Goal: Task Accomplishment & Management: Manage account settings

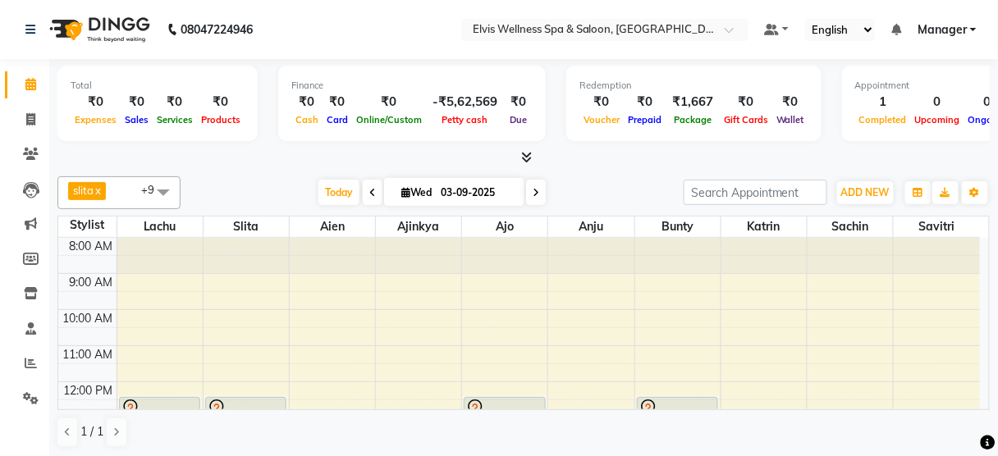
scroll to position [102, 0]
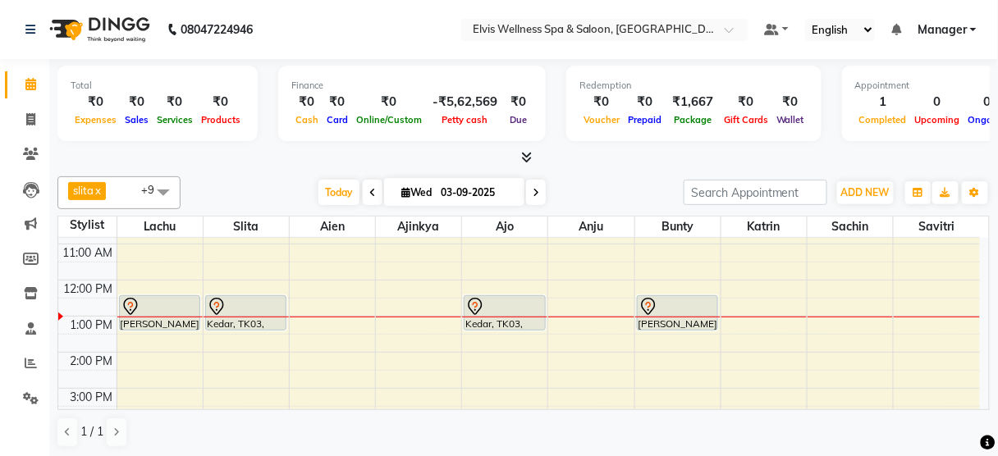
click at [161, 190] on span at bounding box center [163, 191] width 33 height 31
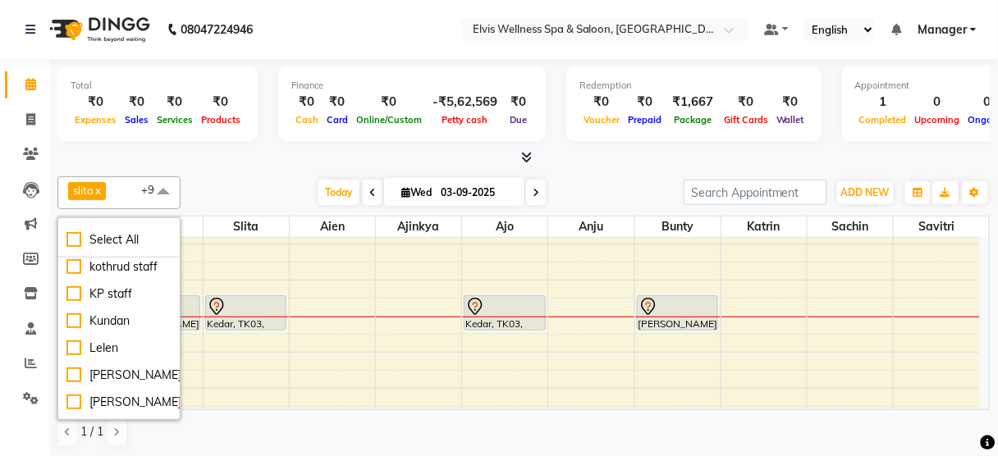
scroll to position [684, 0]
click at [249, 189] on div "Today Wed 03-09-2025" at bounding box center [432, 193] width 487 height 25
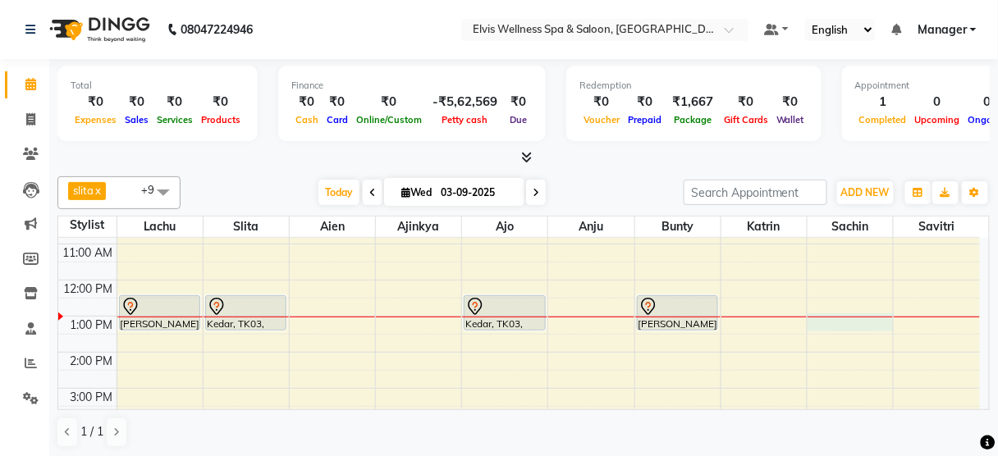
click at [854, 315] on div "8:00 AM 9:00 AM 10:00 AM 11:00 AM 12:00 PM 1:00 PM 2:00 PM 3:00 PM 4:00 PM 5:00…" at bounding box center [519, 388] width 922 height 505
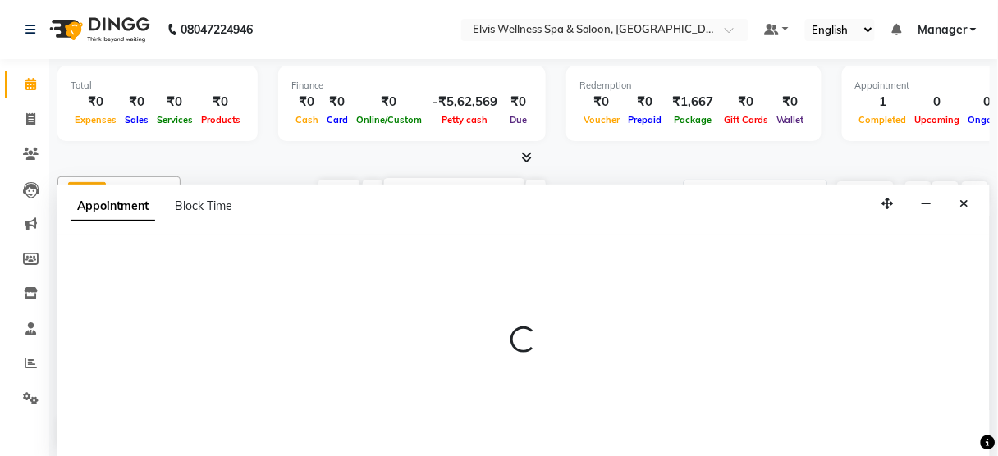
scroll to position [0, 0]
select select "48152"
select select "780"
select select "tentative"
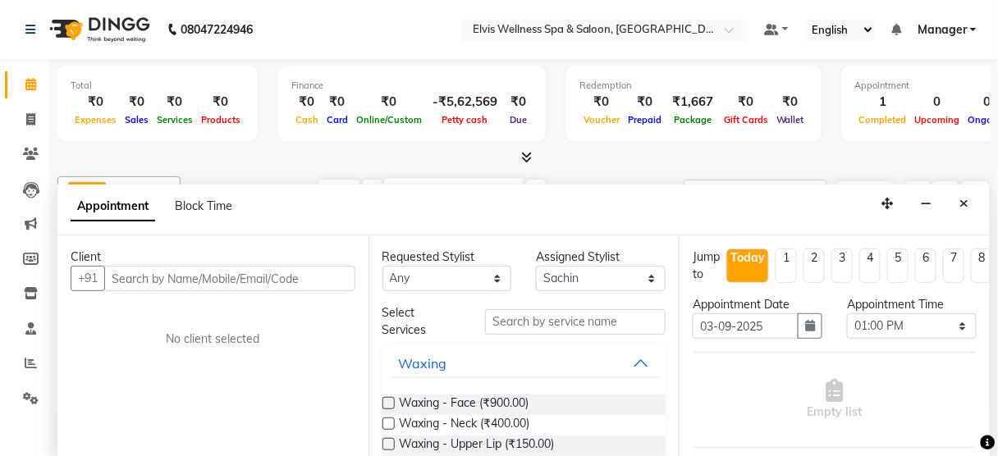
click at [166, 271] on input "text" at bounding box center [229, 278] width 251 height 25
click at [959, 200] on button "Close" at bounding box center [965, 203] width 24 height 25
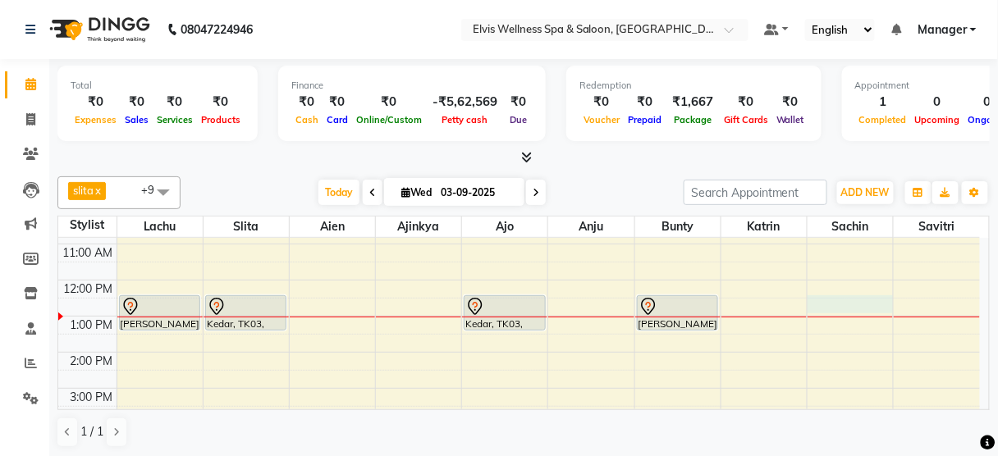
click at [823, 297] on div "8:00 AM 9:00 AM 10:00 AM 11:00 AM 12:00 PM 1:00 PM 2:00 PM 3:00 PM 4:00 PM 5:00…" at bounding box center [519, 388] width 922 height 505
select select "48152"
select select "tentative"
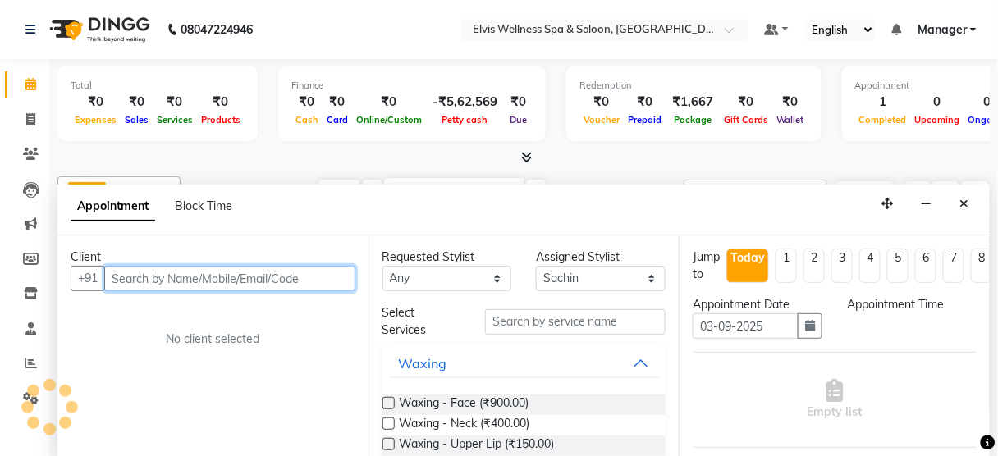
select select "750"
click at [184, 273] on input "text" at bounding box center [229, 278] width 251 height 25
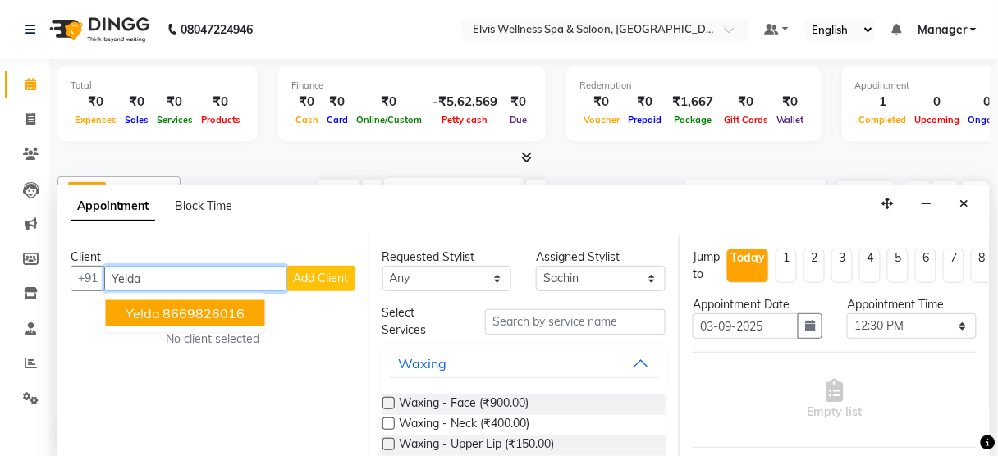
click at [207, 306] on ngb-highlight "8669826016" at bounding box center [204, 313] width 82 height 16
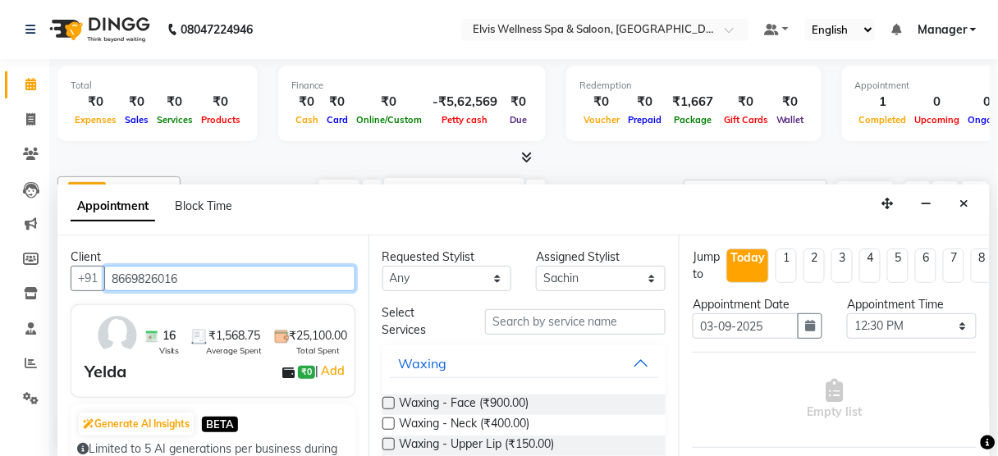
type input "8669826016"
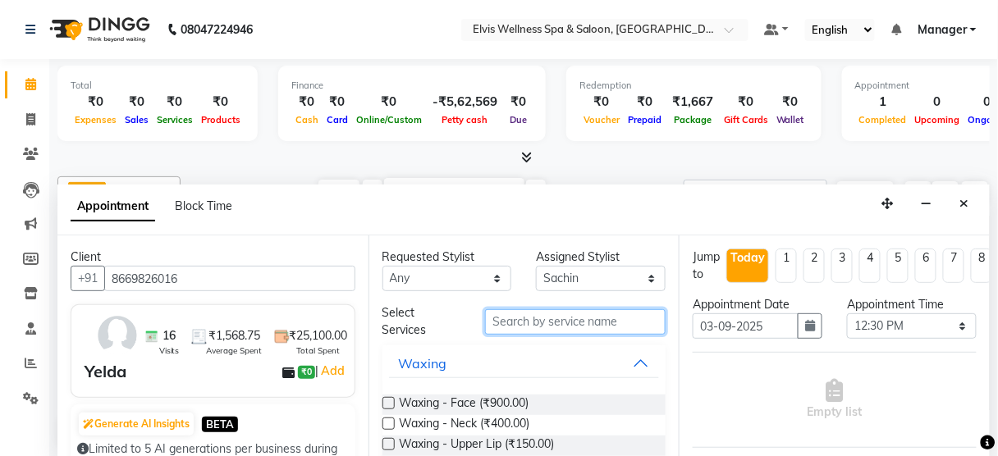
click at [528, 326] on input "text" at bounding box center [575, 321] width 181 height 25
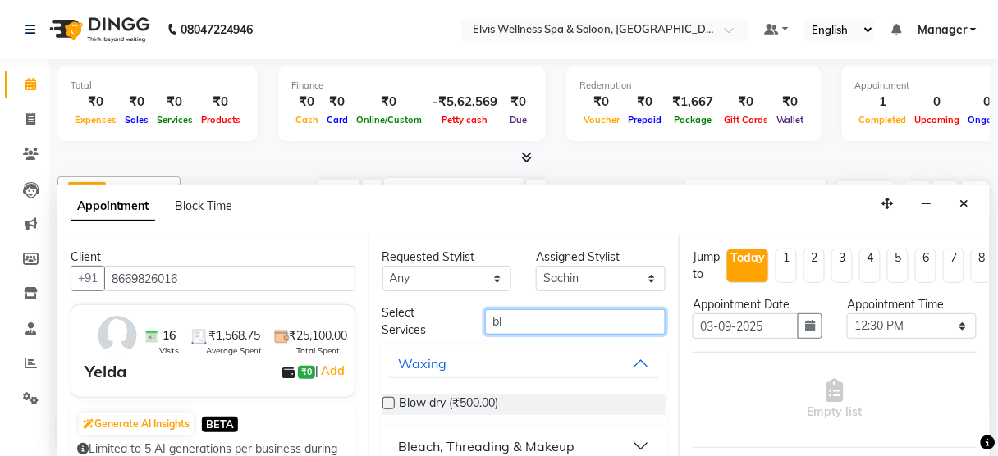
type input "bl"
click at [503, 404] on div "Blow dry (₹500.00)" at bounding box center [524, 405] width 284 height 21
click at [387, 403] on label at bounding box center [388, 403] width 12 height 12
click at [387, 403] on input "checkbox" at bounding box center [387, 405] width 11 height 11
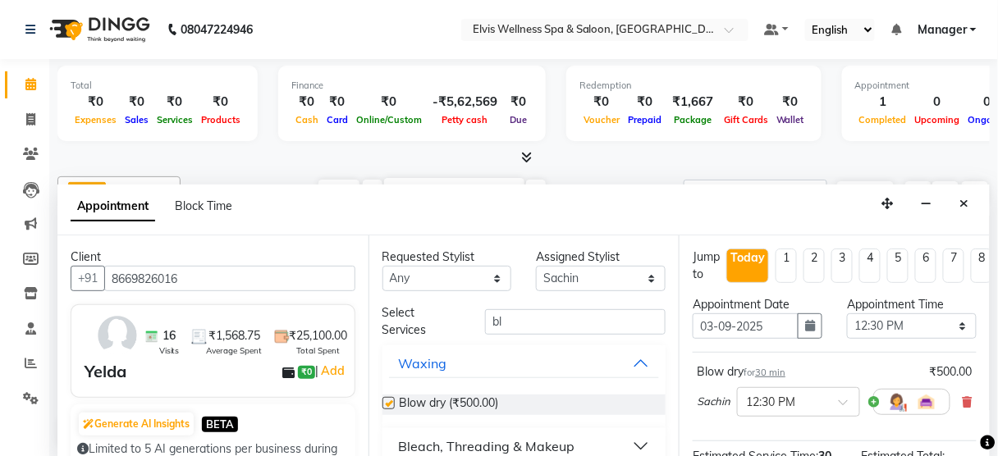
checkbox input "false"
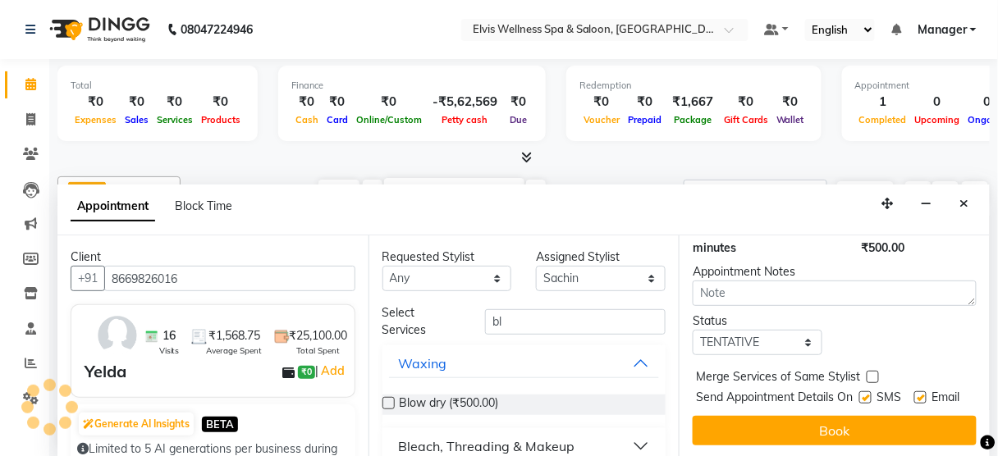
click at [862, 392] on label at bounding box center [865, 398] width 12 height 12
click at [862, 394] on input "checkbox" at bounding box center [864, 399] width 11 height 11
checkbox input "false"
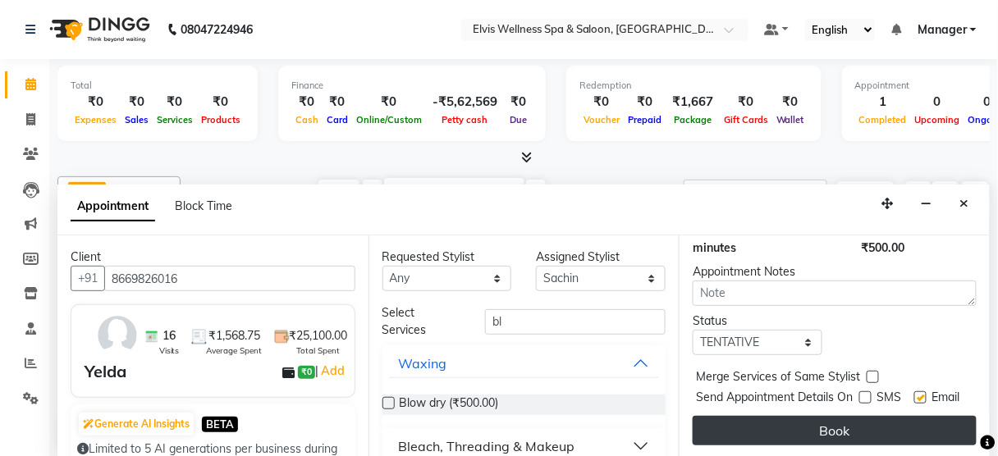
click at [821, 426] on button "Book" at bounding box center [835, 431] width 284 height 30
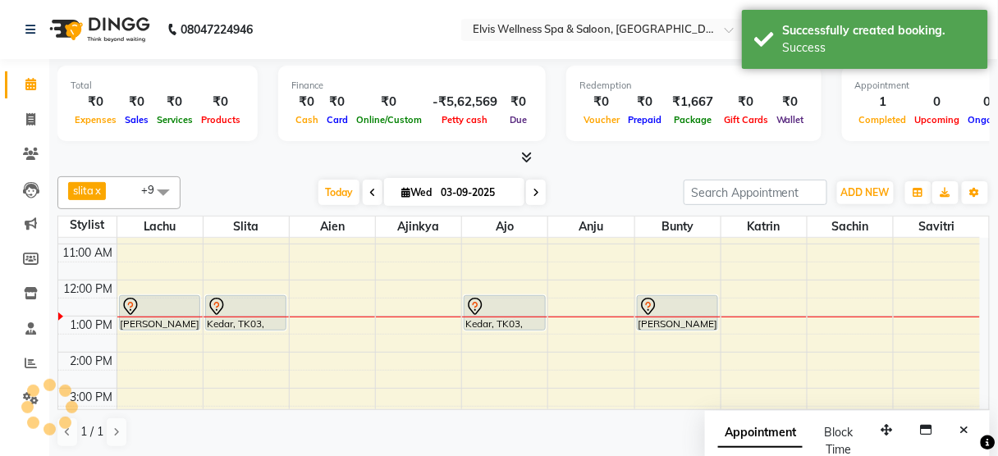
scroll to position [0, 0]
click at [970, 424] on button "Close" at bounding box center [965, 430] width 24 height 25
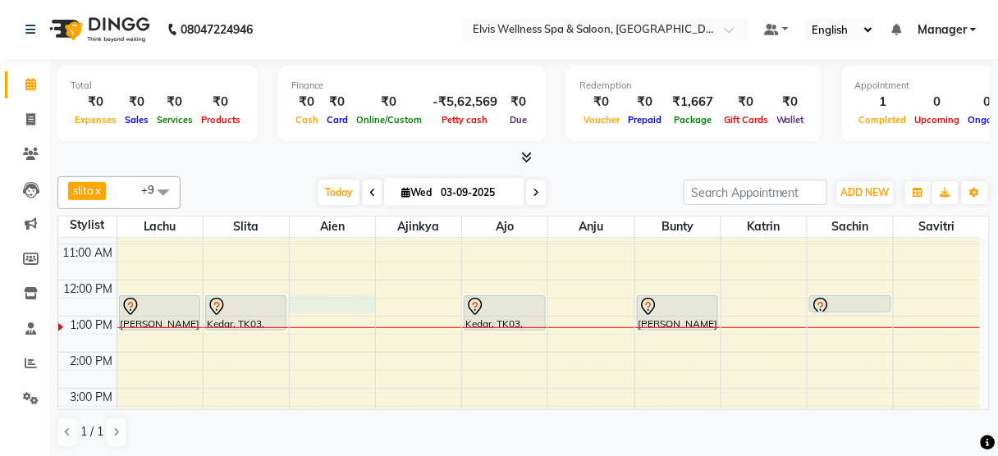
click at [323, 305] on div "8:00 AM 9:00 AM 10:00 AM 11:00 AM 12:00 PM 1:00 PM 2:00 PM 3:00 PM 4:00 PM 5:00…" at bounding box center [519, 388] width 922 height 505
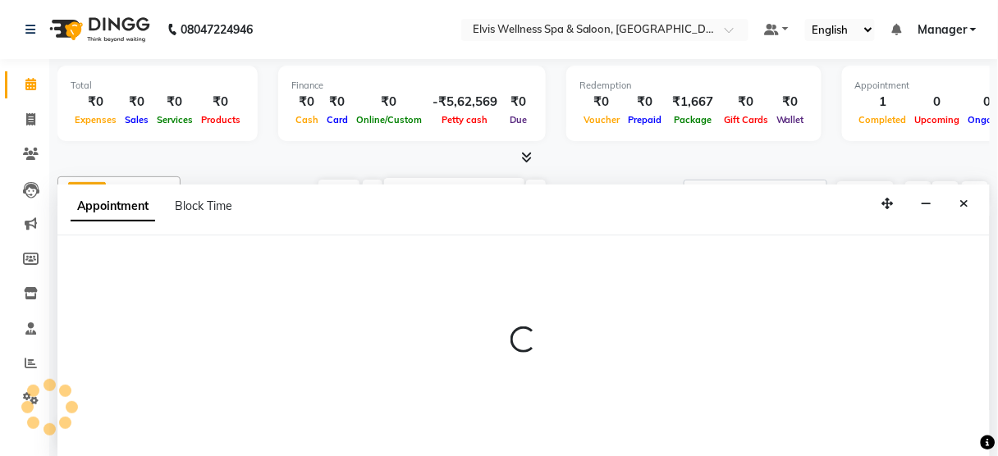
select select "45634"
select select "750"
select select "tentative"
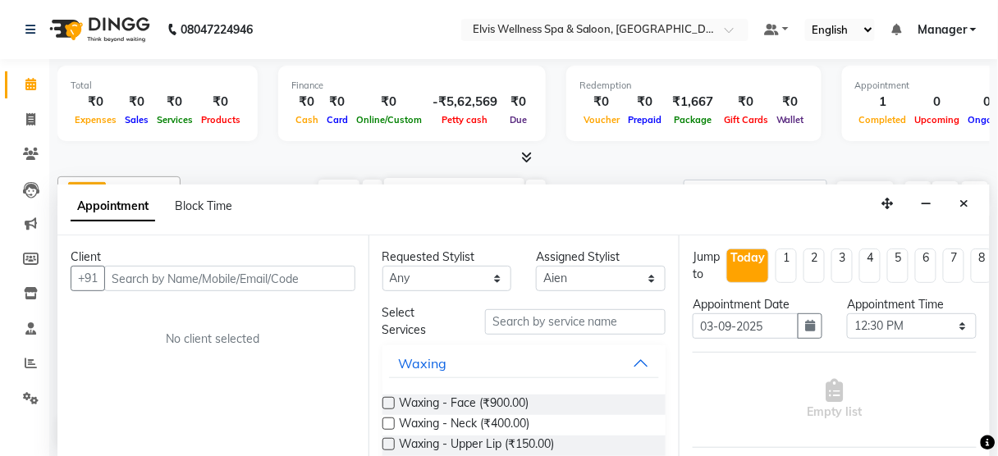
click at [166, 269] on input "text" at bounding box center [229, 278] width 251 height 25
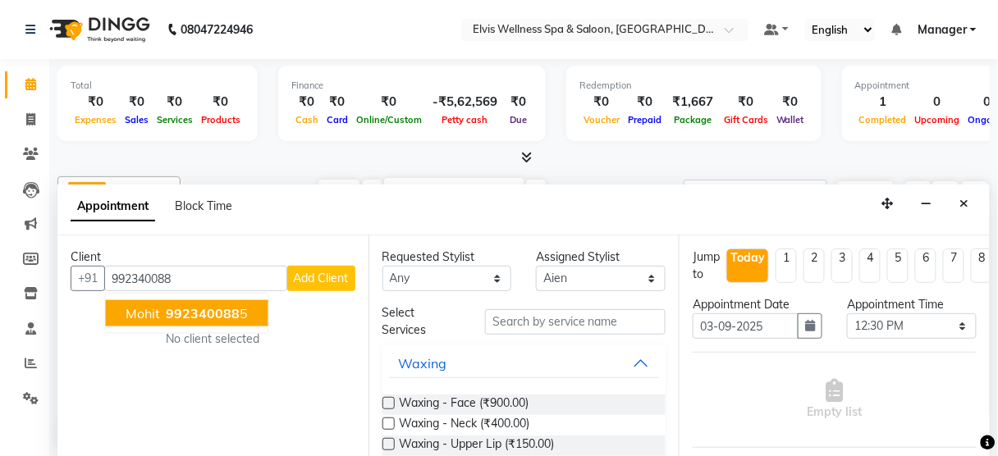
click at [225, 312] on span "992340088" at bounding box center [204, 313] width 74 height 16
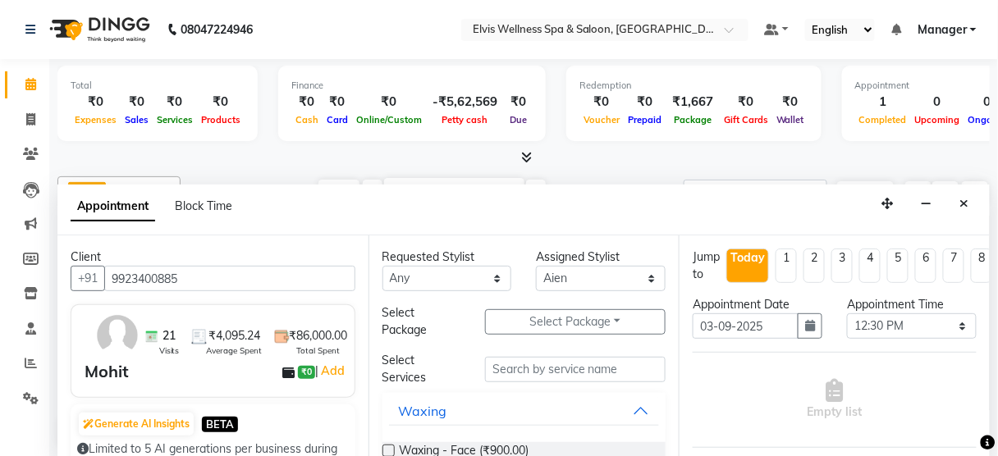
type input "9923400885"
click at [208, 370] on div "Mohit ₹0 | Add" at bounding box center [216, 372] width 263 height 25
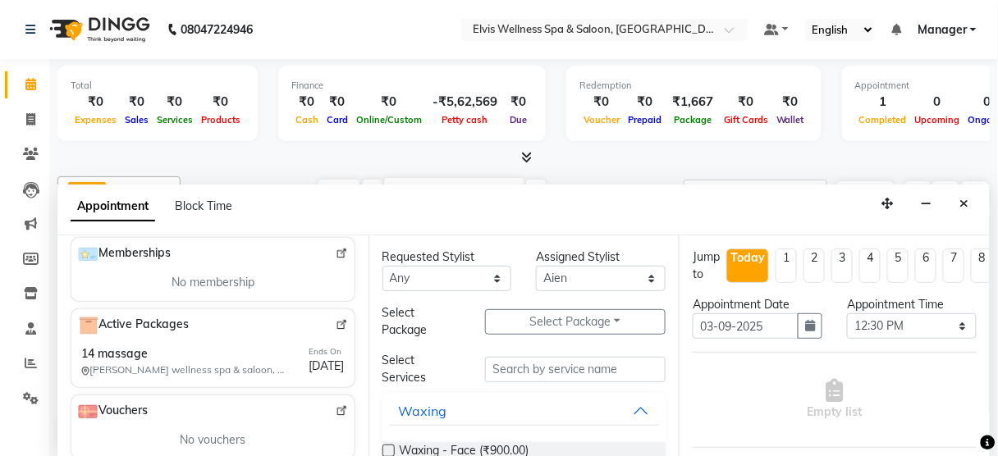
scroll to position [592, 0]
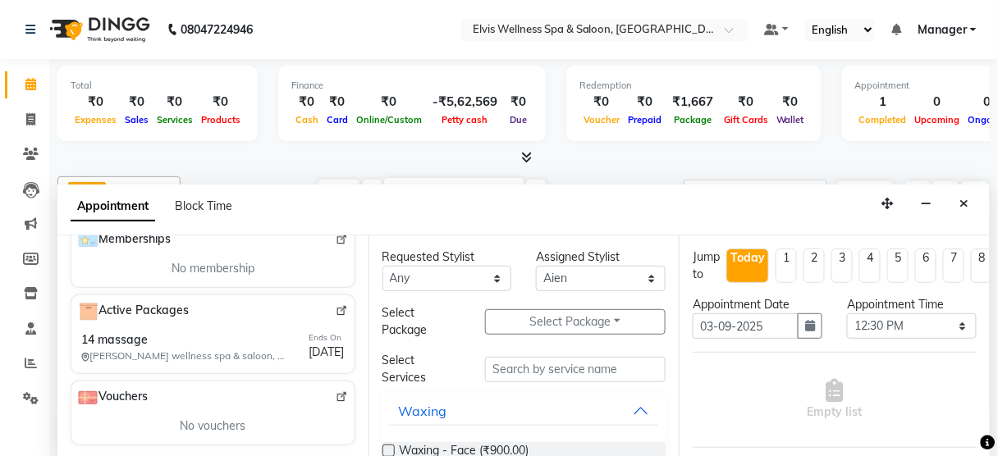
click at [336, 305] on img at bounding box center [342, 311] width 12 height 12
click at [26, 89] on icon at bounding box center [30, 84] width 11 height 12
click at [973, 200] on button "Close" at bounding box center [965, 203] width 24 height 25
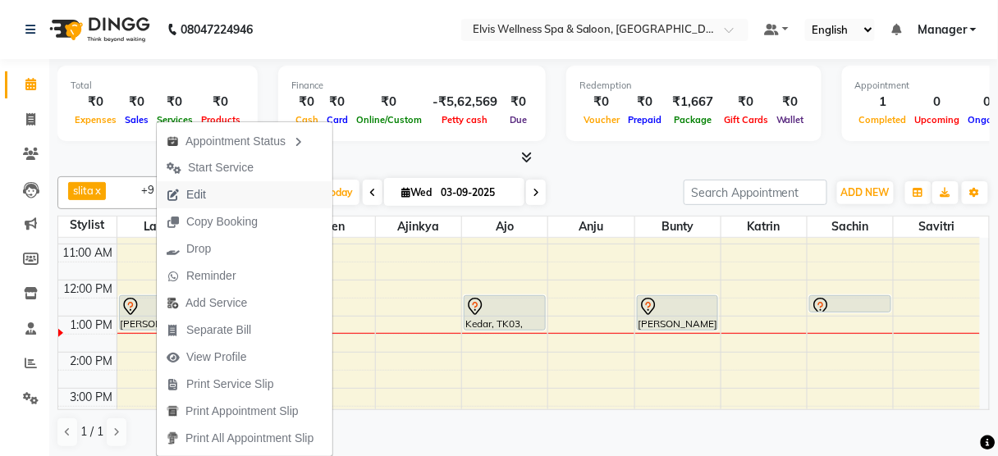
click at [234, 197] on button "Edit" at bounding box center [245, 194] width 176 height 27
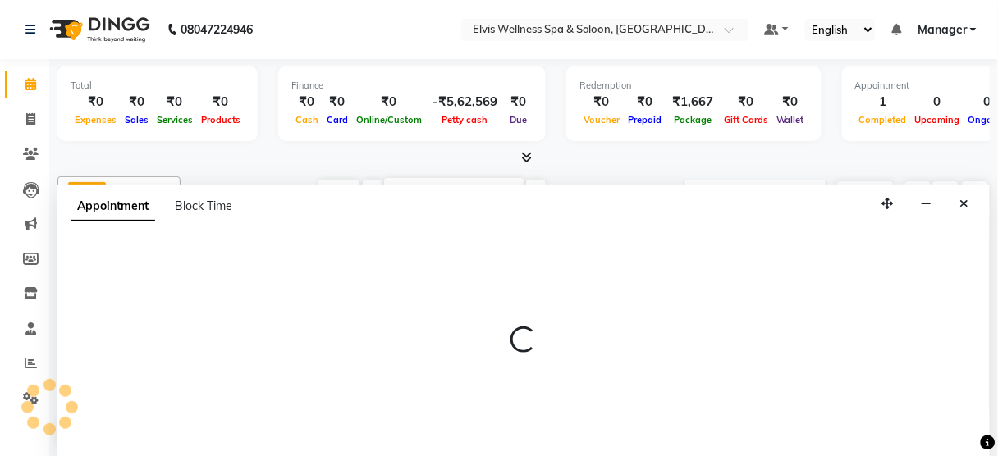
select select "tentative"
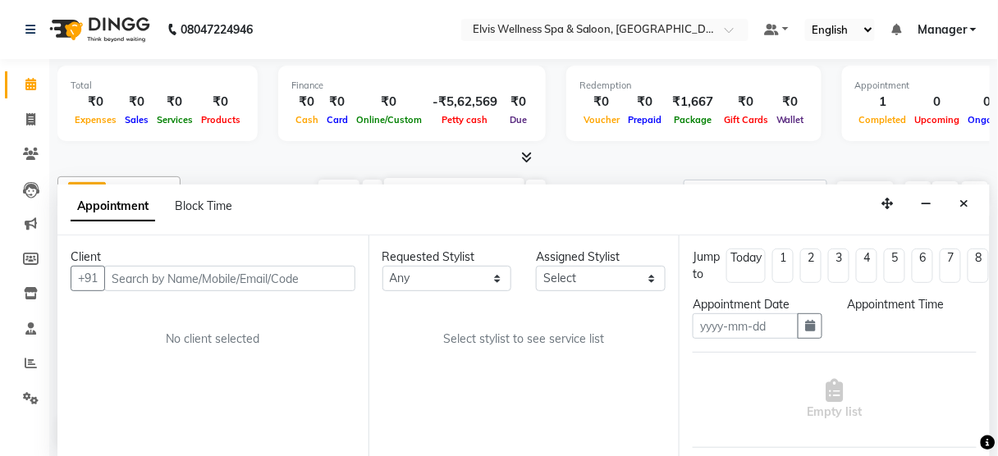
type input "03-09-2025"
select select "59835"
select select "750"
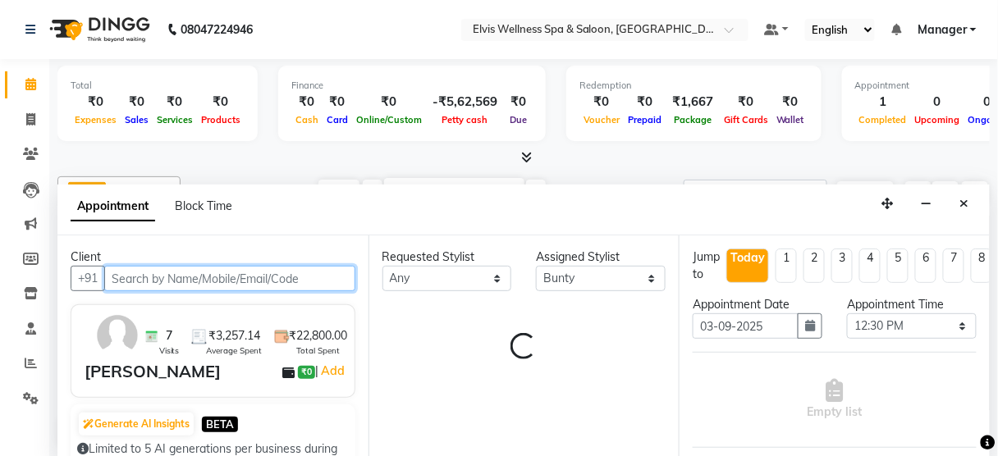
select select "2736"
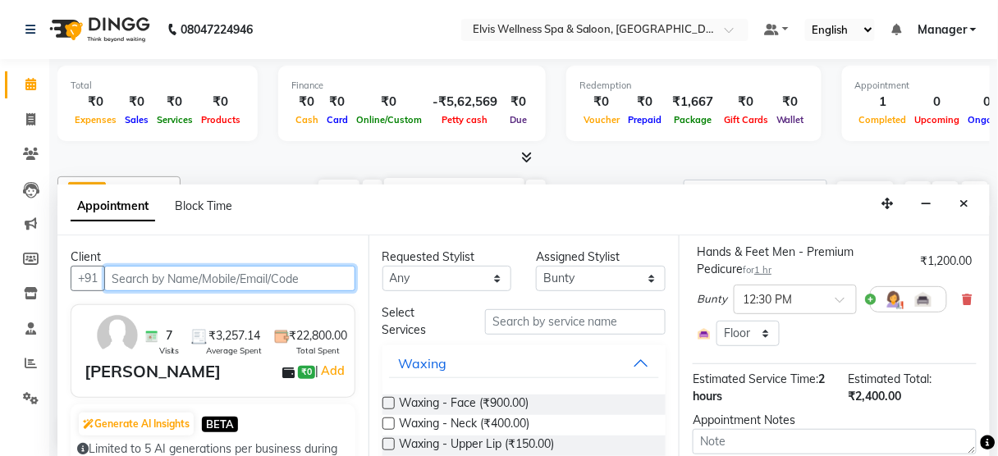
scroll to position [263, 0]
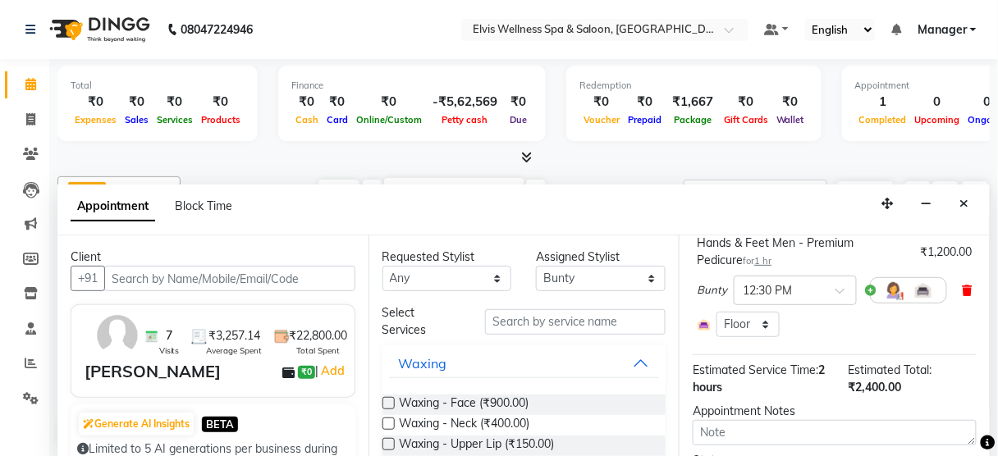
click at [963, 289] on icon at bounding box center [968, 290] width 10 height 11
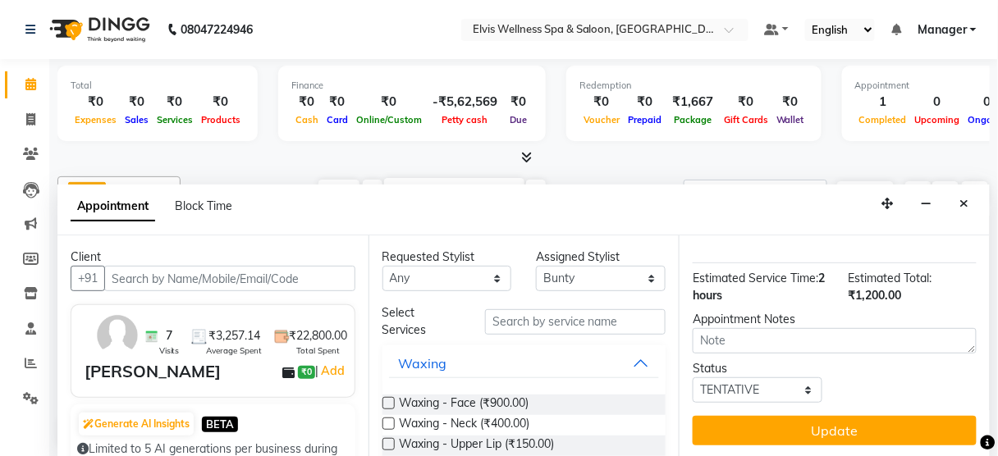
scroll to position [262, 0]
click at [571, 326] on input "text" at bounding box center [575, 321] width 181 height 25
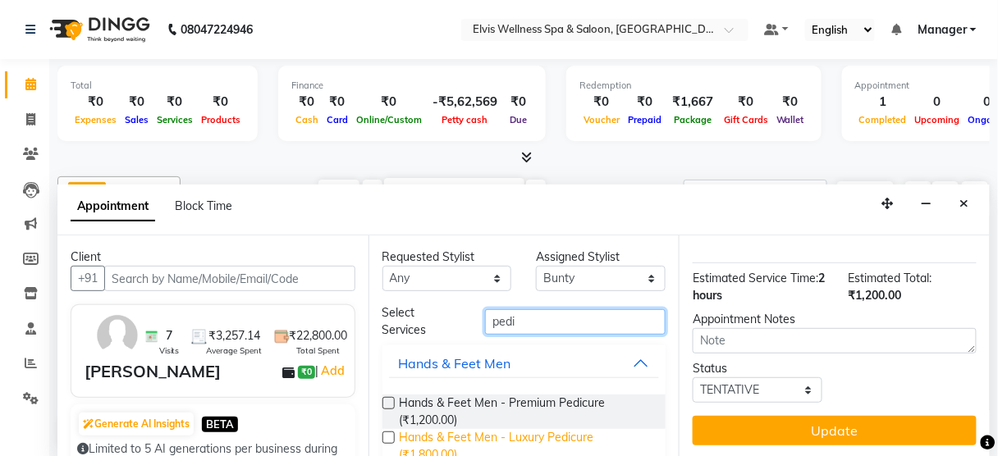
type input "pedi"
click at [586, 434] on span "Hands & Feet Men - Luxury Pedicure (₹1,800.00)" at bounding box center [527, 446] width 254 height 34
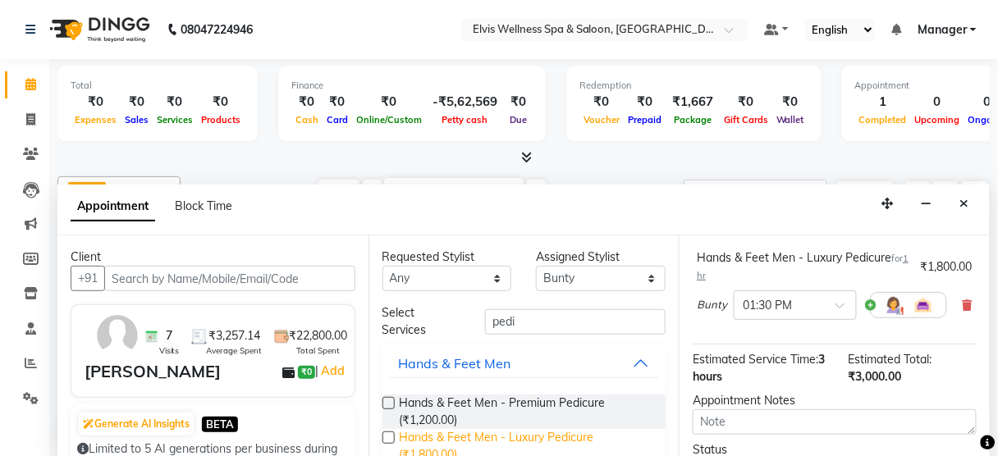
checkbox input "false"
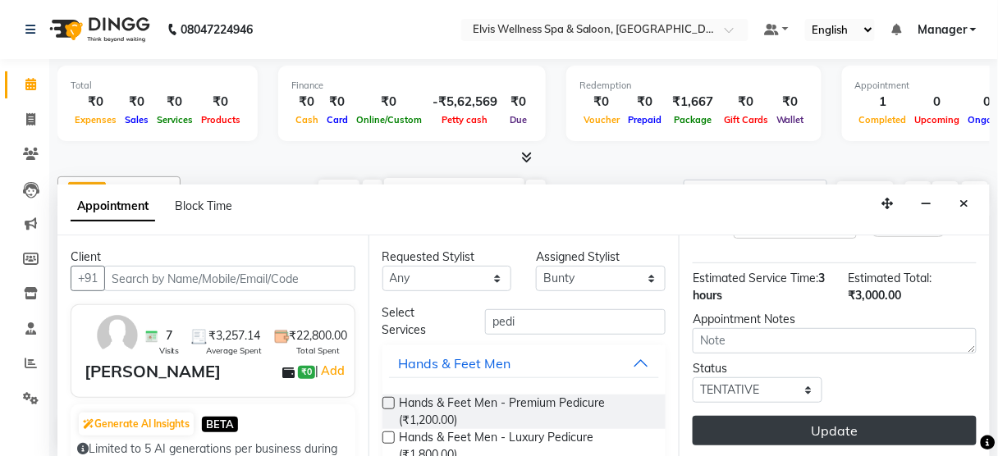
click at [833, 420] on button "Update" at bounding box center [835, 431] width 284 height 30
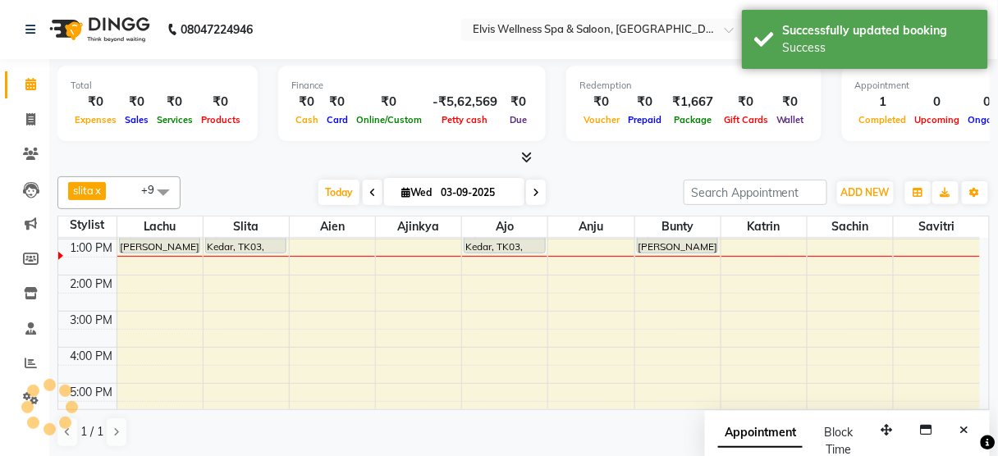
scroll to position [0, 0]
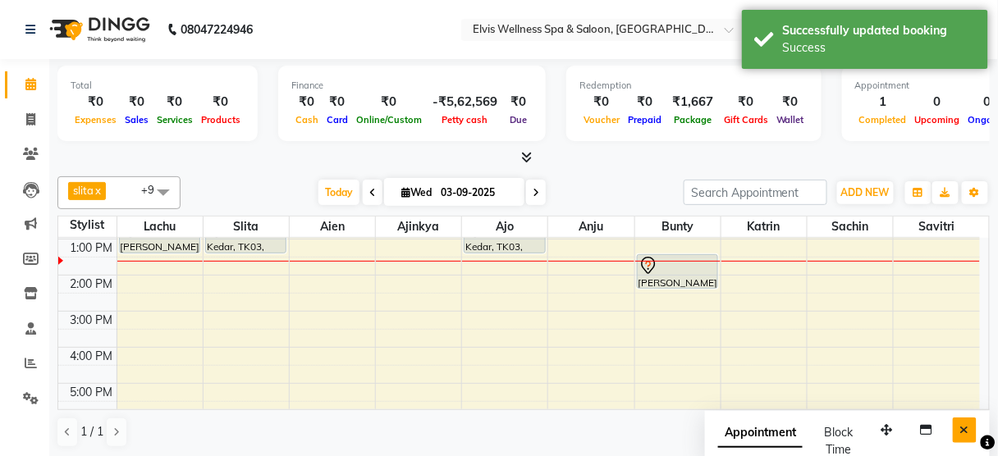
click at [965, 418] on button "Close" at bounding box center [965, 430] width 24 height 25
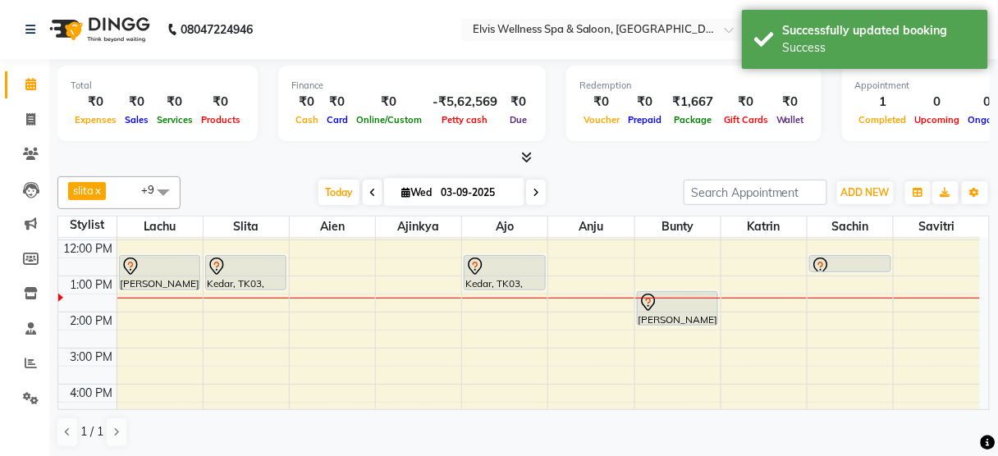
scroll to position [138, 0]
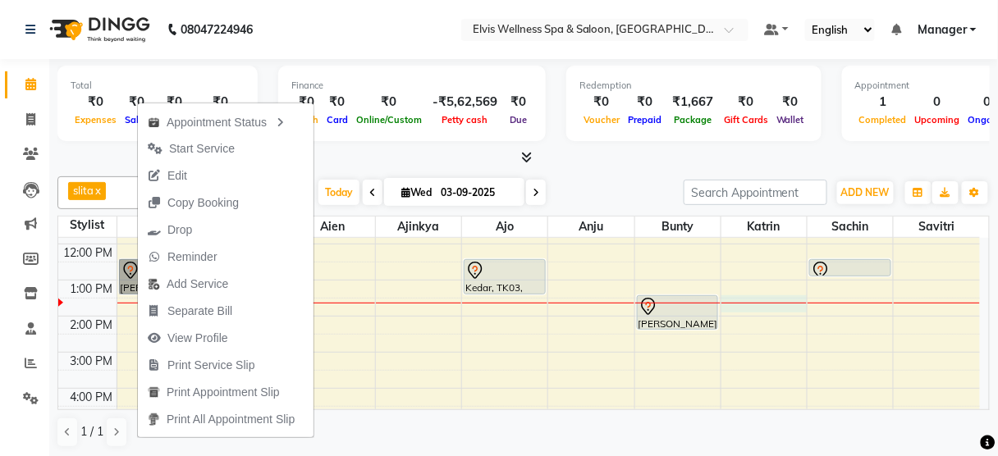
click at [763, 295] on div "8:00 AM 9:00 AM 10:00 AM 11:00 AM 12:00 PM 1:00 PM 2:00 PM 3:00 PM 4:00 PM 5:00…" at bounding box center [519, 352] width 922 height 505
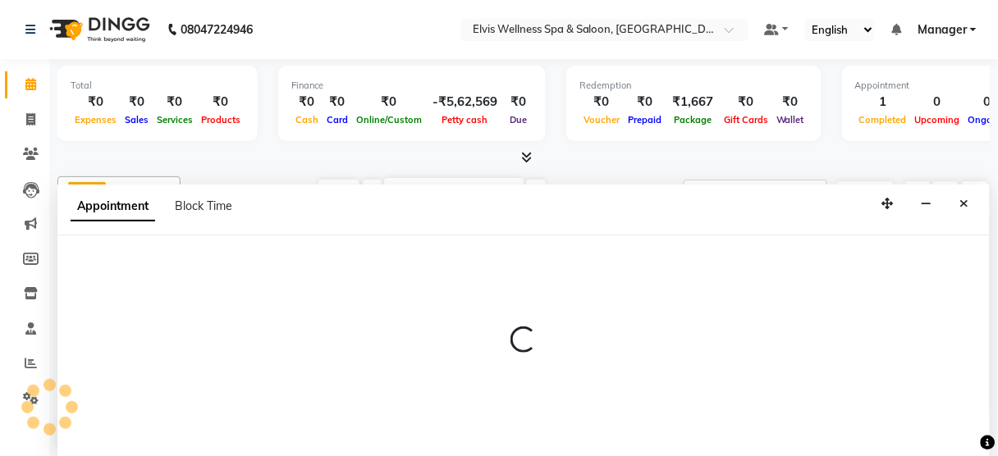
scroll to position [0, 0]
select select "67713"
select select "810"
select select "tentative"
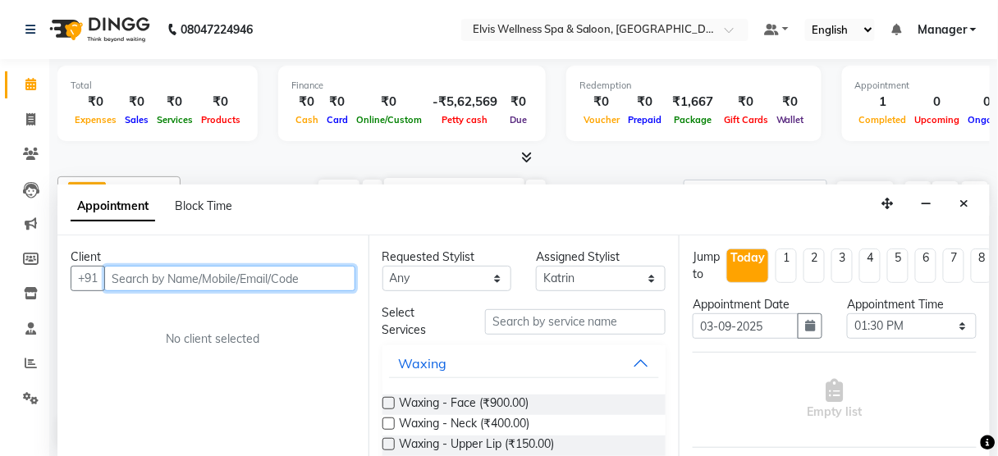
click at [119, 277] on input "text" at bounding box center [229, 278] width 251 height 25
paste input "9923400885"
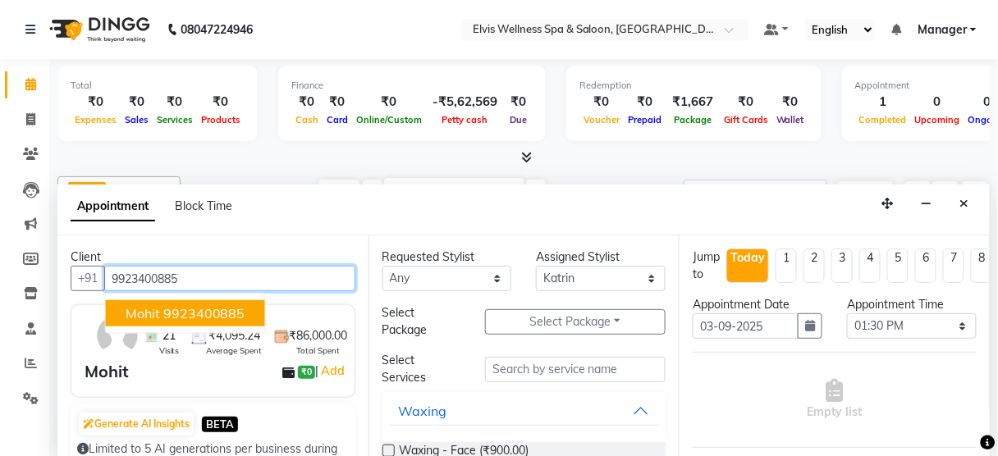
click at [133, 305] on span "Mohit" at bounding box center [143, 313] width 34 height 16
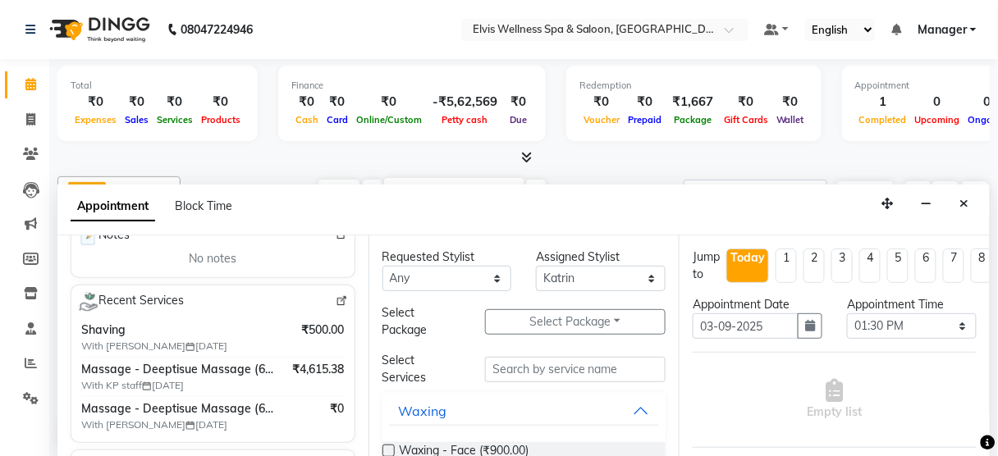
scroll to position [271, 0]
type input "9923400885"
click at [497, 375] on input "text" at bounding box center [575, 369] width 181 height 25
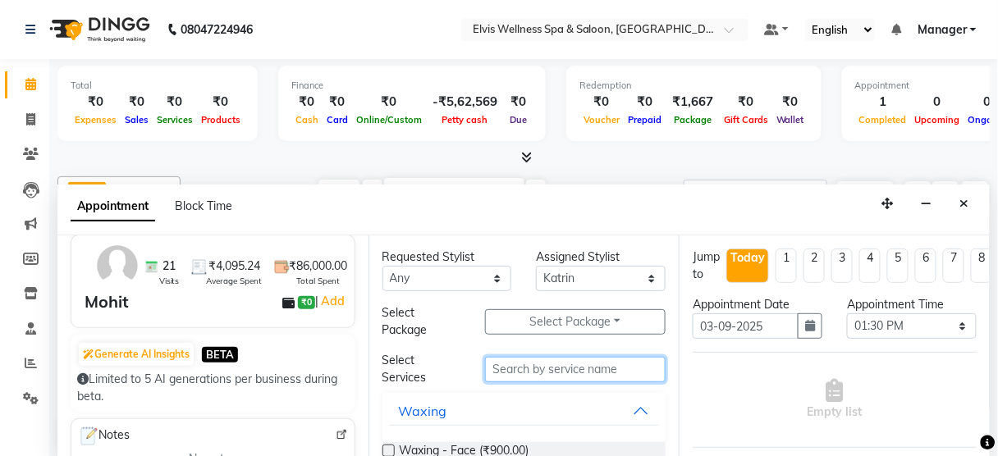
scroll to position [65, 0]
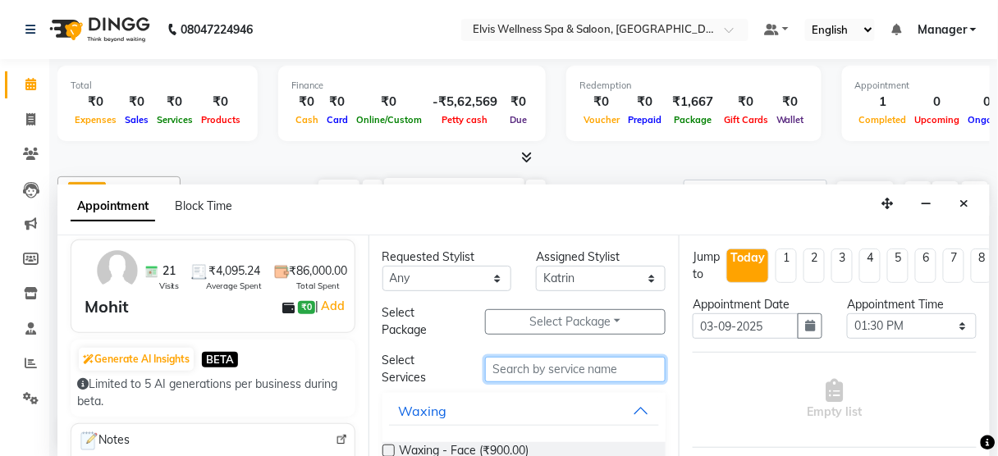
click at [504, 360] on input "text" at bounding box center [575, 369] width 181 height 25
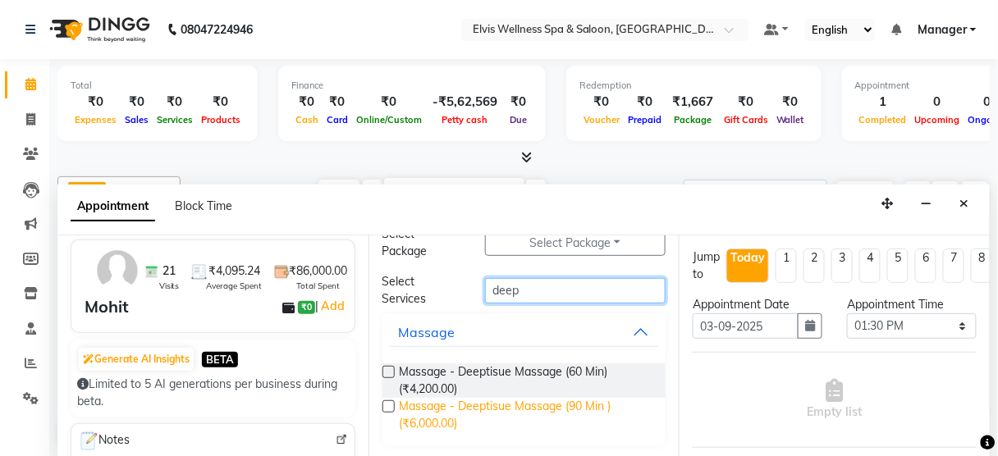
type input "deep"
click at [525, 419] on span "Massage - Deeptisue Massage (90 Min ) (₹6,000.00)" at bounding box center [527, 415] width 254 height 34
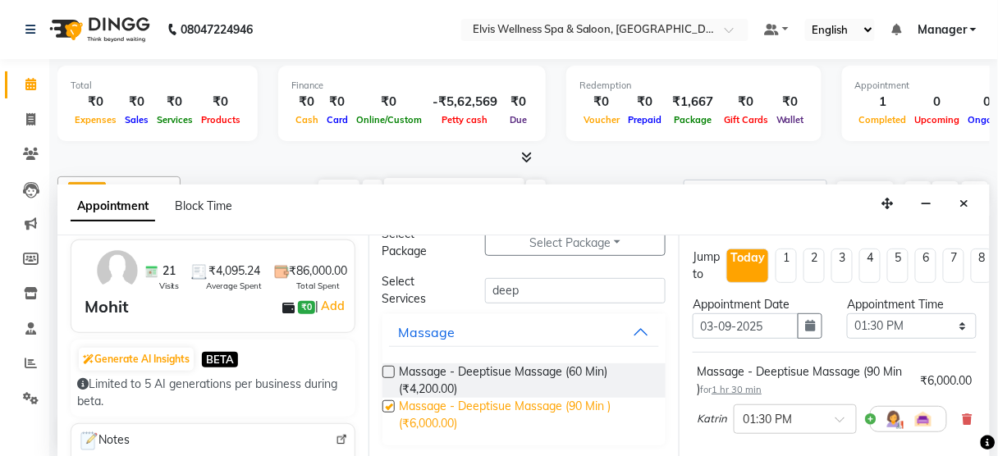
checkbox input "false"
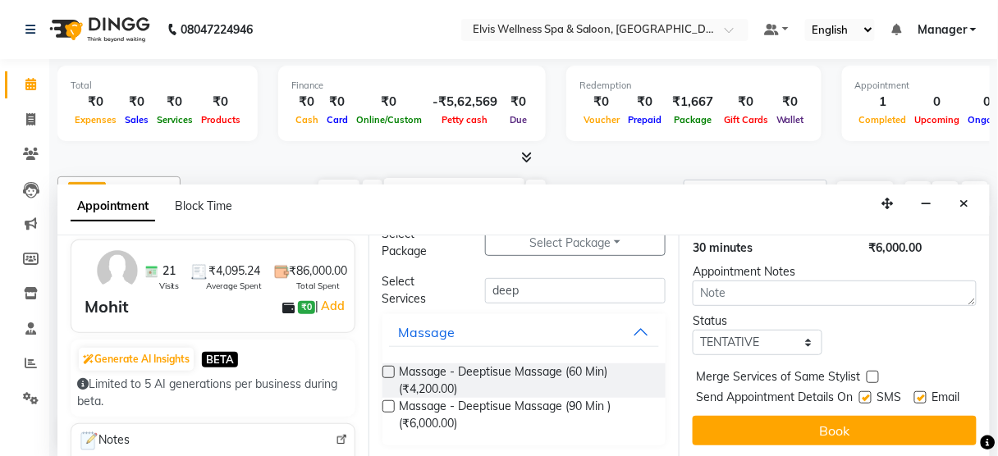
click at [860, 392] on label at bounding box center [865, 398] width 12 height 12
click at [860, 394] on input "checkbox" at bounding box center [864, 399] width 11 height 11
checkbox input "false"
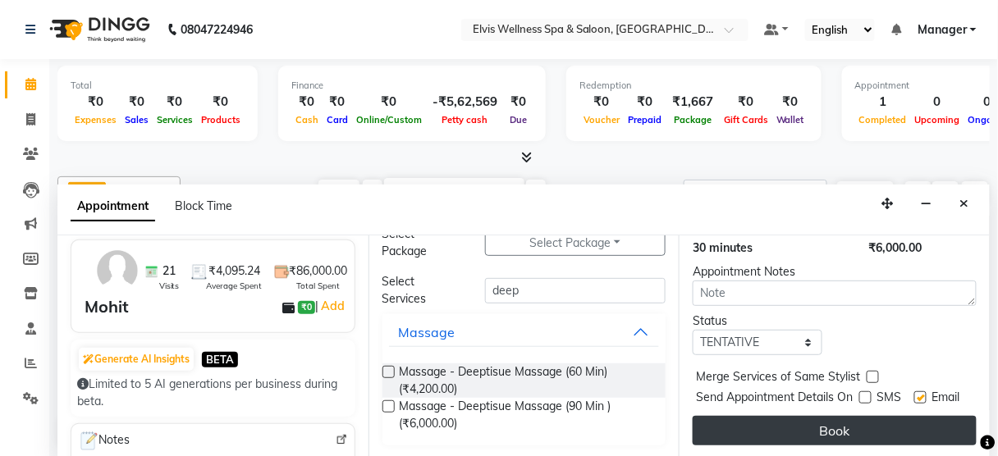
click at [836, 426] on button "Book" at bounding box center [835, 431] width 284 height 30
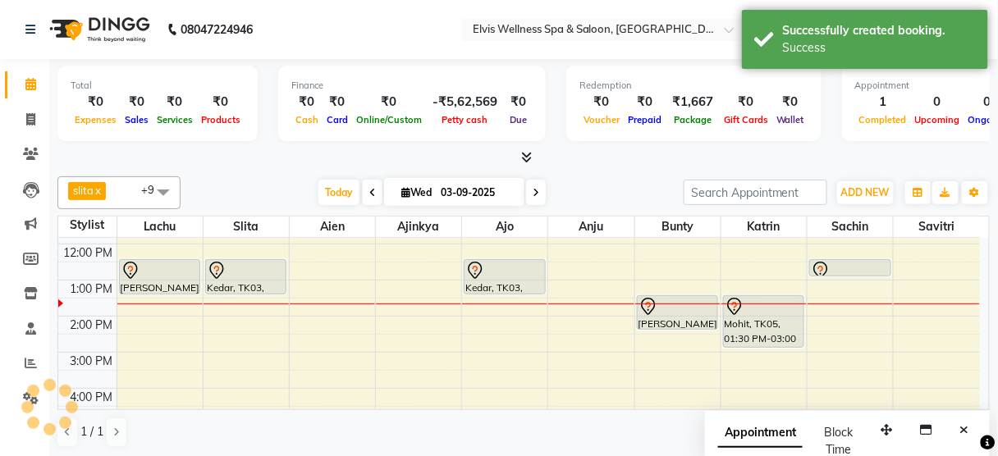
scroll to position [0, 0]
click at [970, 432] on button "Close" at bounding box center [965, 430] width 24 height 25
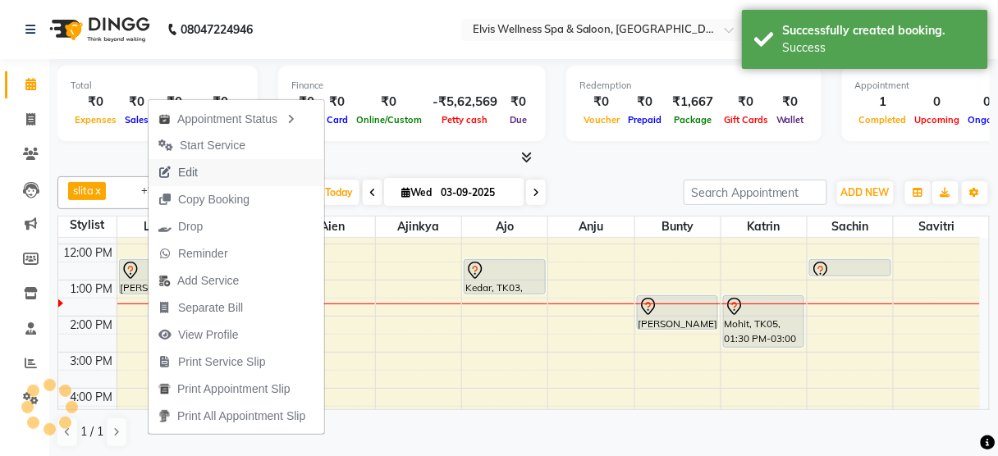
click at [181, 166] on span "Edit" at bounding box center [188, 172] width 20 height 17
select select "tentative"
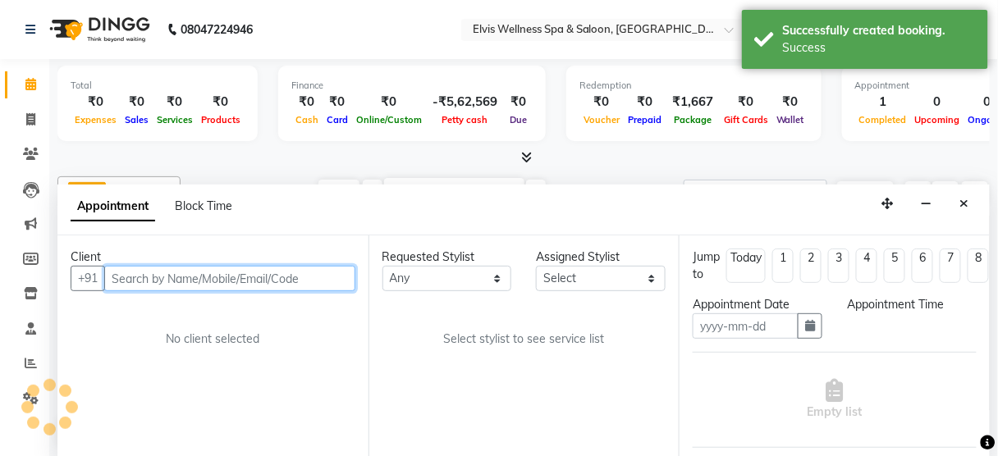
type input "03-09-2025"
select select "750"
select select "59835"
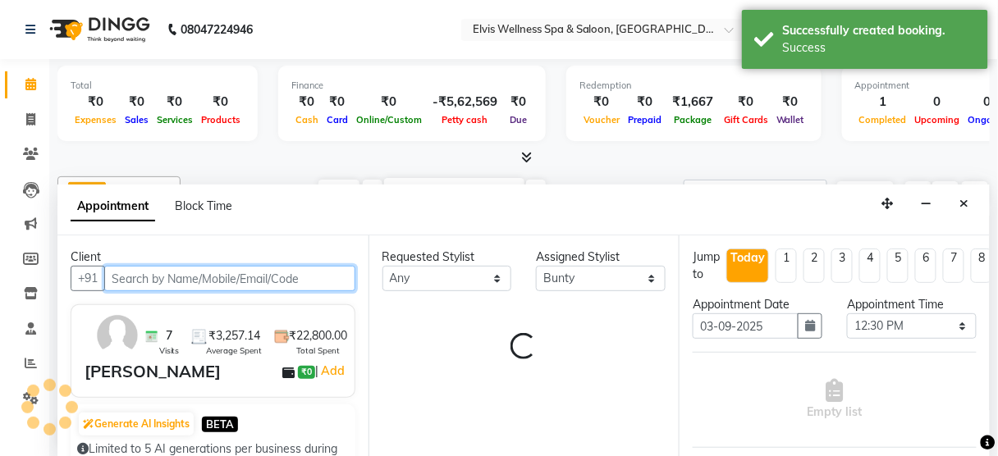
select select "2736"
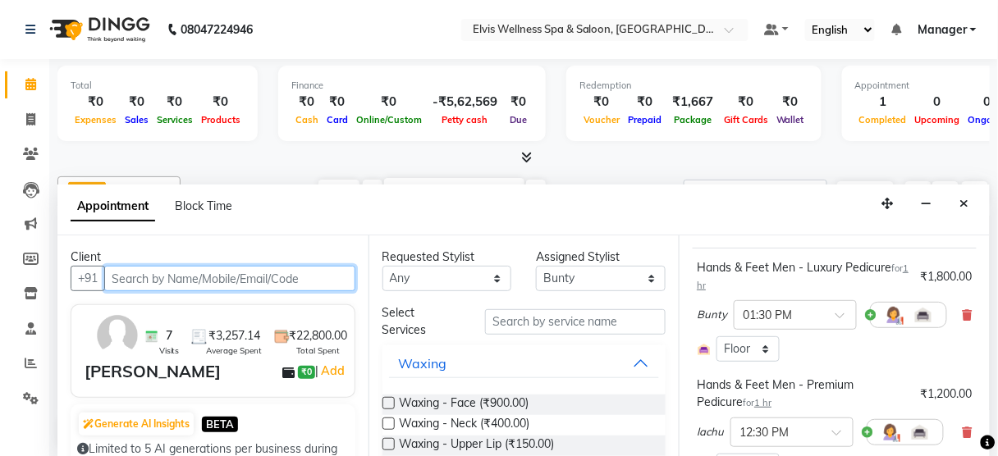
scroll to position [103, 0]
click at [963, 430] on icon at bounding box center [968, 433] width 10 height 11
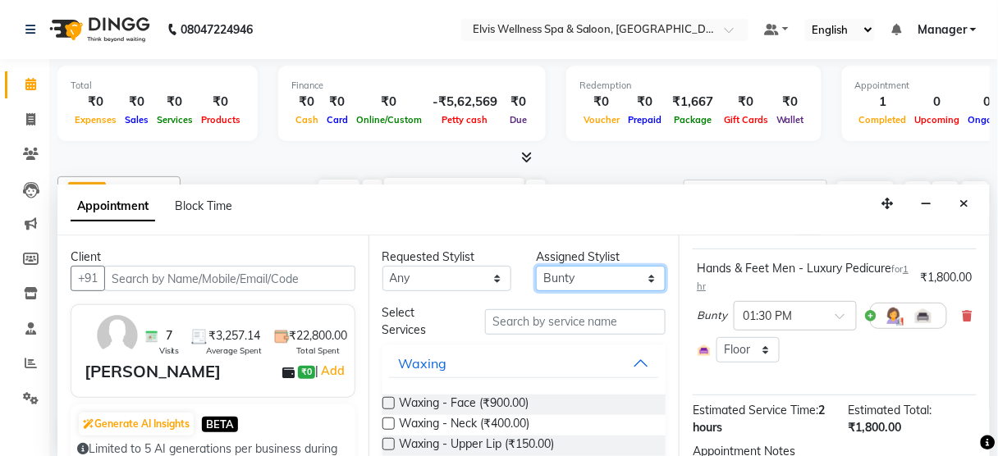
click at [620, 280] on select "Select Aien Ajinkya Ajo Aman among Anju Anna baner staff Bepeto Bunty Chaitali …" at bounding box center [601, 278] width 130 height 25
select select "39958"
click at [536, 266] on select "Select Aien Ajinkya Ajo Aman among Anju Anna baner staff Bepeto Bunty Chaitali …" at bounding box center [601, 278] width 130 height 25
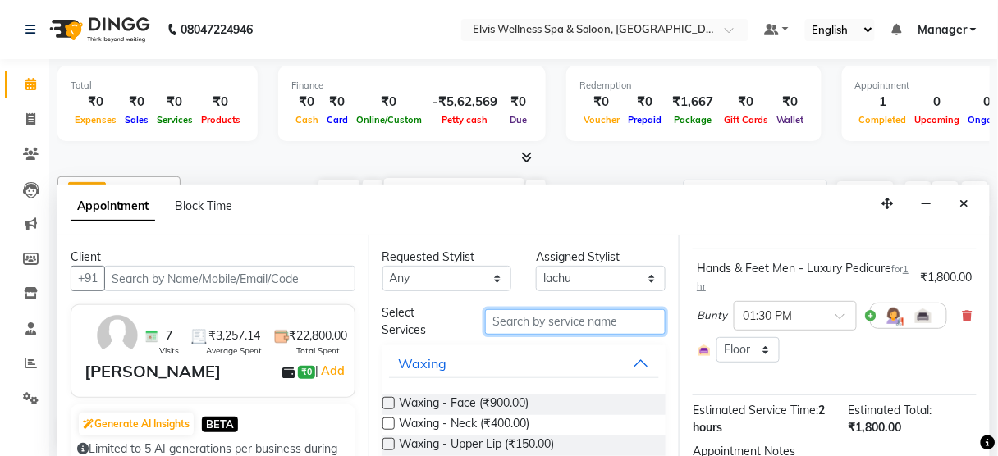
click at [514, 327] on input "text" at bounding box center [575, 321] width 181 height 25
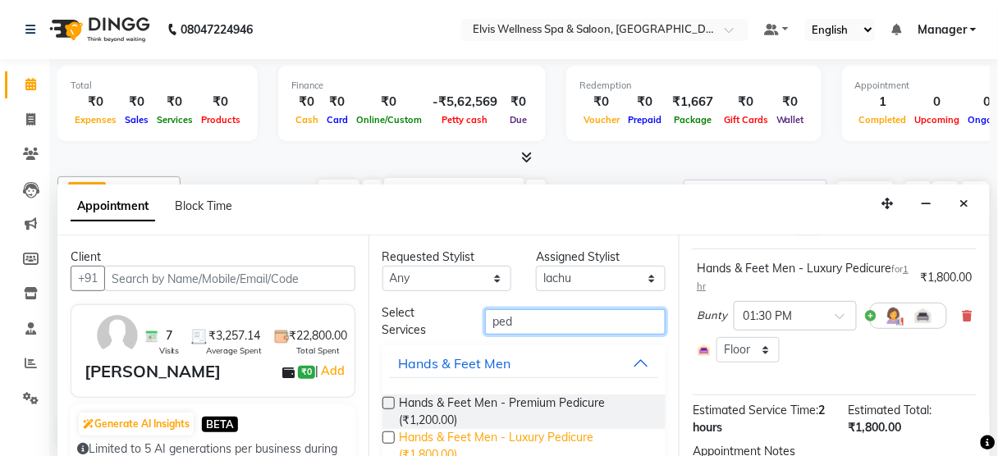
type input "ped"
click at [476, 442] on span "Hands & Feet Men - Luxury Pedicure (₹1,800.00)" at bounding box center [527, 446] width 254 height 34
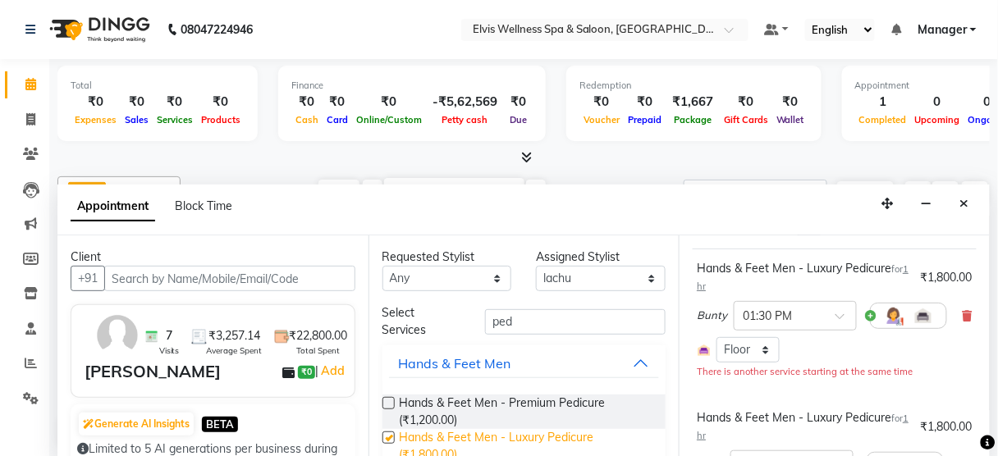
checkbox input "false"
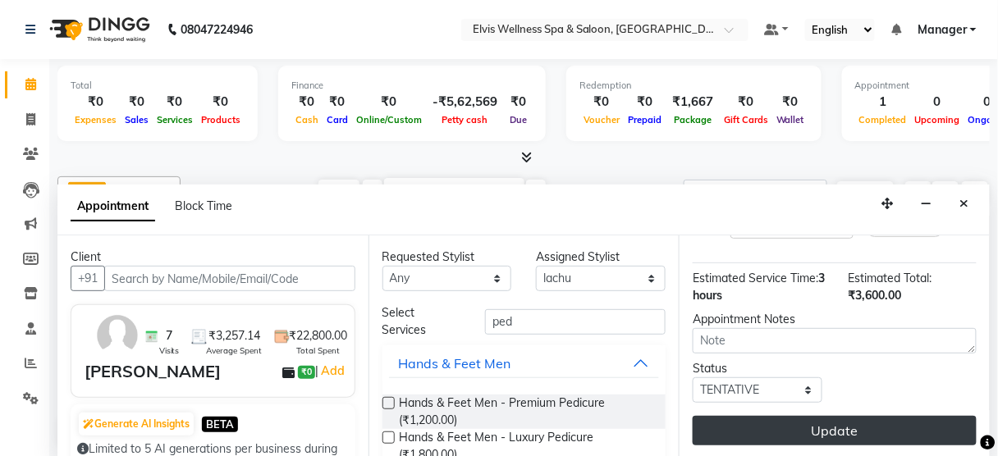
click at [775, 421] on button "Update" at bounding box center [835, 431] width 284 height 30
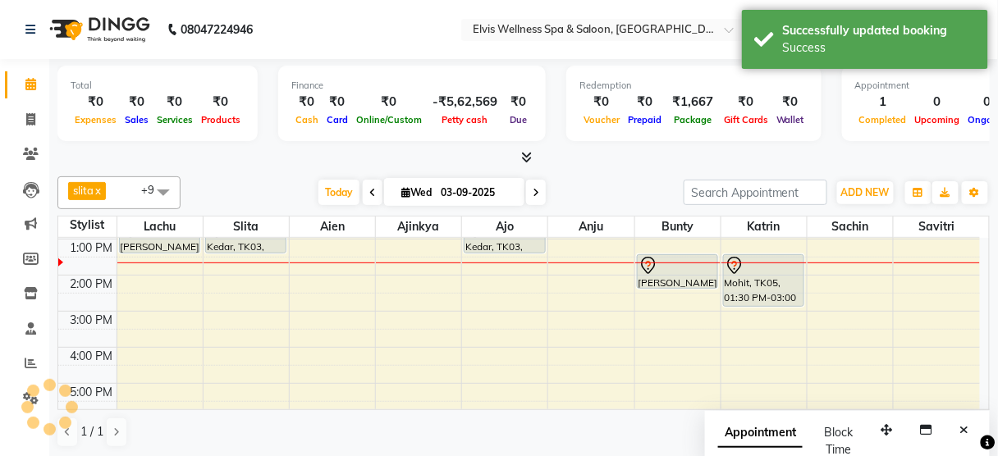
scroll to position [0, 0]
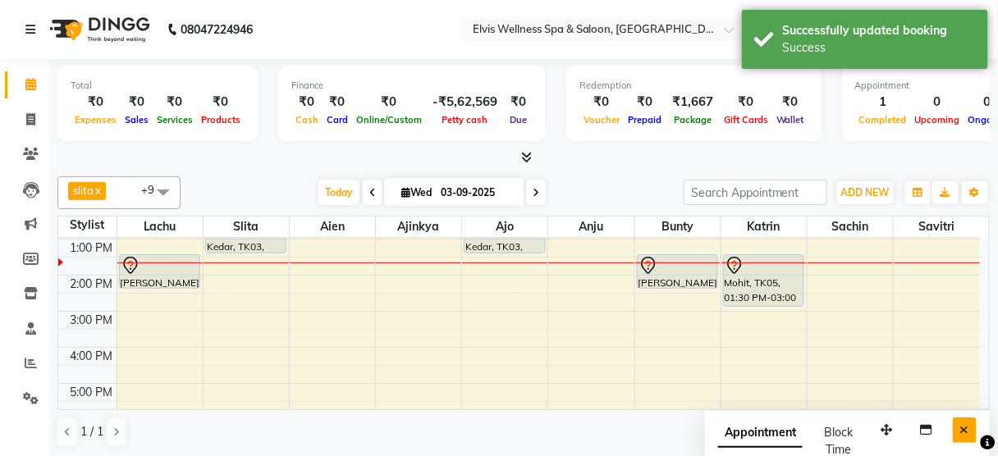
click at [969, 436] on button "Close" at bounding box center [965, 430] width 24 height 25
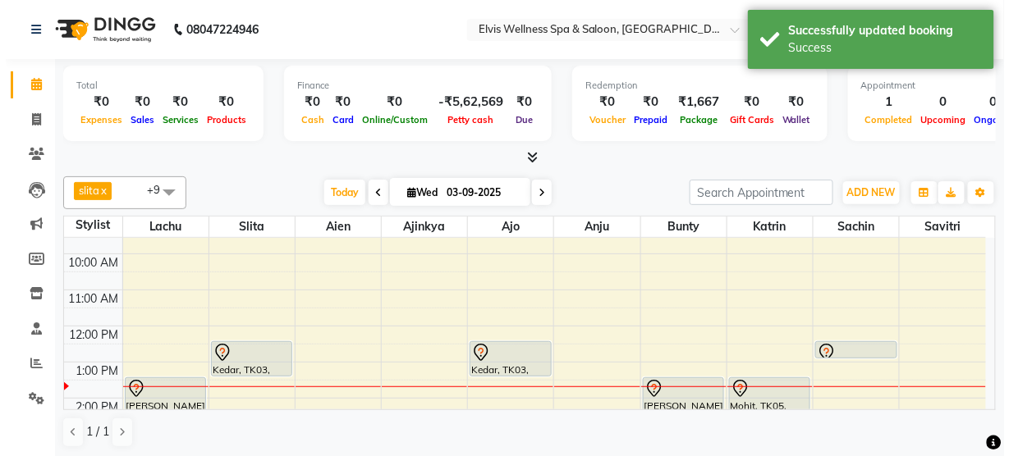
scroll to position [55, 0]
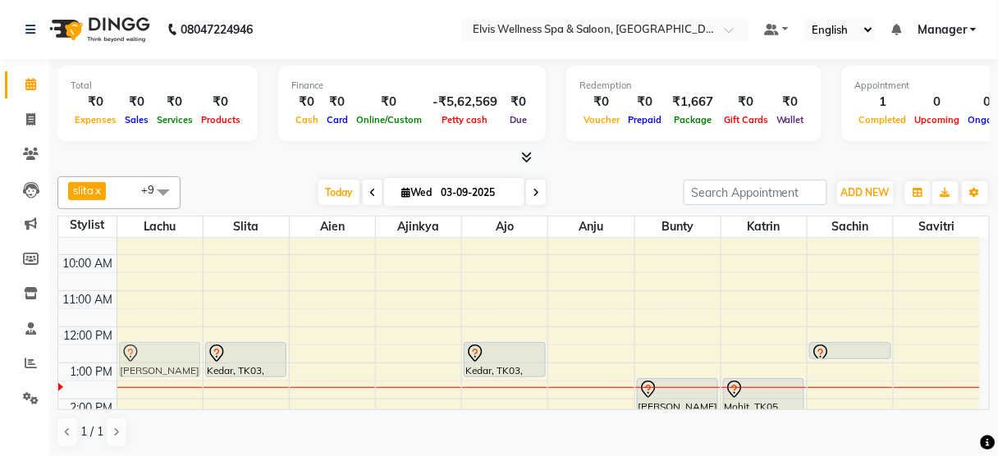
drag, startPoint x: 159, startPoint y: 389, endPoint x: 158, endPoint y: 359, distance: 30.4
click at [158, 359] on div "Philip, TK02, 01:30 PM-02:30 PM, Hands & Feet Men - Luxury Pedicure Philip, TK0…" at bounding box center [159, 435] width 85 height 505
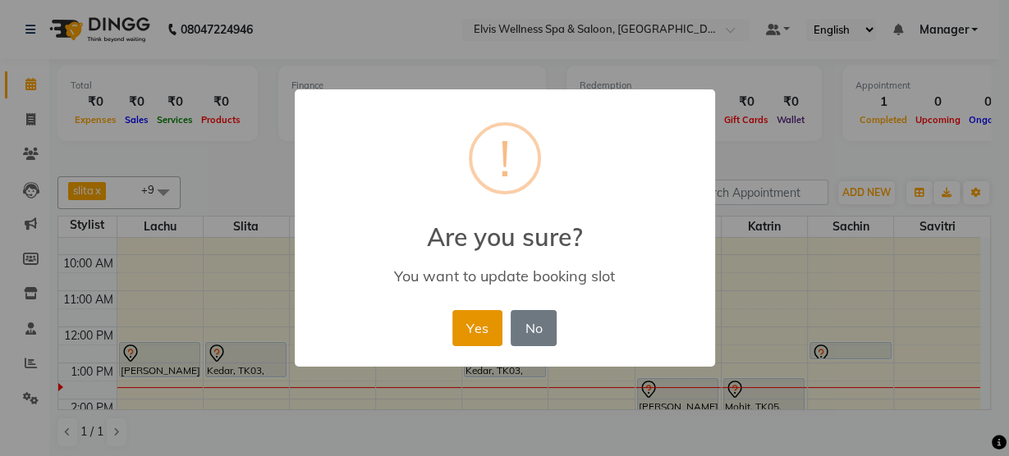
click at [477, 342] on button "Yes" at bounding box center [477, 328] width 50 height 36
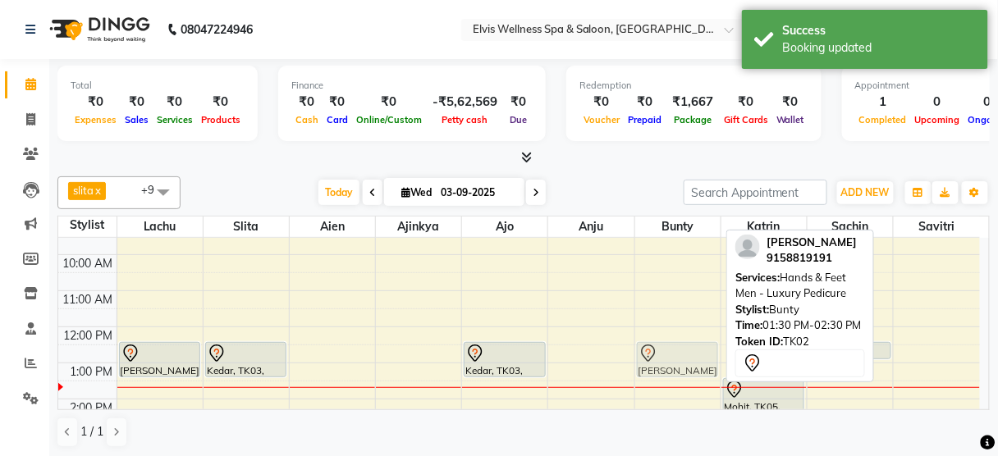
drag, startPoint x: 685, startPoint y: 397, endPoint x: 670, endPoint y: 356, distance: 43.9
click at [670, 356] on div "Philip, TK02, 01:30 PM-02:30 PM, Hands & Feet Men - Luxury Pedicure Philip, TK0…" at bounding box center [677, 435] width 85 height 505
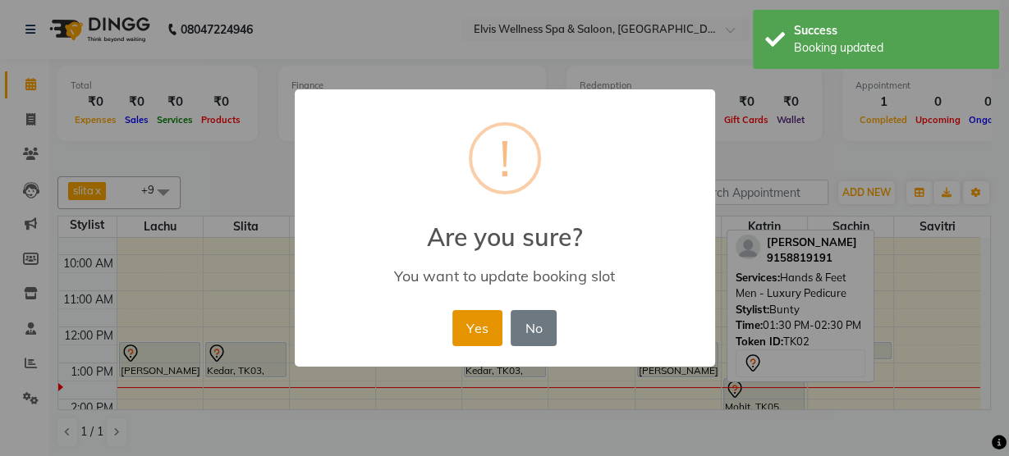
click at [492, 335] on button "Yes" at bounding box center [477, 328] width 50 height 36
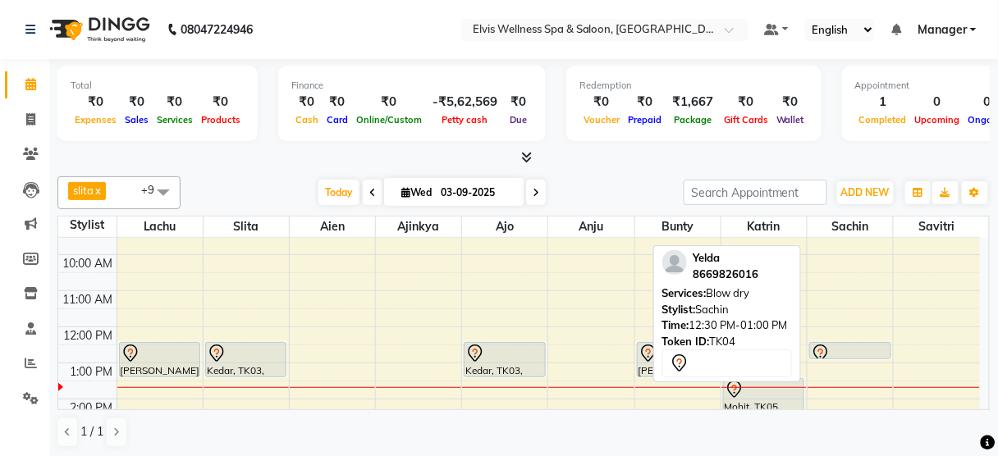
click at [839, 350] on div at bounding box center [850, 354] width 79 height 20
select select "7"
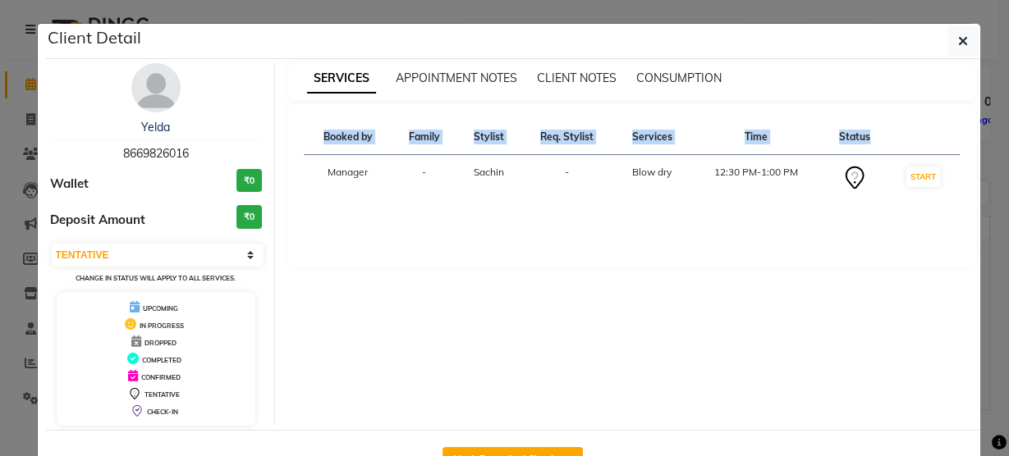
click at [839, 350] on div "Client Detail Yelda 8669826016 Wallet ₹0 Deposit Amount ₹0 Select IN SERVICE CO…" at bounding box center [513, 257] width 934 height 466
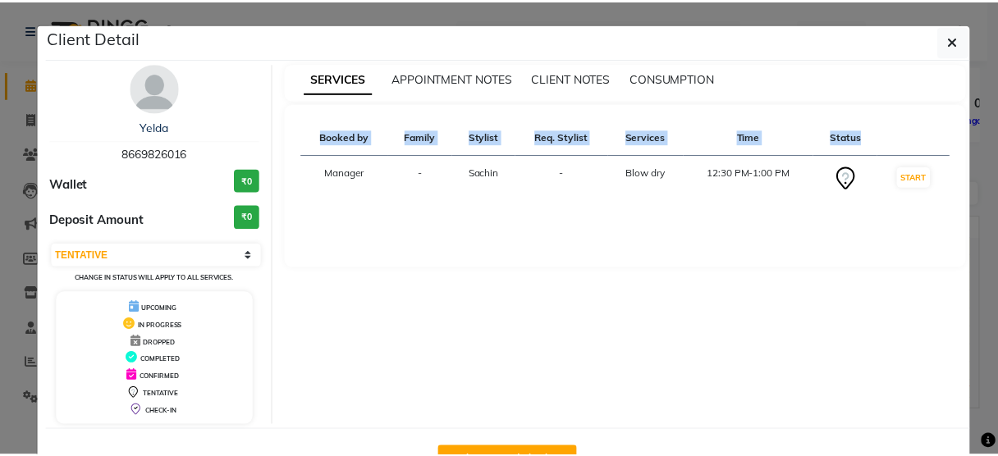
scroll to position [53, 0]
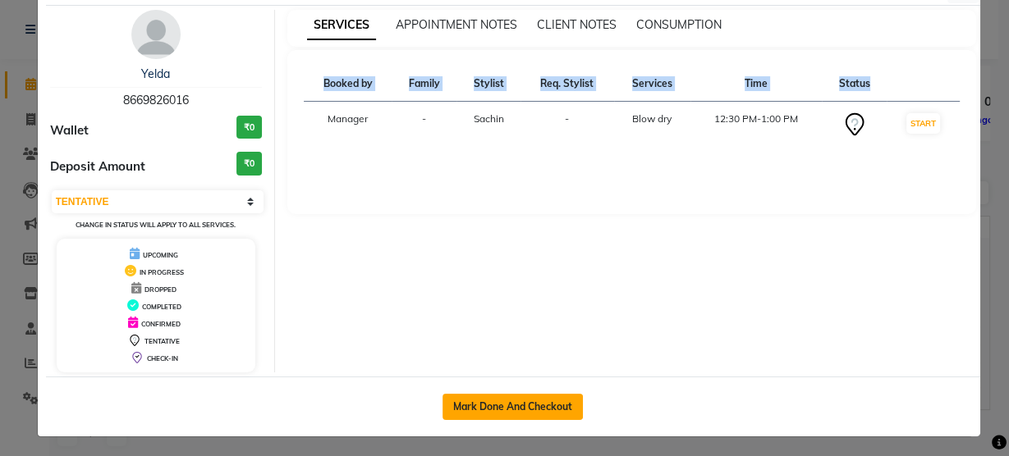
click at [515, 403] on button "Mark Done And Checkout" at bounding box center [512, 407] width 140 height 26
select select "service"
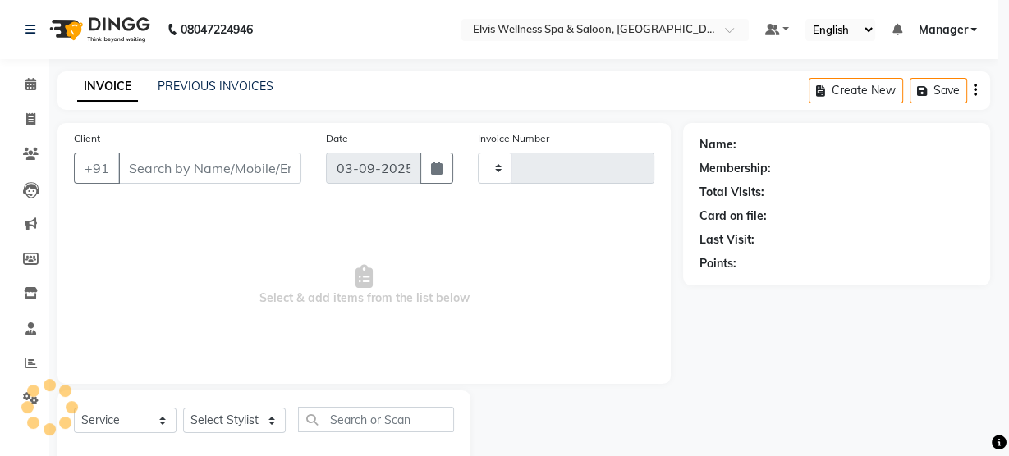
type input "2983"
select select "3"
select select "5733"
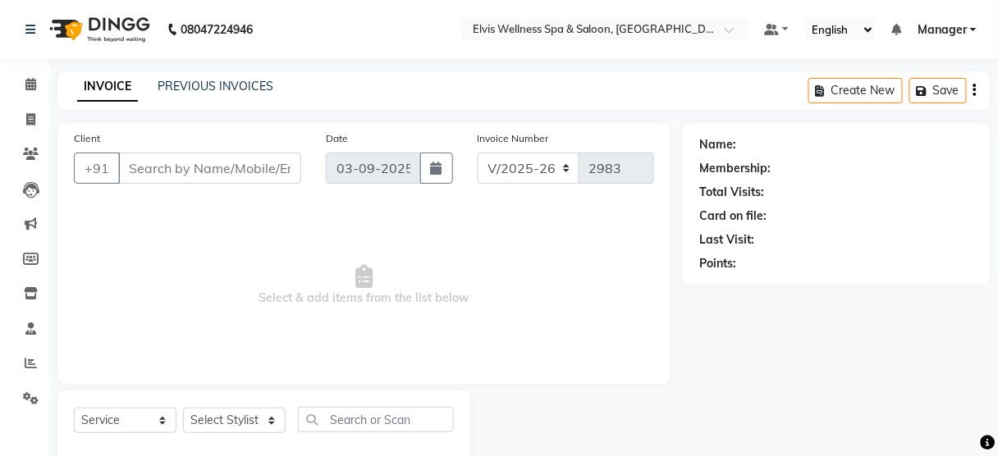
type input "8669826016"
select select "48152"
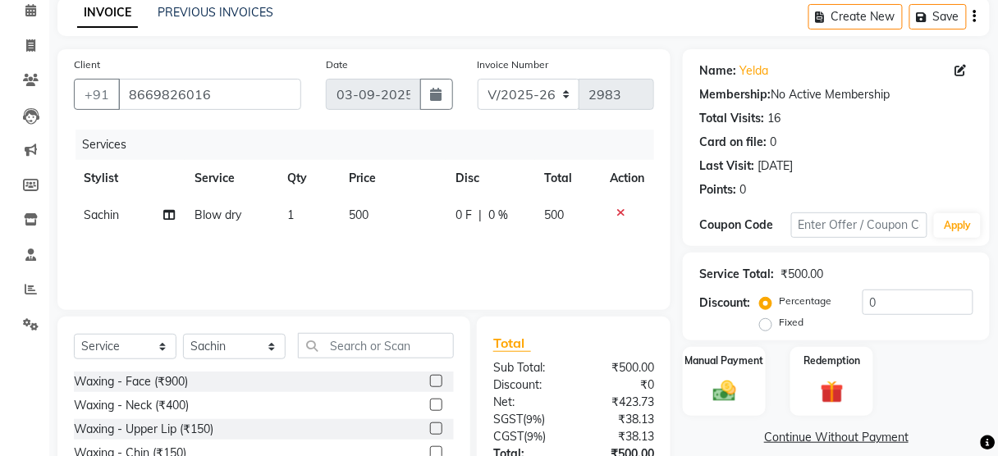
scroll to position [199, 0]
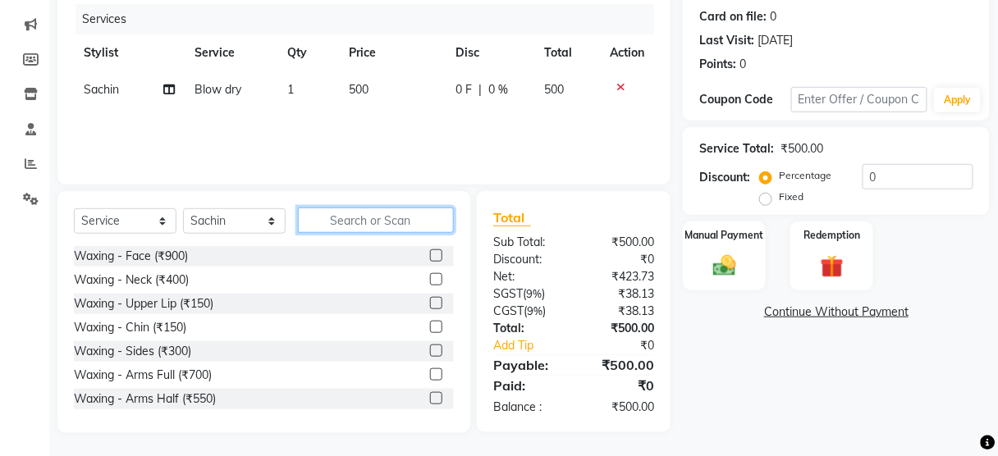
click at [344, 224] on input "text" at bounding box center [376, 220] width 156 height 25
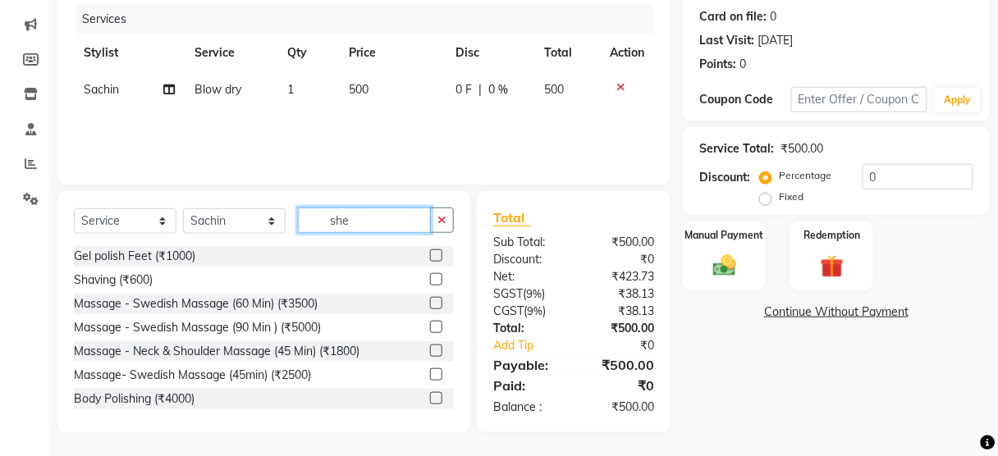
scroll to position [199, 0]
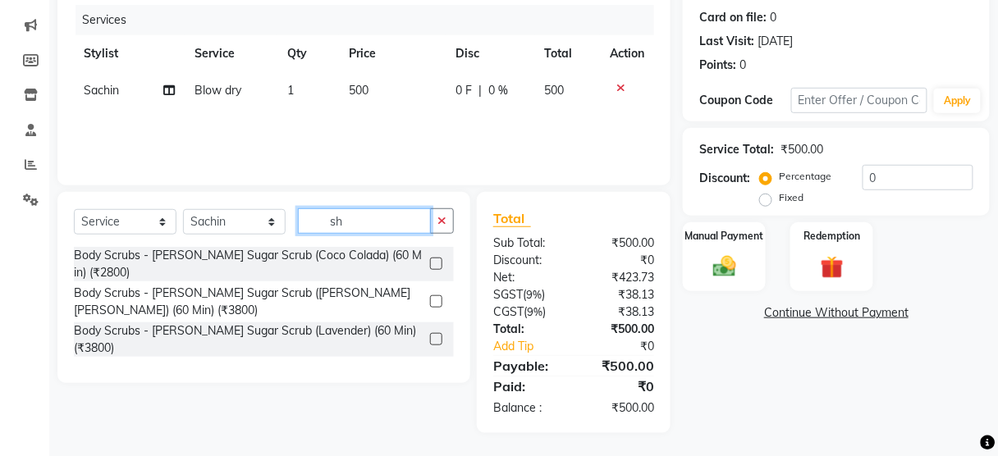
type input "s"
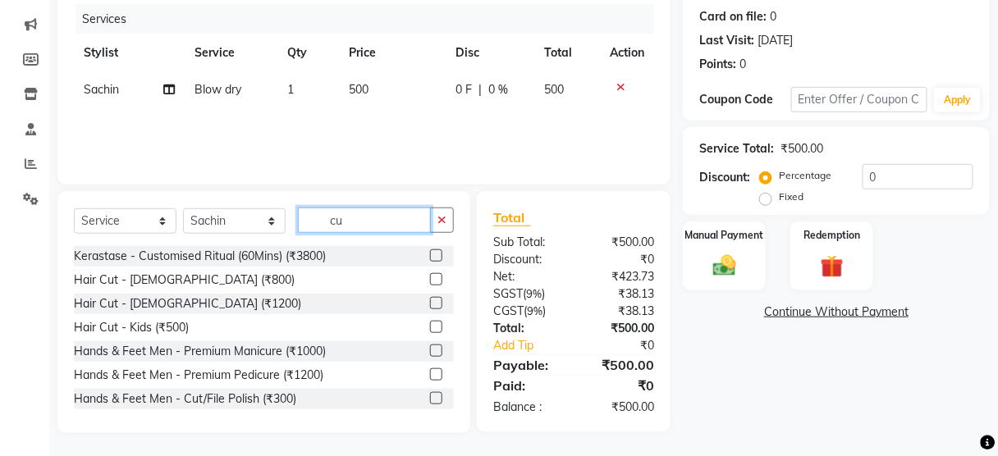
type input "c"
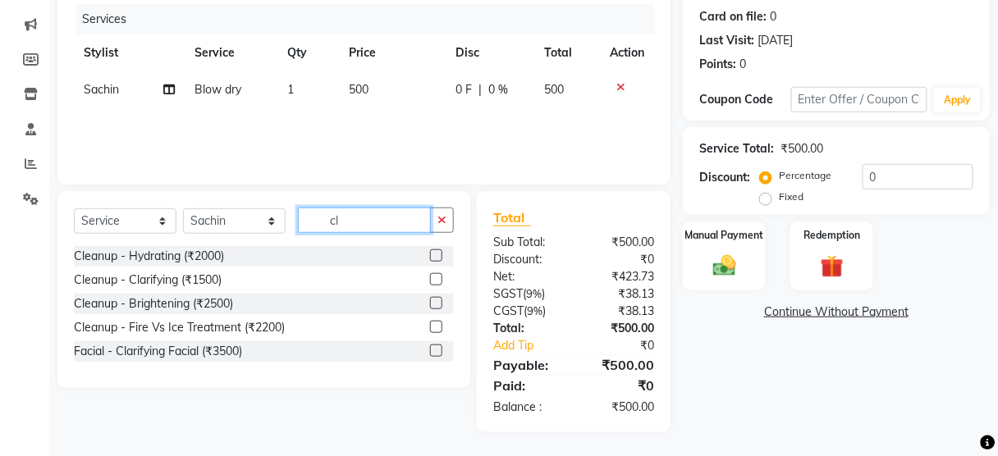
scroll to position [199, 0]
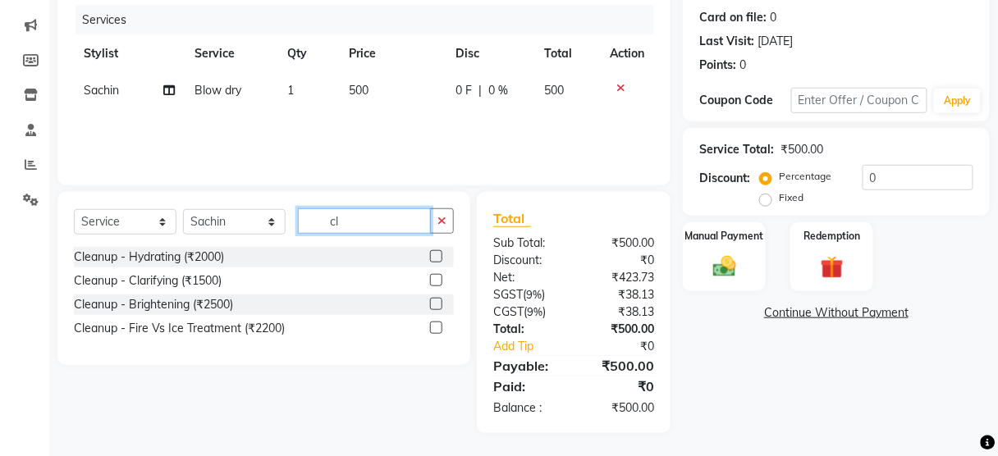
type input "c"
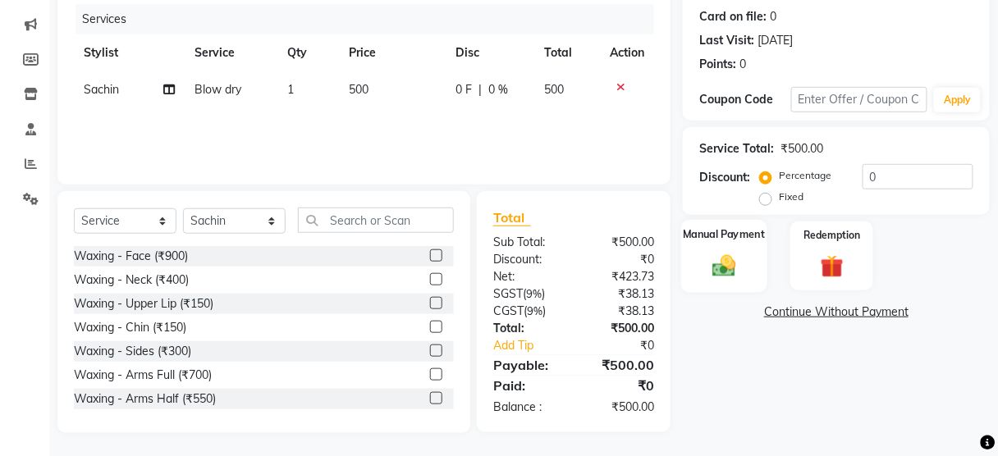
click at [740, 232] on label "Manual Payment" at bounding box center [725, 235] width 82 height 16
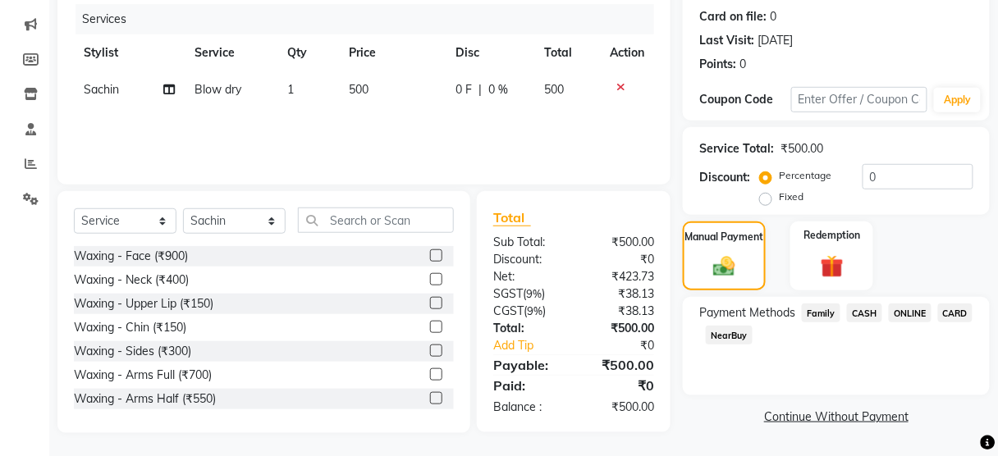
click at [859, 309] on span "CASH" at bounding box center [864, 313] width 35 height 19
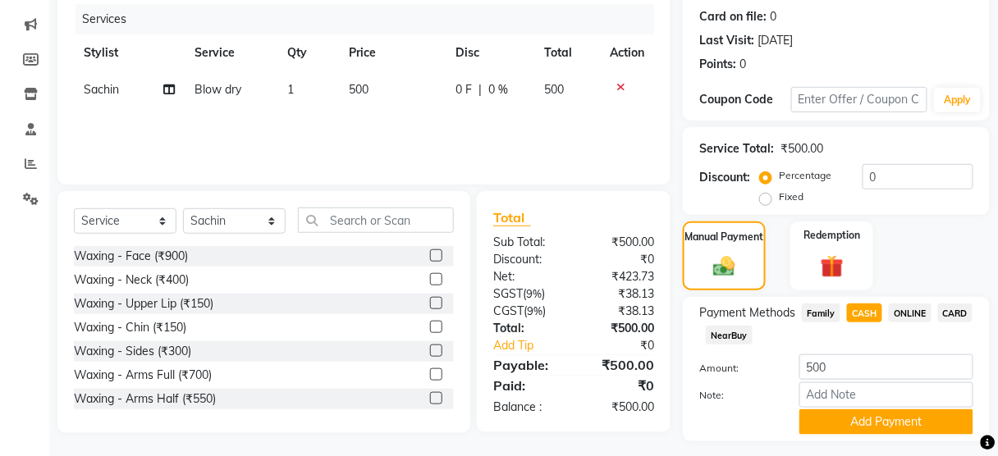
scroll to position [242, 0]
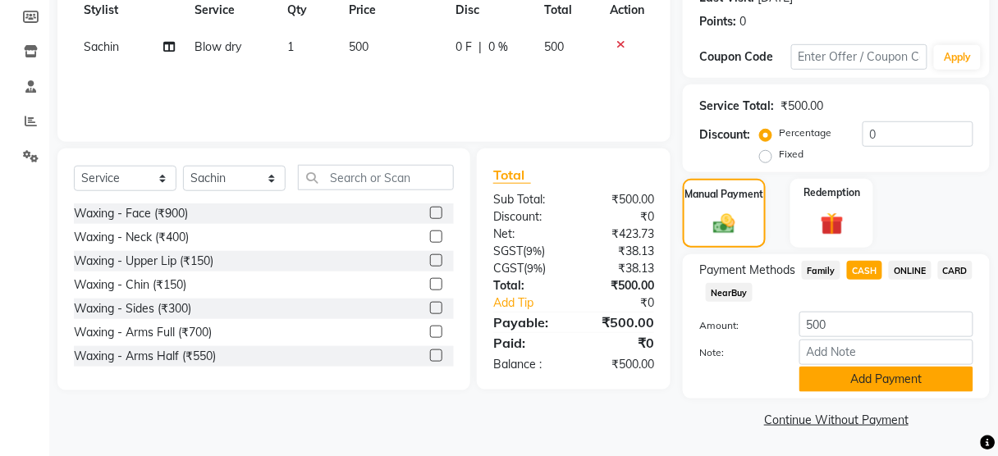
click at [854, 375] on button "Add Payment" at bounding box center [886, 379] width 174 height 25
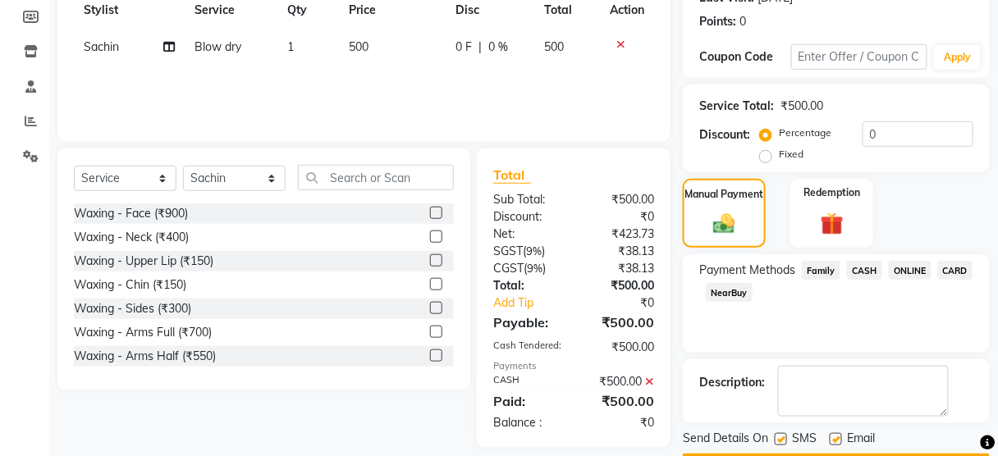
scroll to position [288, 0]
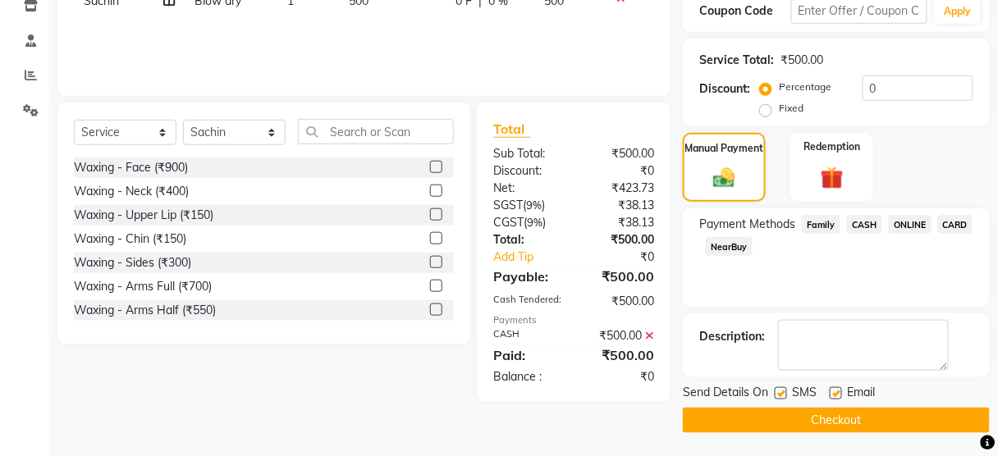
click at [778, 391] on label at bounding box center [781, 393] width 12 height 12
click at [778, 391] on input "checkbox" at bounding box center [780, 394] width 11 height 11
checkbox input "false"
click at [751, 418] on button "Checkout" at bounding box center [836, 420] width 307 height 25
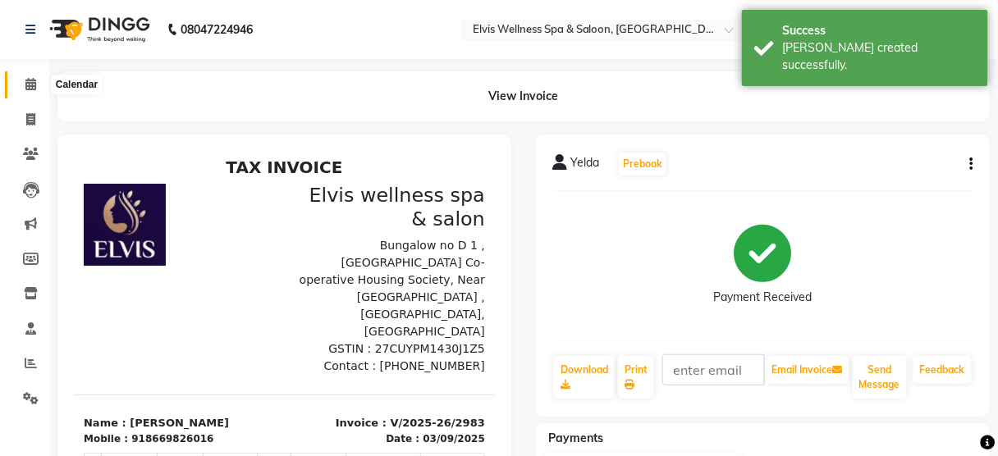
click at [24, 78] on span at bounding box center [30, 85] width 29 height 19
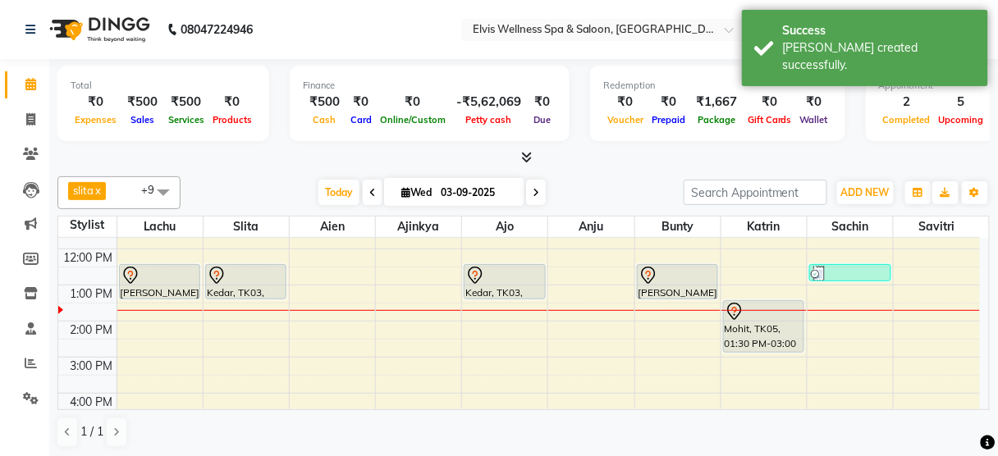
scroll to position [134, 0]
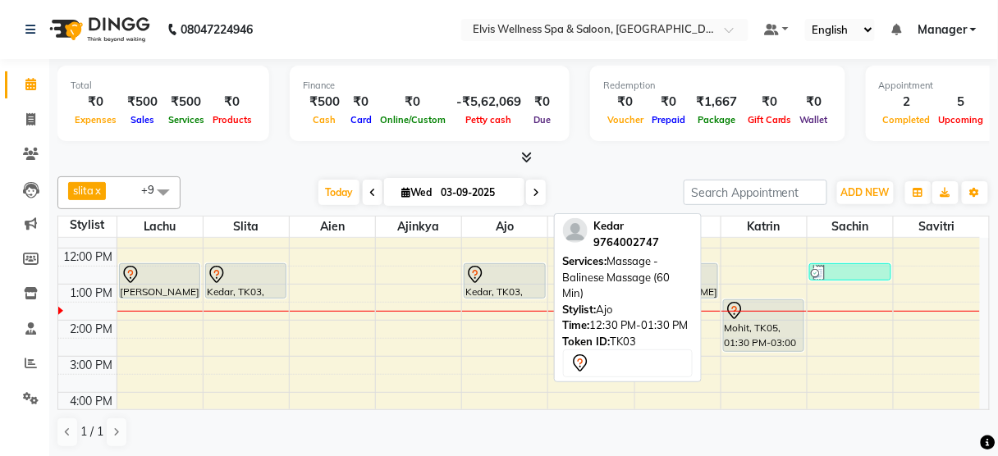
click at [495, 284] on div "Kedar, TK03, 12:30 PM-01:30 PM, Massage - Balinese Massage (60 Min)" at bounding box center [505, 281] width 80 height 34
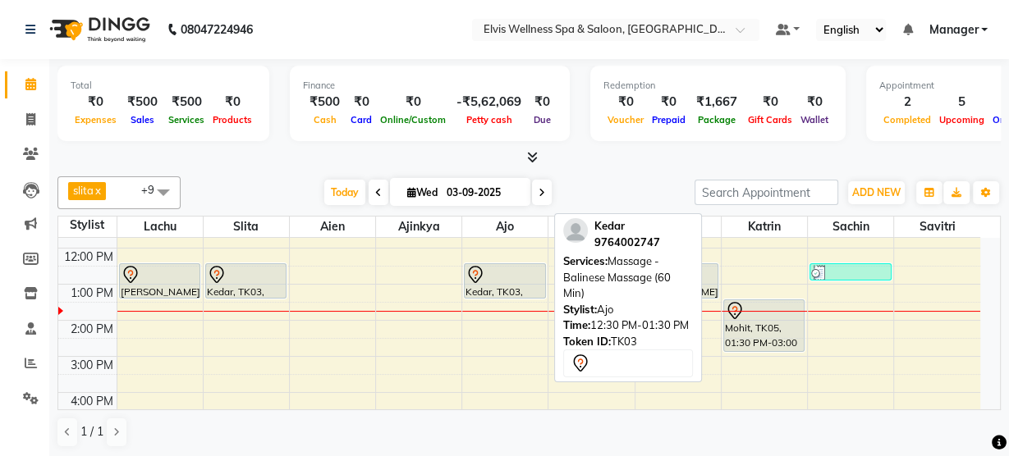
select select "7"
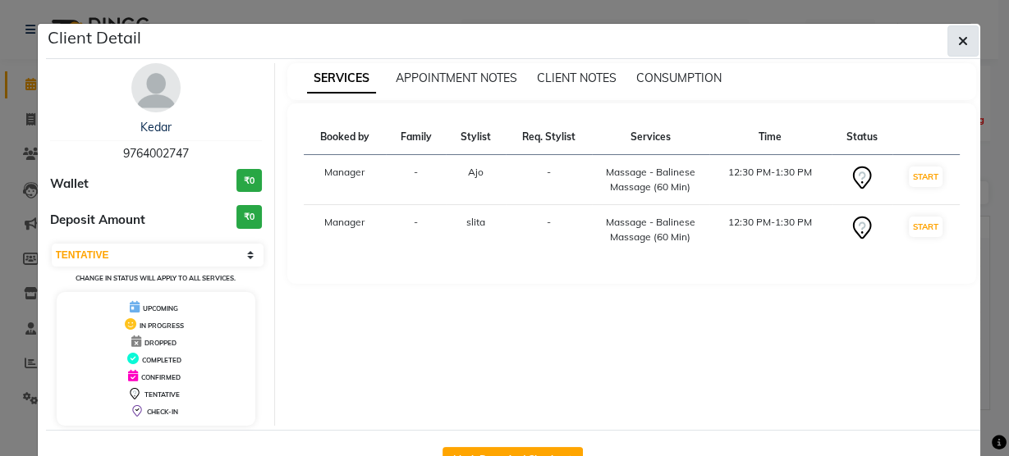
click at [960, 28] on button "button" at bounding box center [962, 40] width 31 height 31
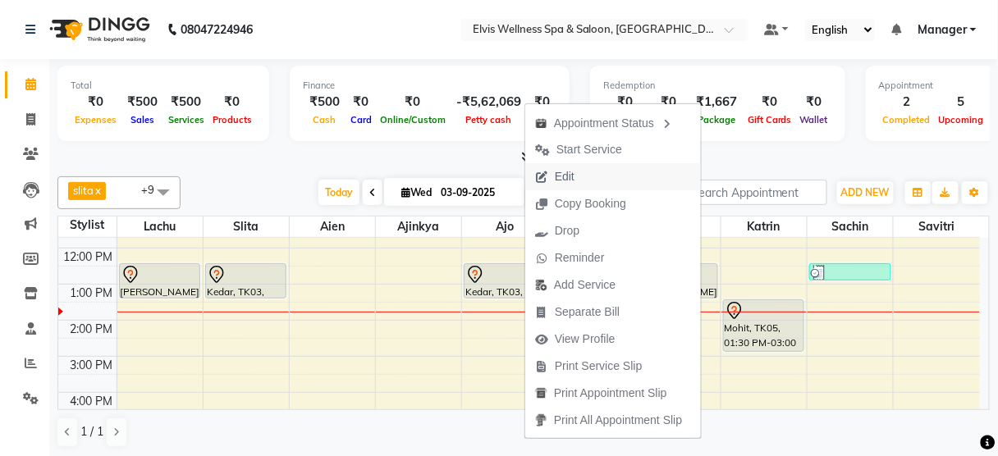
click at [563, 171] on span "Edit" at bounding box center [565, 176] width 20 height 17
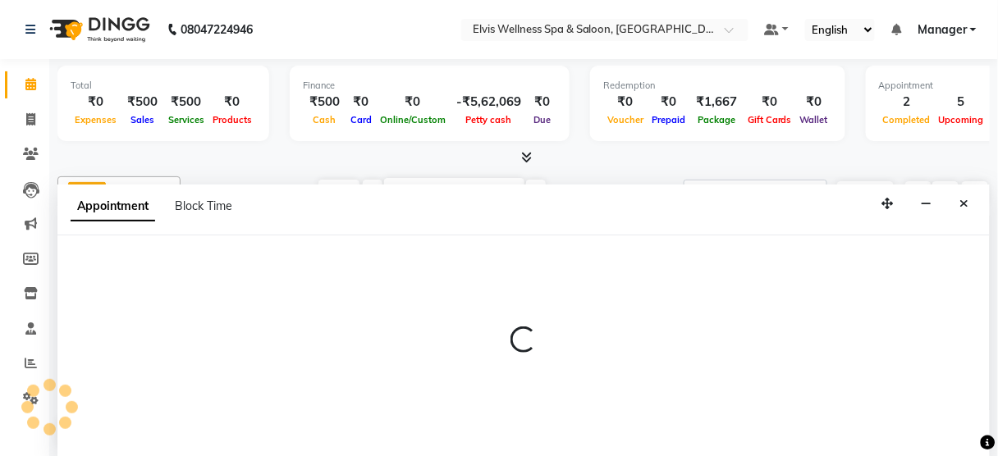
select select "tentative"
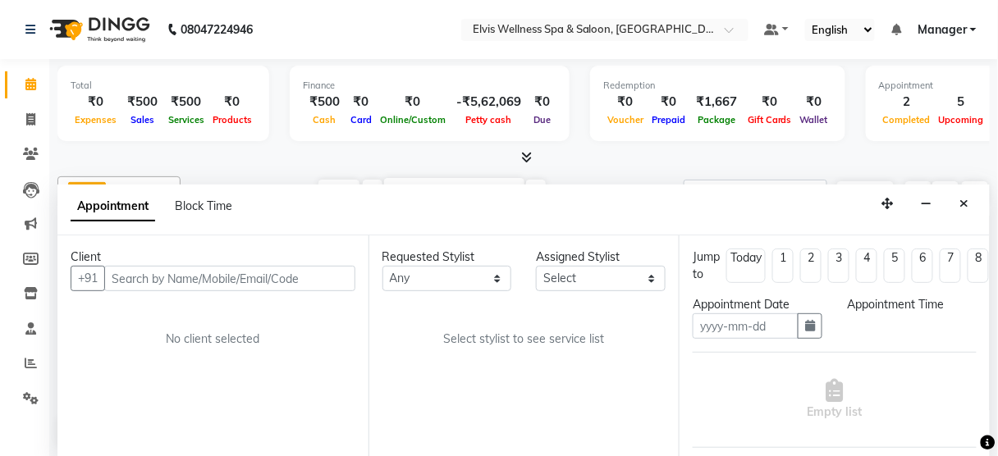
type input "03-09-2025"
select select "89118"
select select "750"
select select "2736"
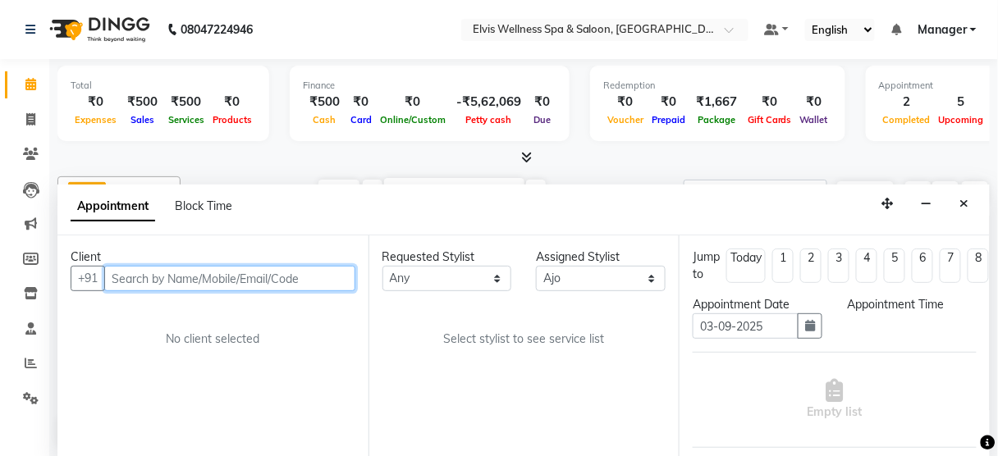
select select "2736"
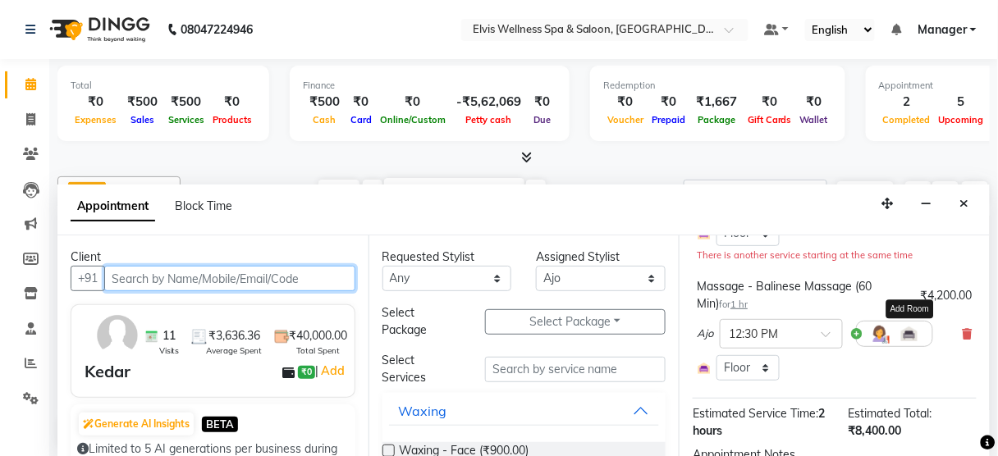
scroll to position [224, 0]
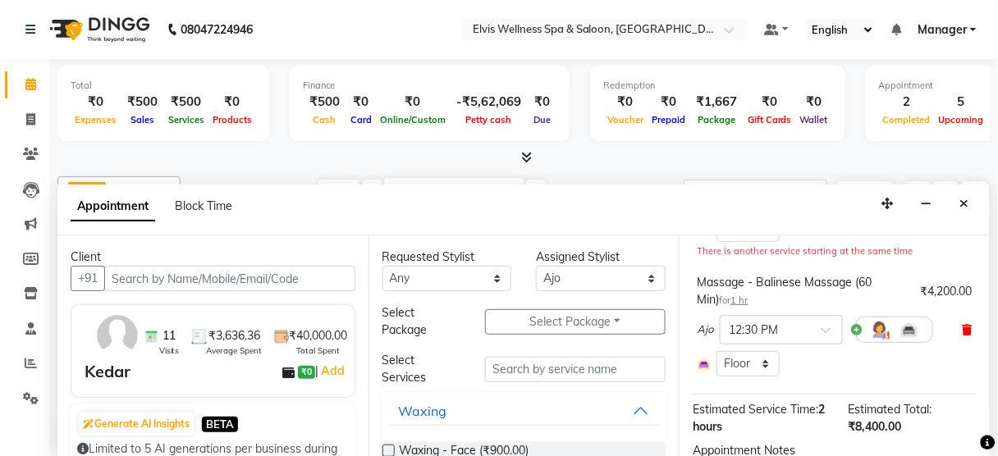
click at [963, 326] on icon at bounding box center [968, 329] width 10 height 11
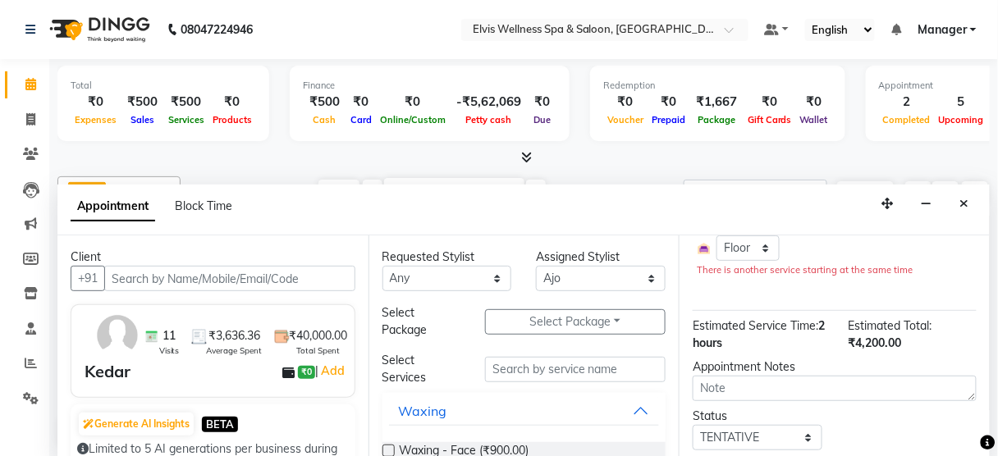
scroll to position [206, 0]
click at [528, 373] on input "text" at bounding box center [575, 369] width 181 height 25
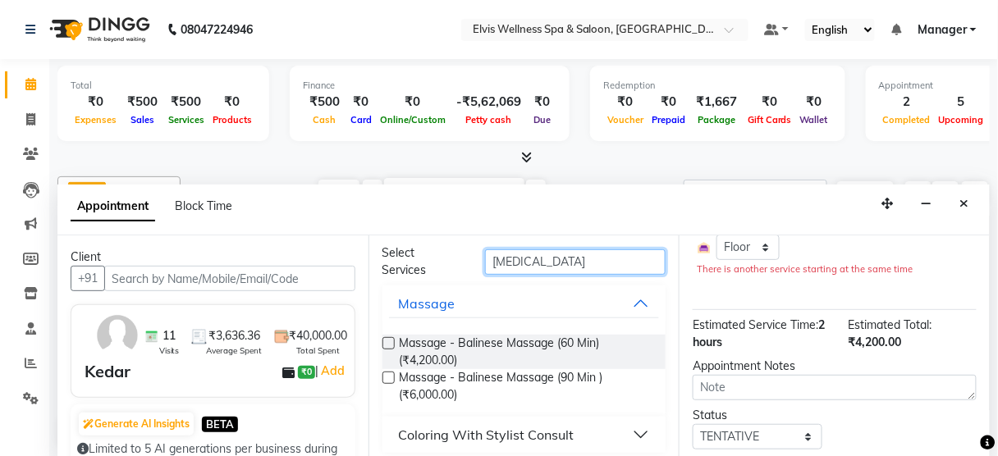
scroll to position [115, 0]
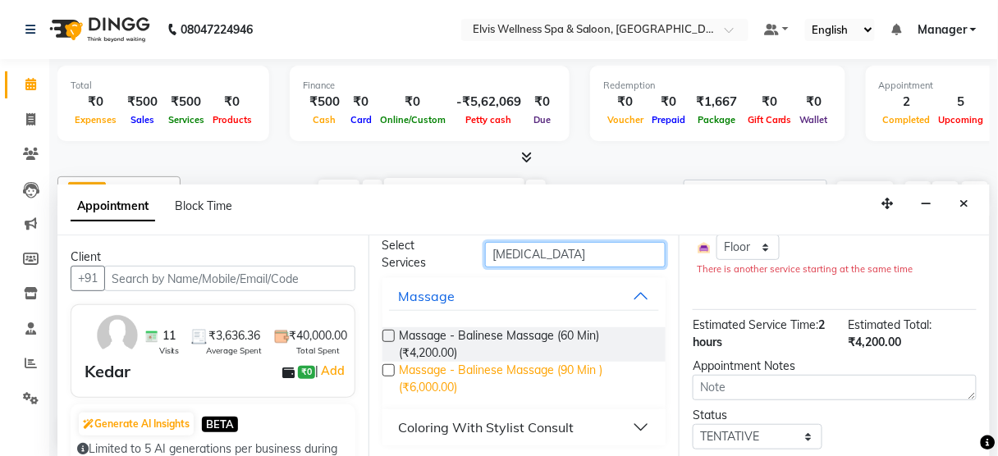
type input "bal"
click at [463, 374] on span "Massage - Balinese Massage (90 Min ) (₹6,000.00)" at bounding box center [527, 379] width 254 height 34
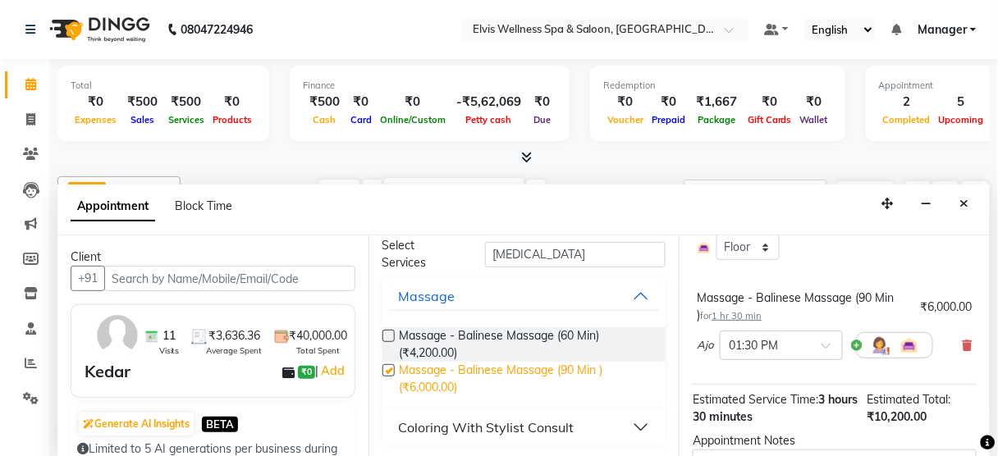
checkbox input "false"
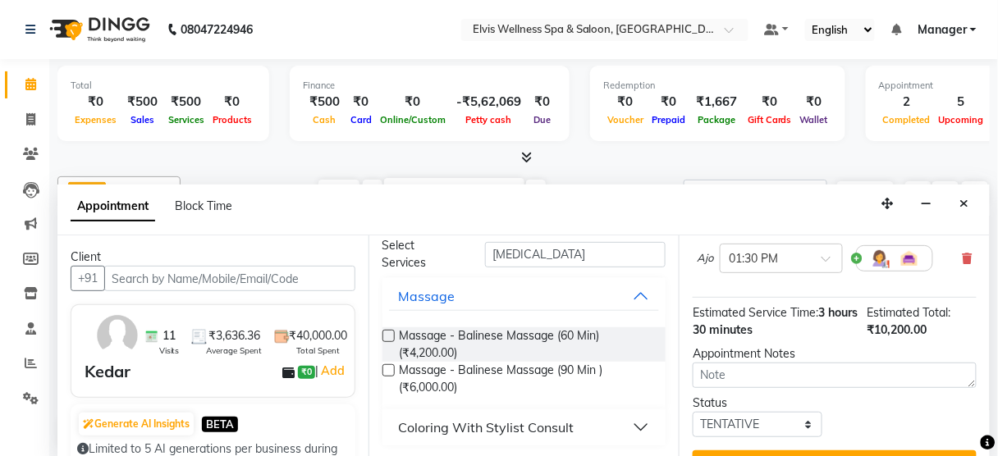
scroll to position [337, 0]
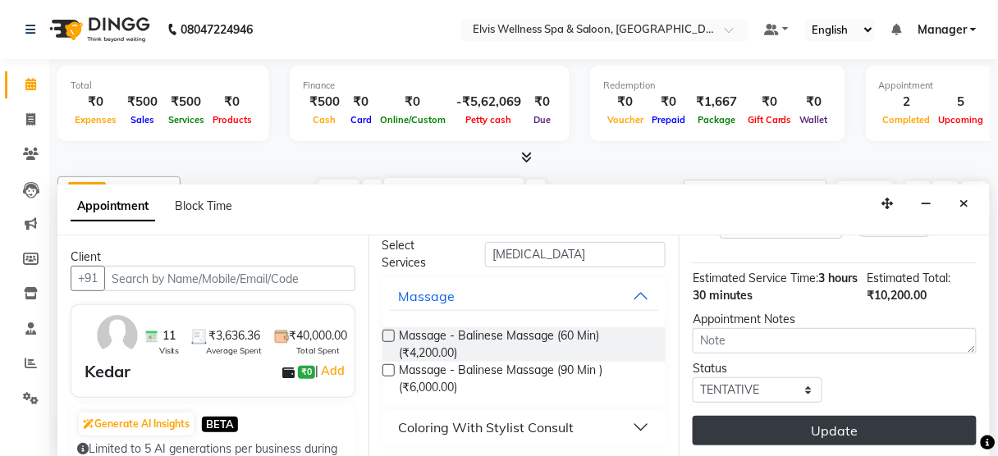
click at [745, 416] on button "Update" at bounding box center [835, 431] width 284 height 30
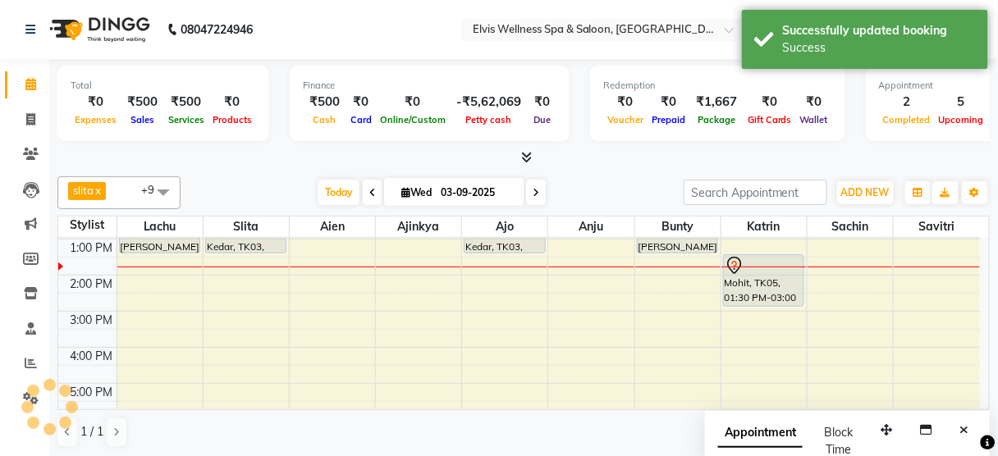
scroll to position [0, 0]
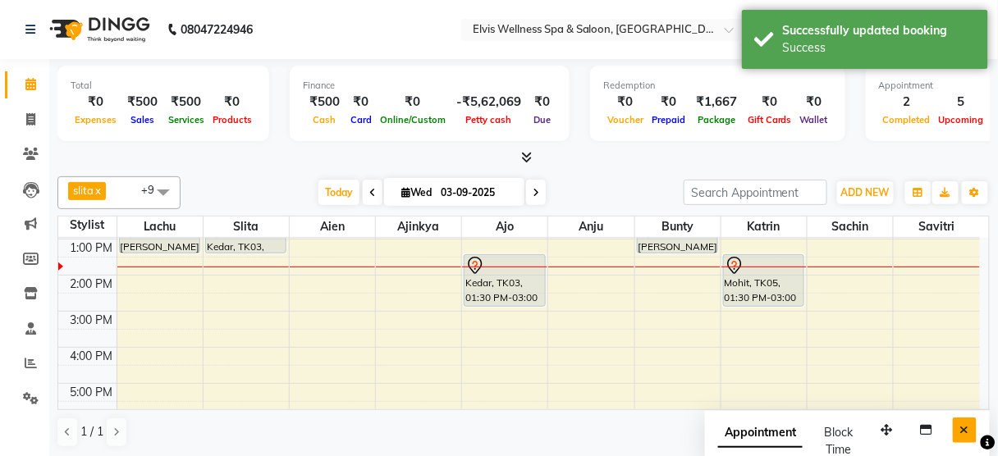
click at [959, 437] on button "Close" at bounding box center [965, 430] width 24 height 25
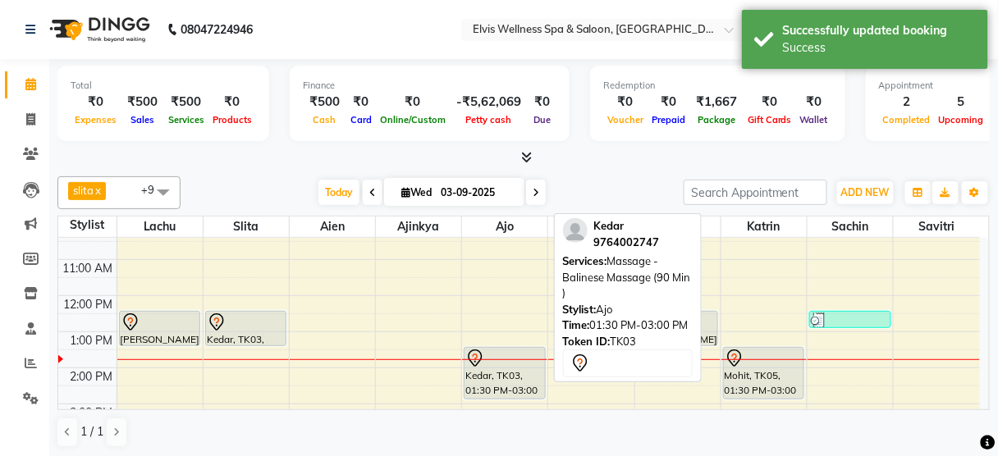
scroll to position [85, 0]
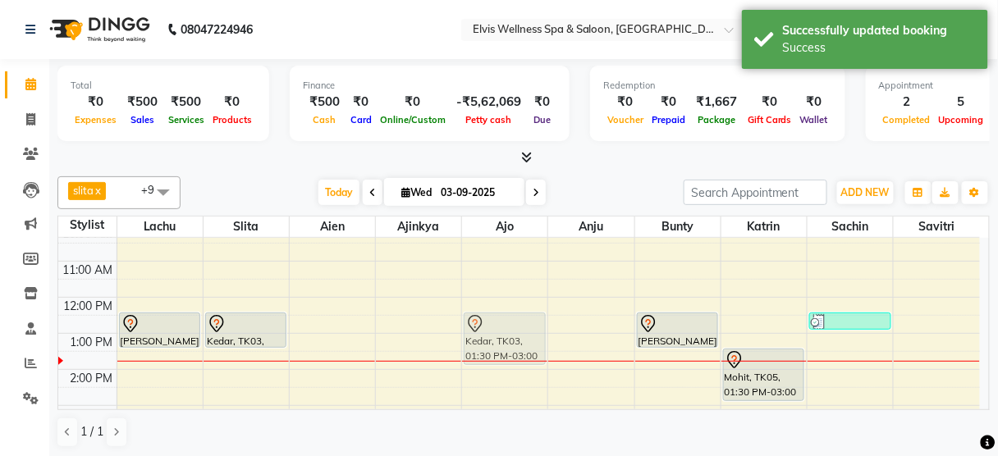
drag, startPoint x: 501, startPoint y: 348, endPoint x: 497, endPoint y: 318, distance: 30.0
click at [497, 318] on div "Kedar, TK03, 01:30 PM-03:00 PM, Massage - Balinese Massage (90 Min ) Kedar, TK0…" at bounding box center [504, 405] width 85 height 505
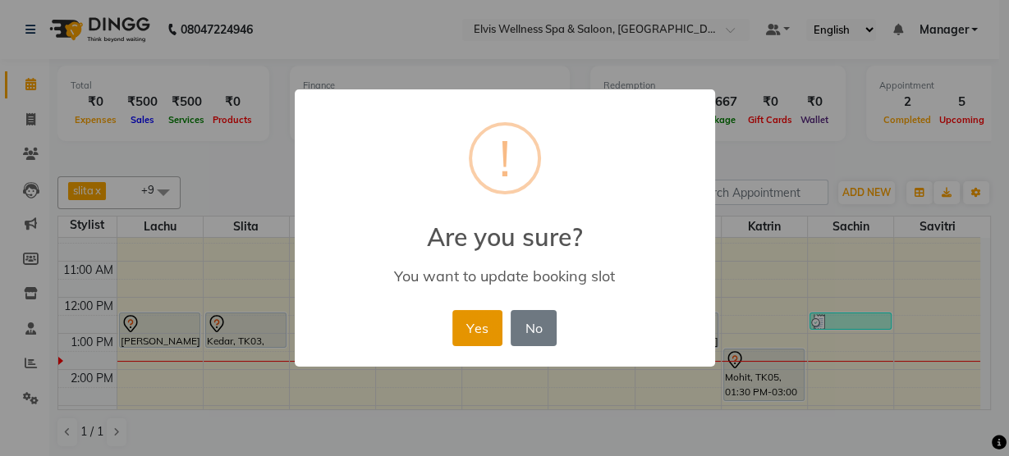
click at [469, 332] on button "Yes" at bounding box center [477, 328] width 50 height 36
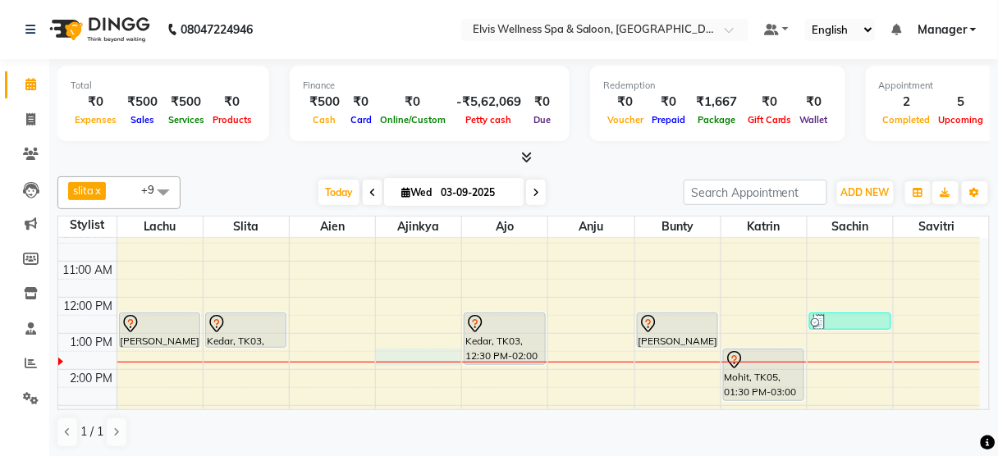
click at [414, 348] on div "8:00 AM 9:00 AM 10:00 AM 11:00 AM 12:00 PM 1:00 PM 2:00 PM 3:00 PM 4:00 PM 5:00…" at bounding box center [519, 405] width 922 height 505
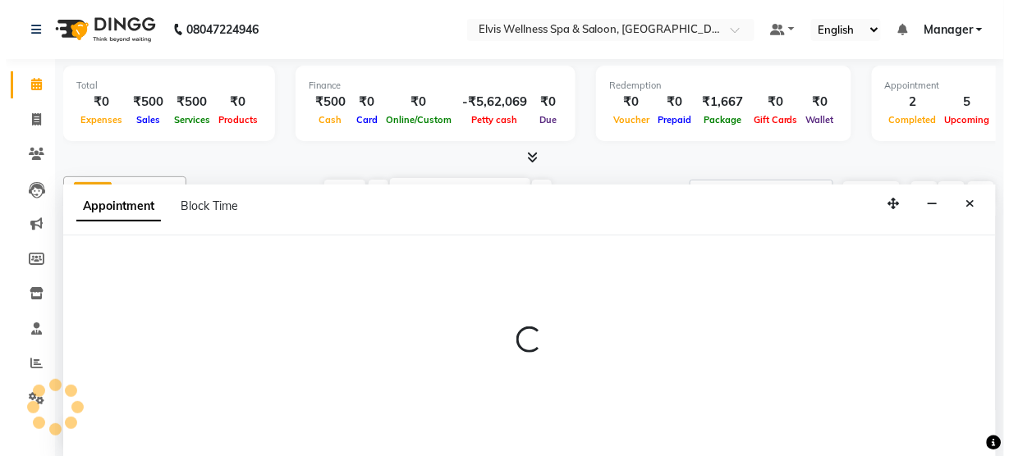
scroll to position [0, 0]
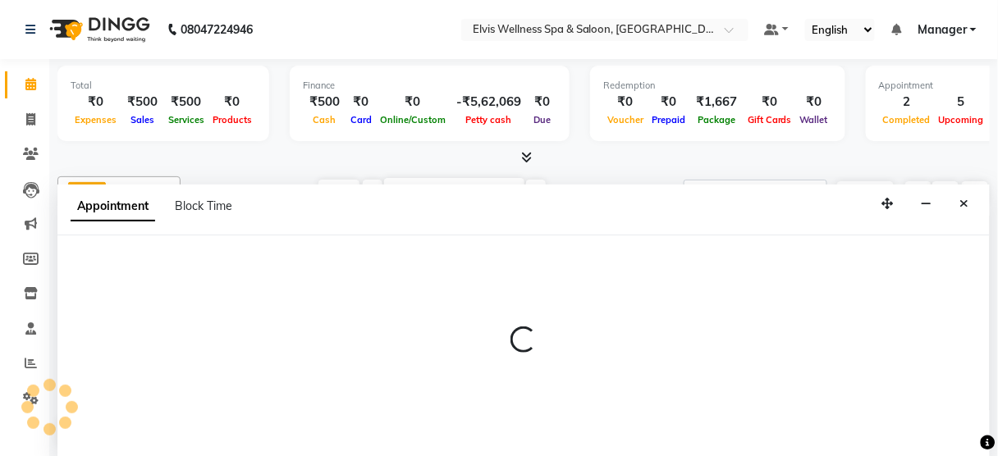
select select "89115"
select select "tentative"
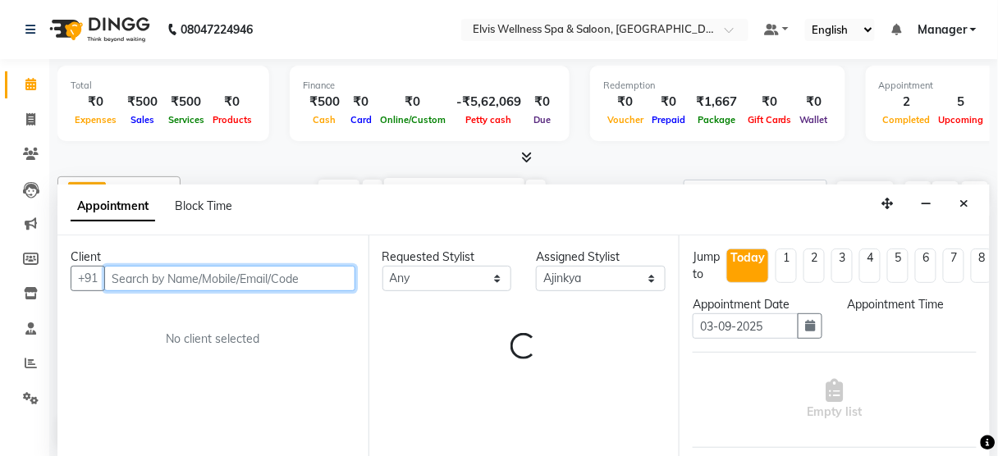
select select "810"
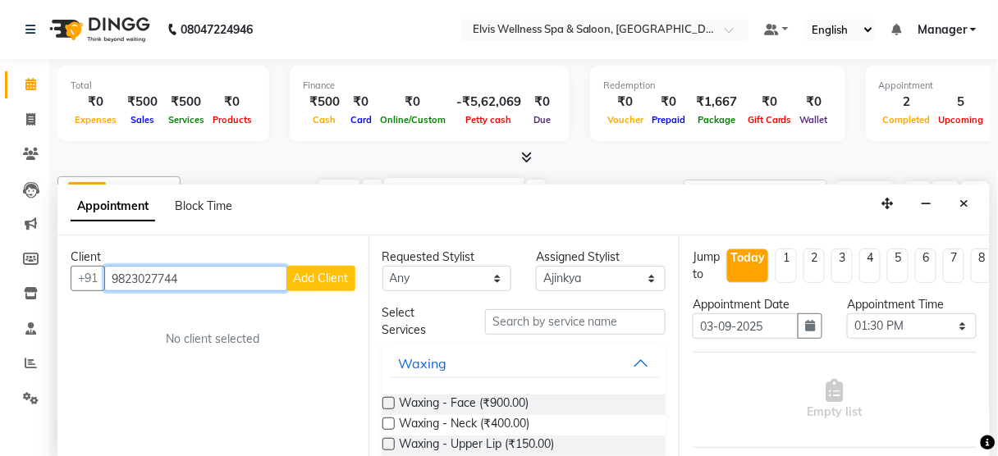
type input "9823027744"
click at [306, 275] on span "Add Client" at bounding box center [321, 278] width 55 height 15
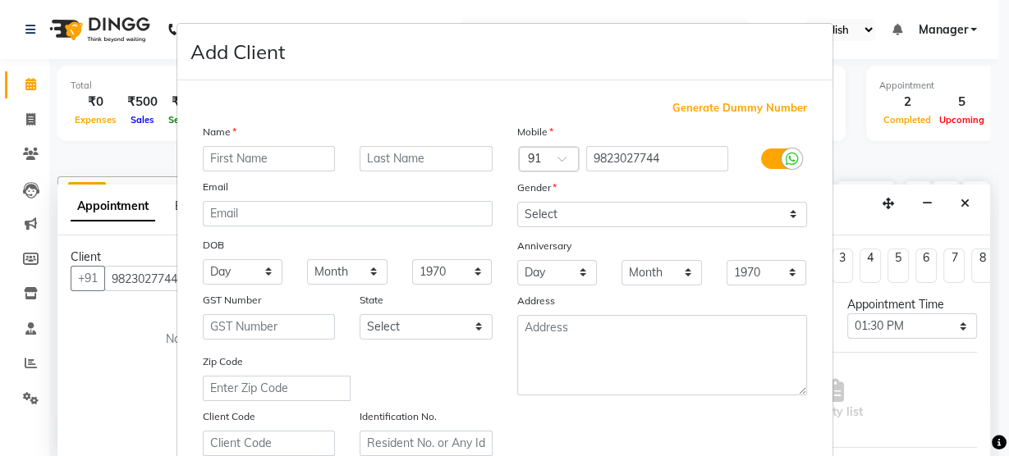
click at [227, 151] on input "text" at bounding box center [269, 158] width 133 height 25
type input "Ramesh"
click at [369, 158] on input "text" at bounding box center [426, 158] width 133 height 25
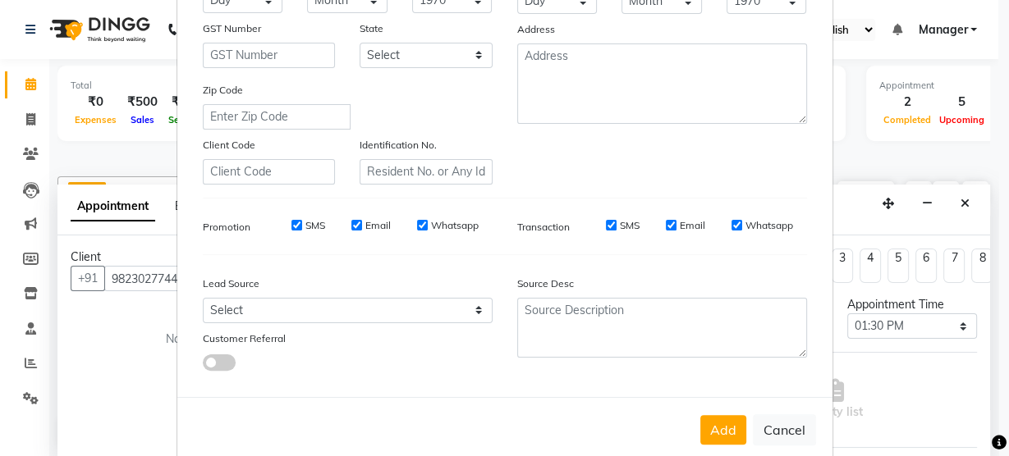
scroll to position [297, 0]
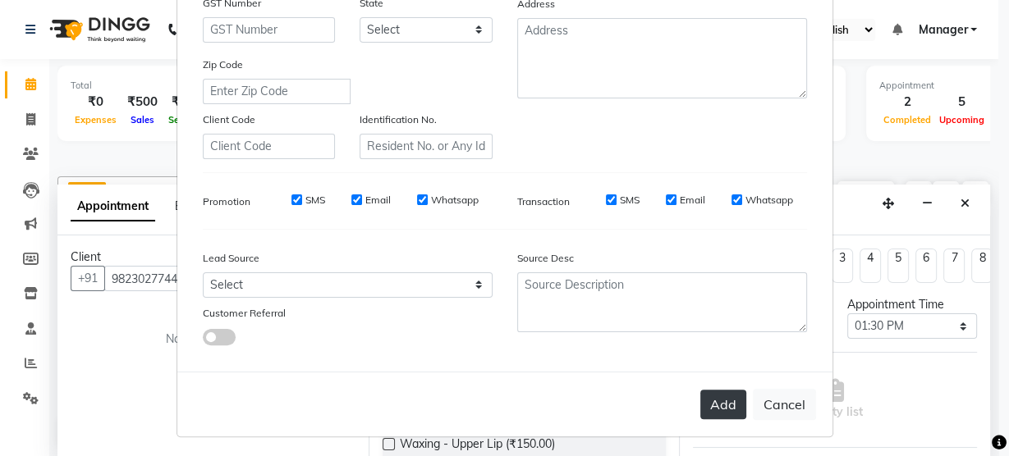
type input "Adhav"
click at [712, 395] on button "Add" at bounding box center [723, 405] width 46 height 30
click at [714, 407] on button "Add" at bounding box center [723, 405] width 46 height 30
click at [715, 404] on button "Add" at bounding box center [723, 405] width 46 height 30
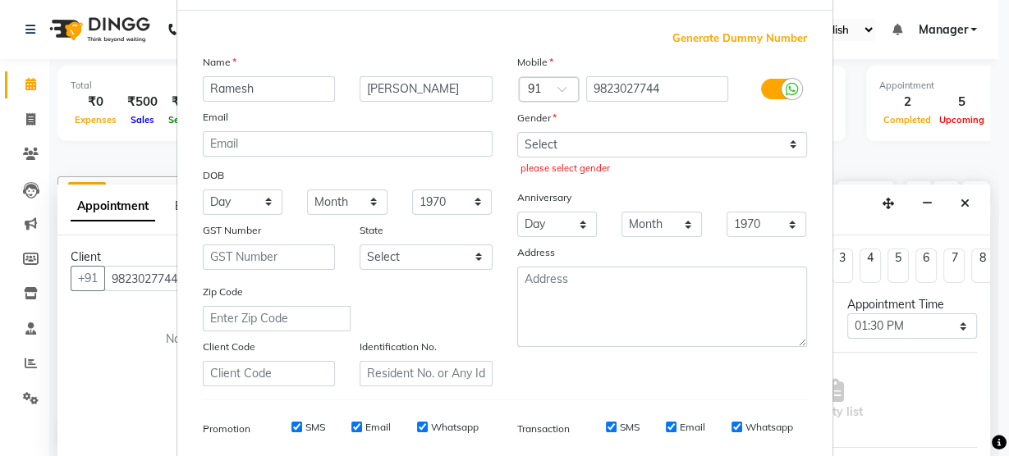
scroll to position [66, 0]
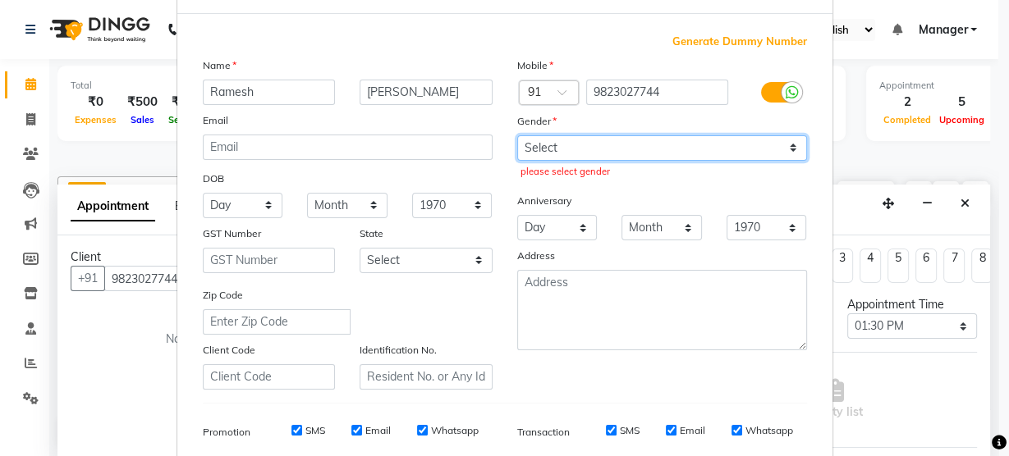
click at [556, 140] on select "Select Male Female Other Prefer Not To Say" at bounding box center [662, 147] width 290 height 25
select select "[DEMOGRAPHIC_DATA]"
click at [517, 135] on select "Select Male Female Other Prefer Not To Say" at bounding box center [662, 147] width 290 height 25
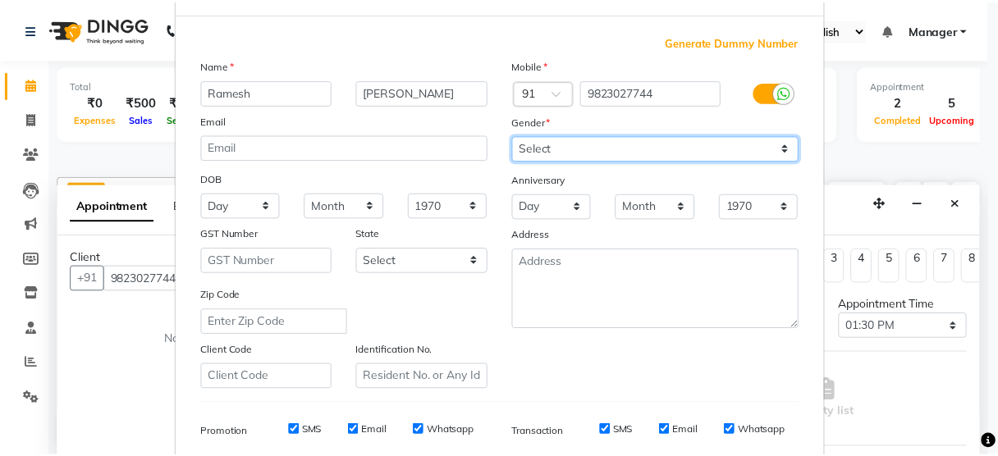
scroll to position [297, 0]
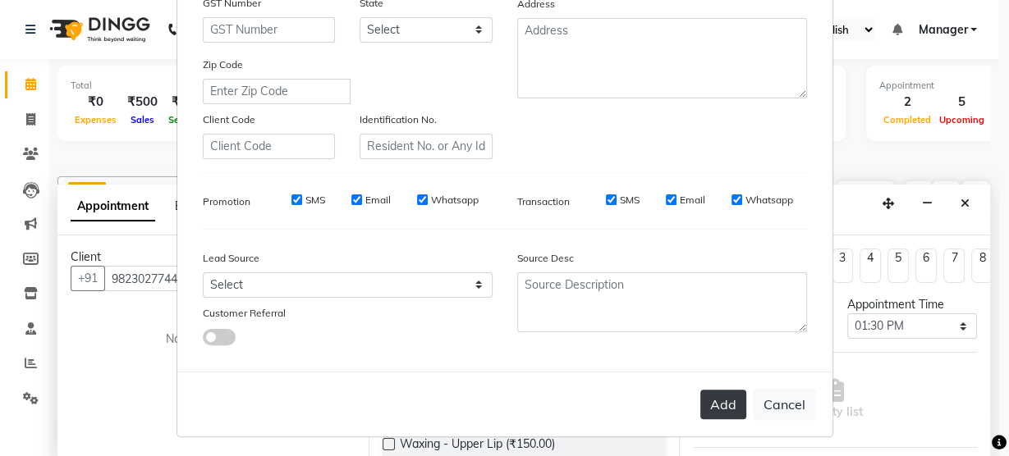
click at [716, 392] on button "Add" at bounding box center [723, 405] width 46 height 30
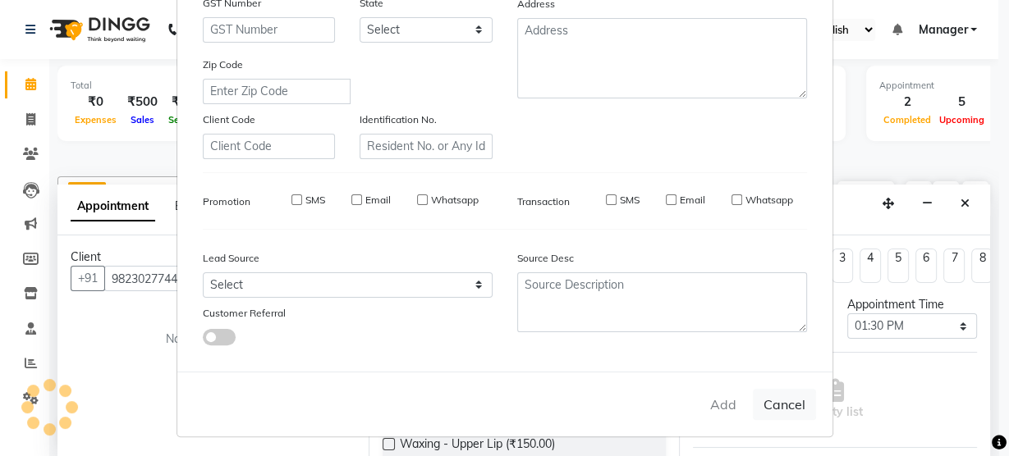
select select
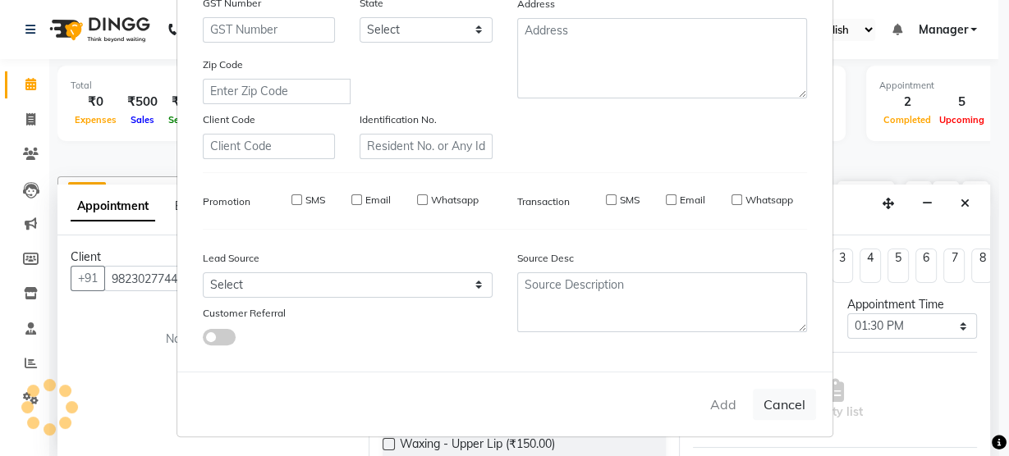
select select
checkbox input "false"
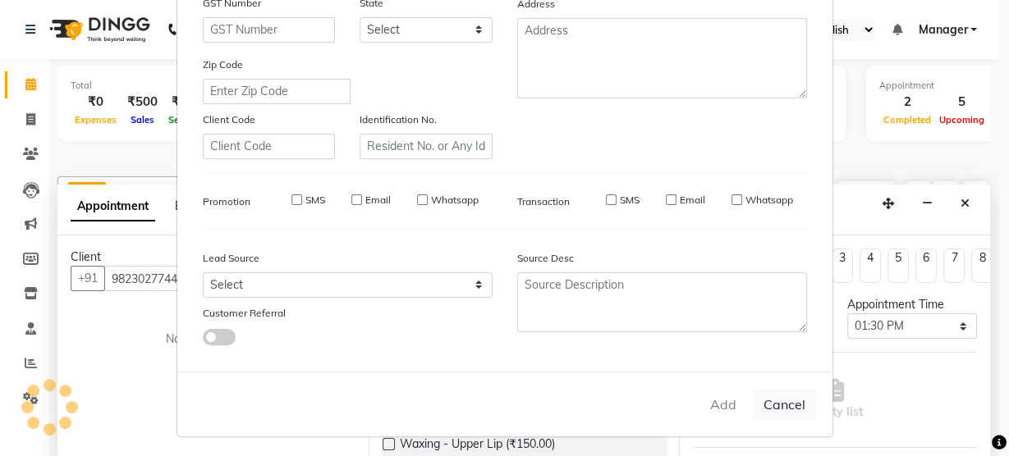
checkbox input "false"
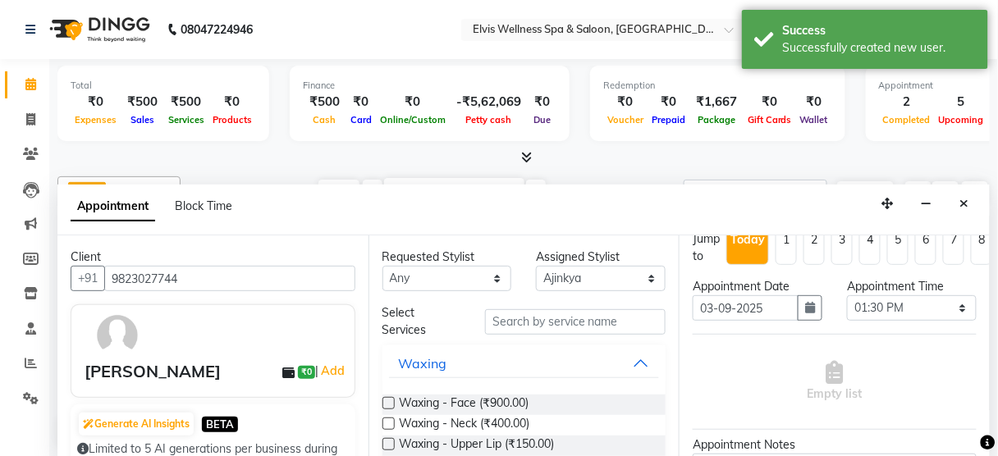
scroll to position [0, 0]
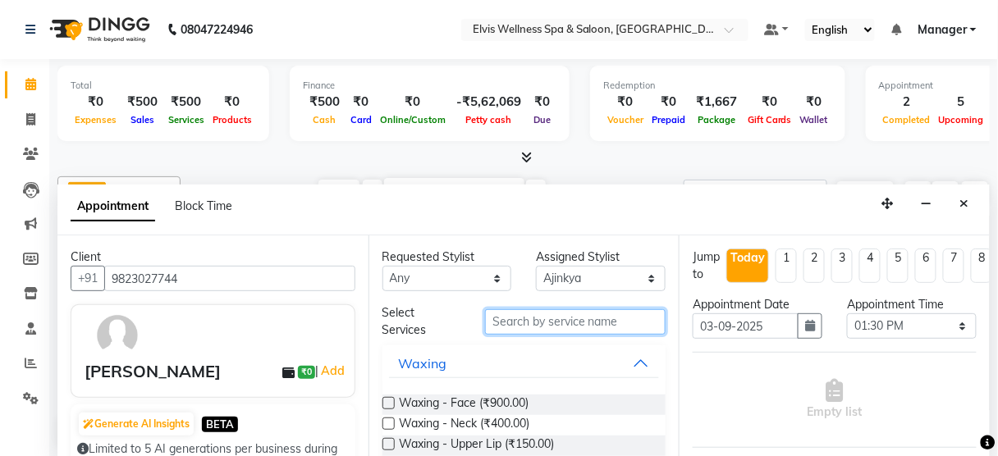
click at [497, 320] on input "text" at bounding box center [575, 321] width 181 height 25
click at [509, 321] on input "text" at bounding box center [575, 321] width 181 height 25
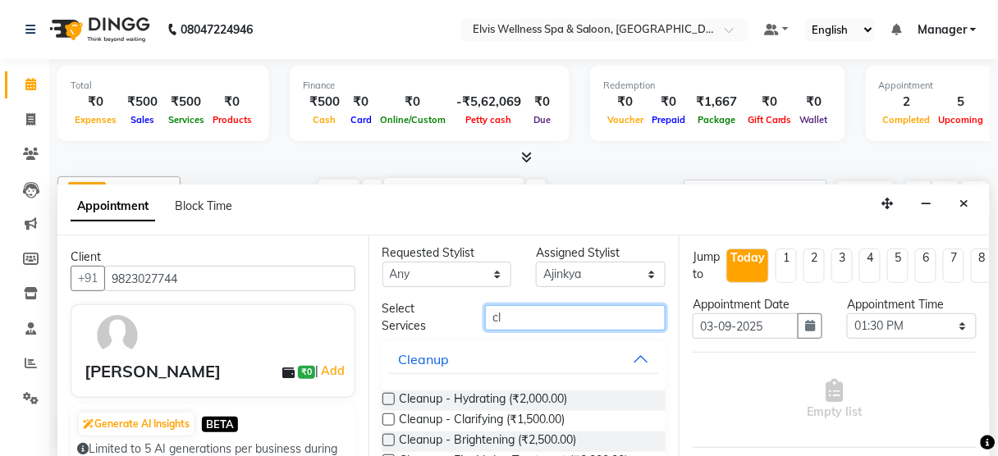
scroll to position [80, 0]
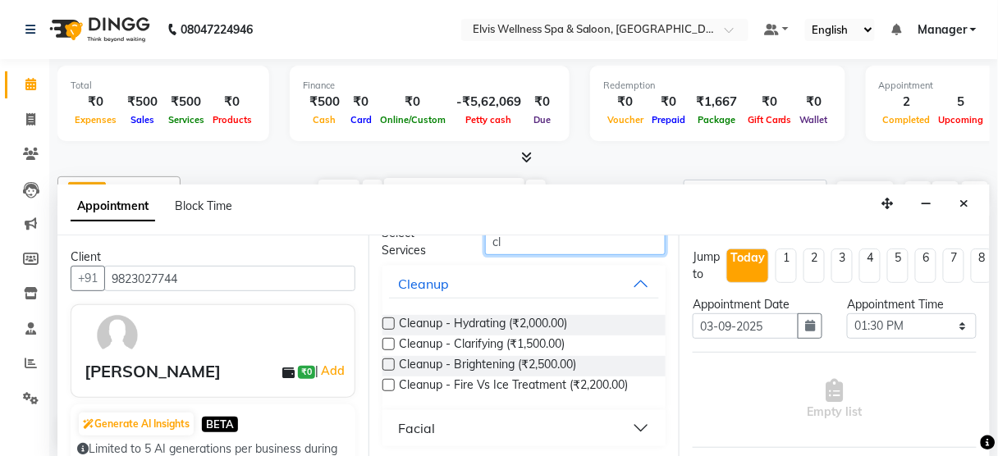
type input "c"
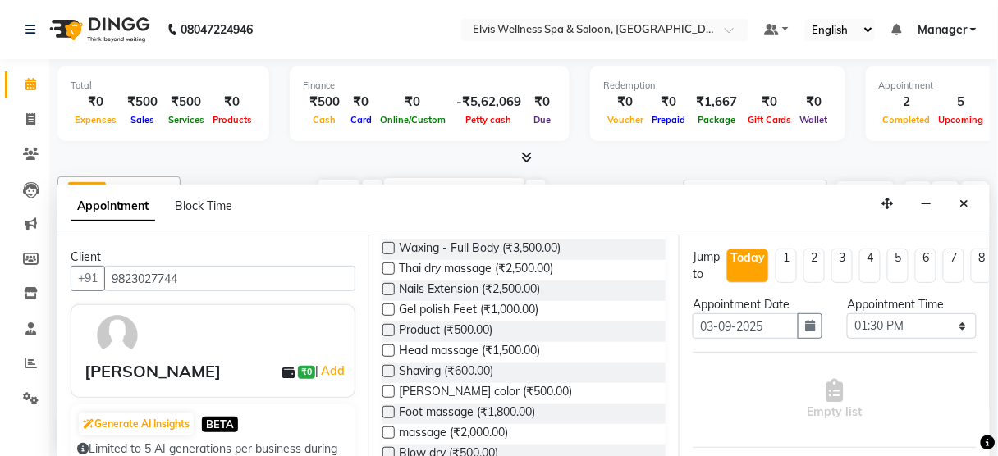
scroll to position [566, 0]
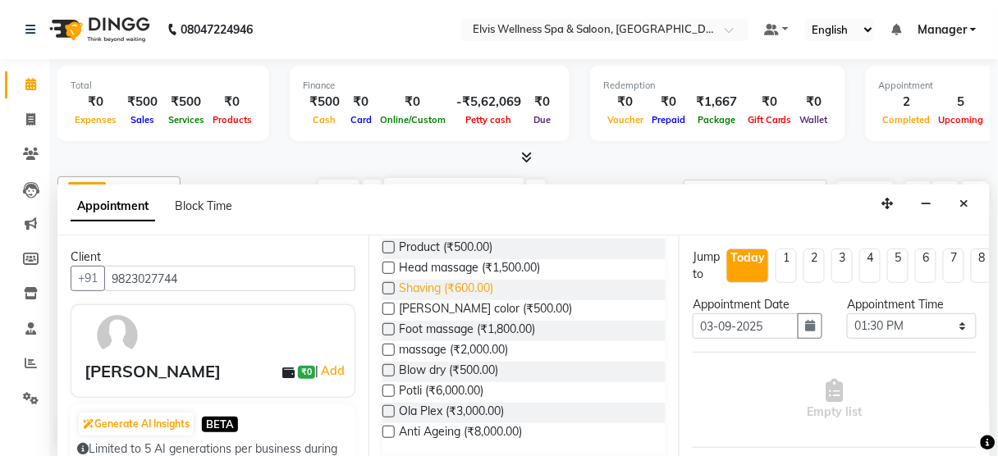
click at [416, 287] on span "Shaving (₹600.00)" at bounding box center [447, 290] width 94 height 21
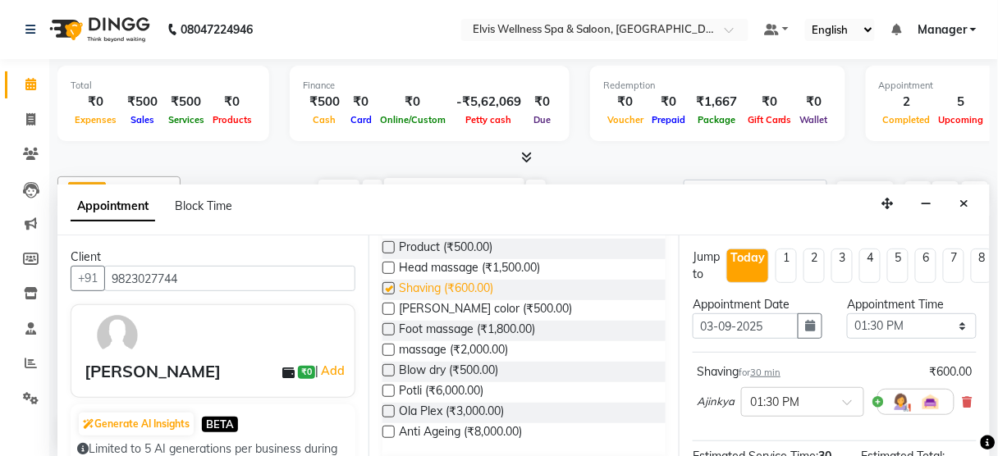
checkbox input "false"
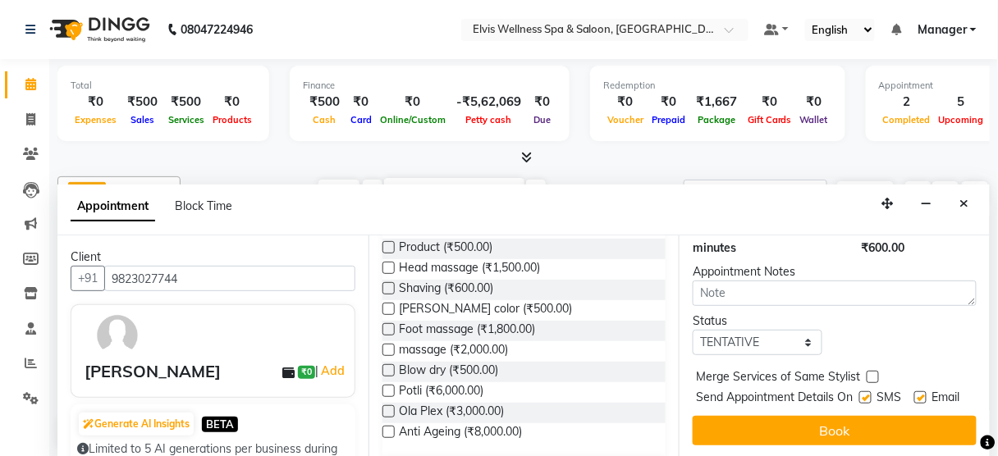
scroll to position [249, 0]
click at [860, 392] on label at bounding box center [865, 398] width 12 height 12
click at [860, 394] on input "checkbox" at bounding box center [864, 399] width 11 height 11
checkbox input "false"
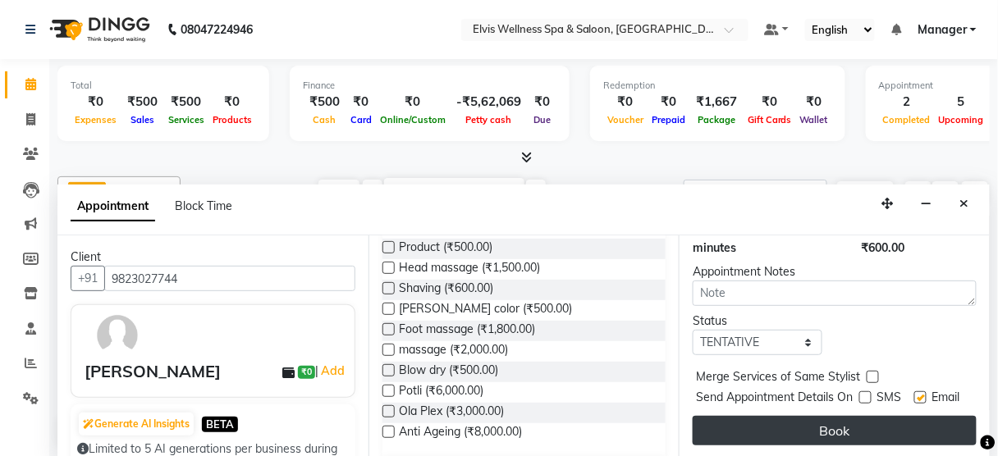
click at [801, 424] on button "Book" at bounding box center [835, 431] width 284 height 30
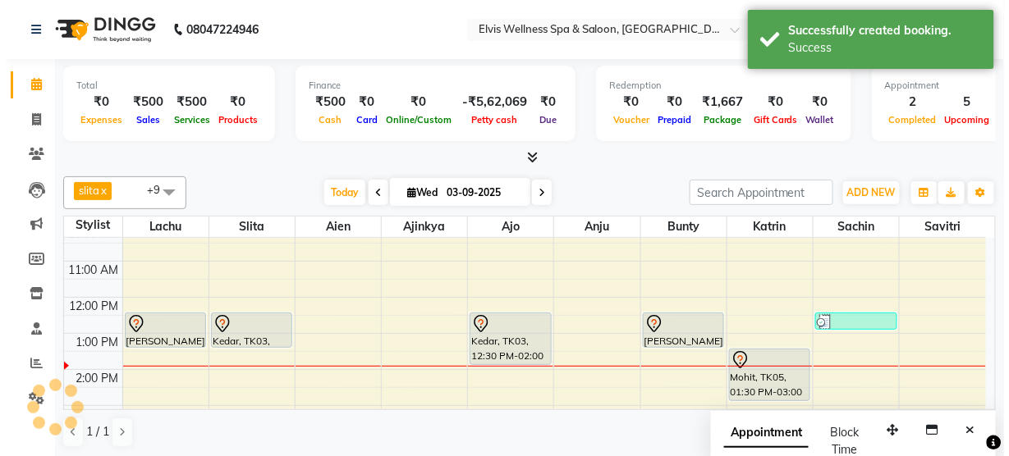
scroll to position [0, 0]
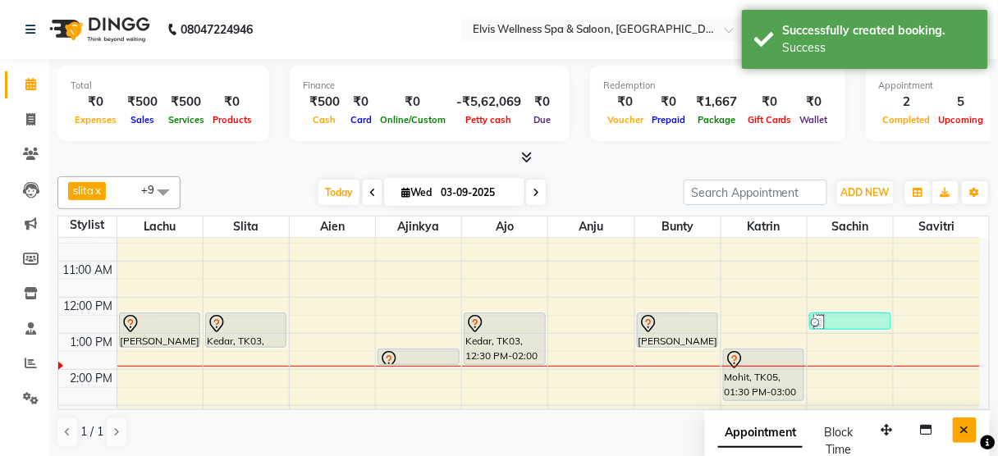
click at [963, 428] on icon "Close" at bounding box center [964, 429] width 9 height 11
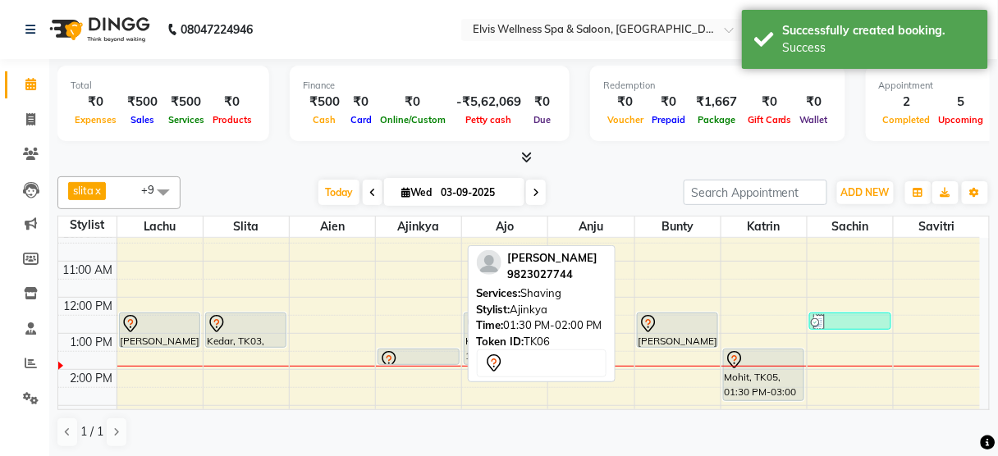
click at [407, 357] on div at bounding box center [418, 360] width 79 height 20
select select "7"
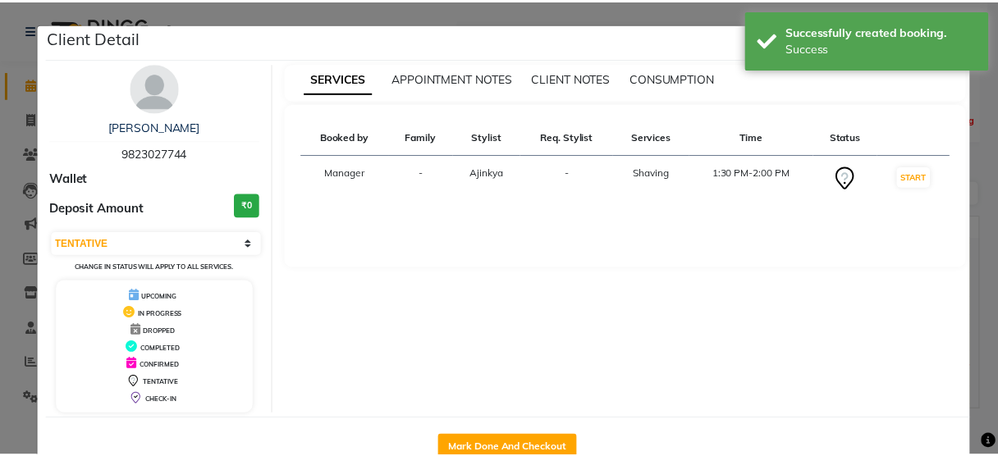
scroll to position [43, 0]
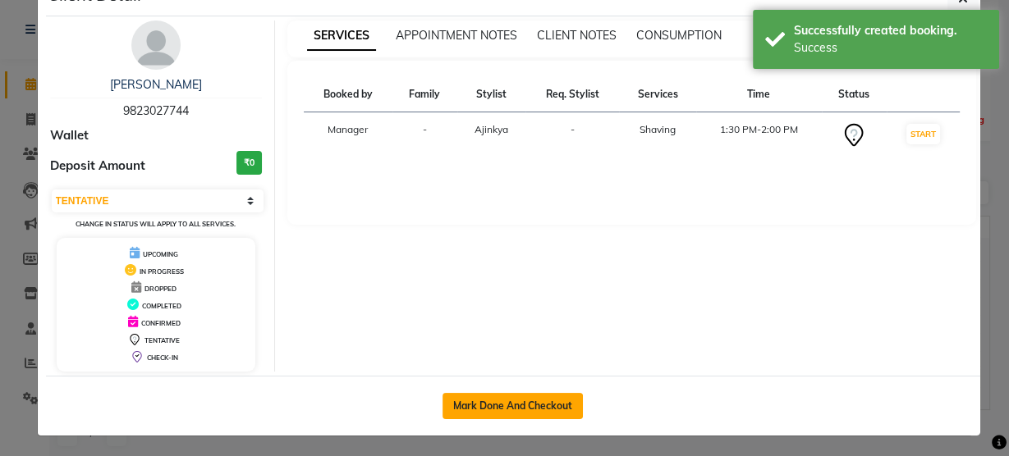
click at [488, 414] on button "Mark Done And Checkout" at bounding box center [512, 406] width 140 height 26
select select "service"
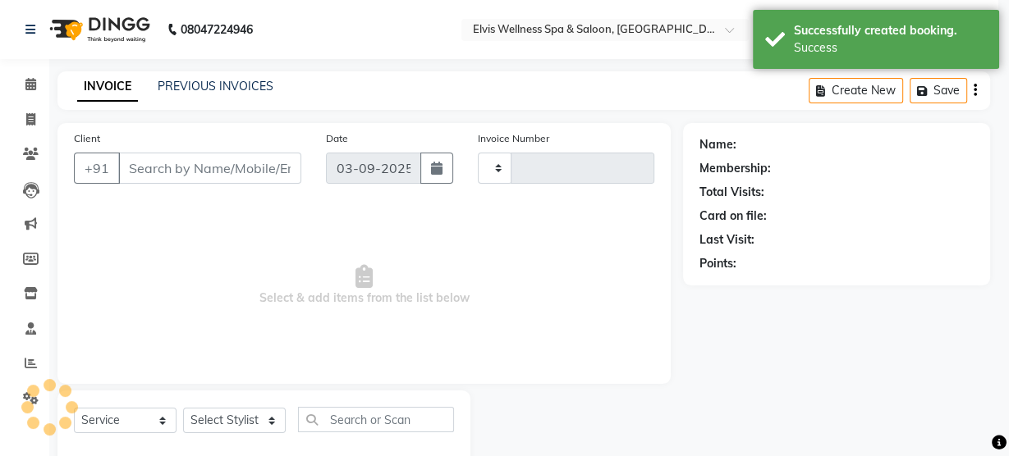
type input "2984"
select select "5733"
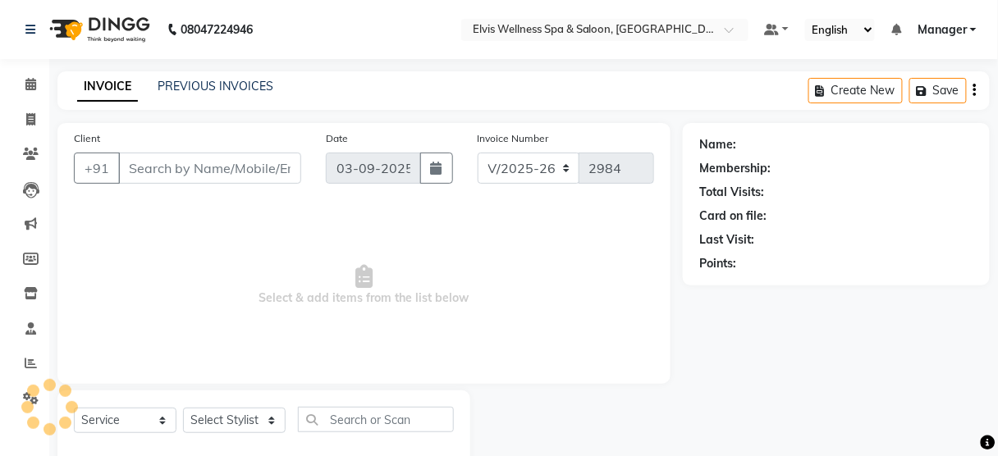
type input "9823027744"
select select "89115"
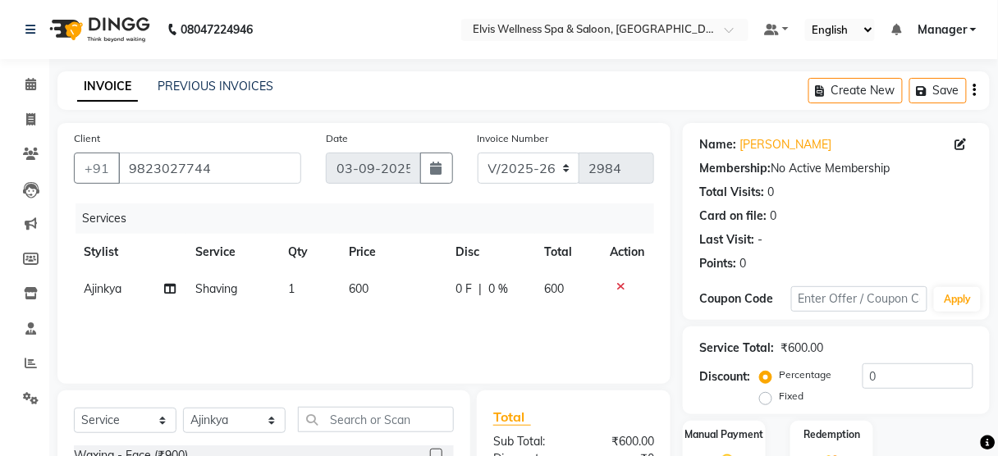
scroll to position [89, 0]
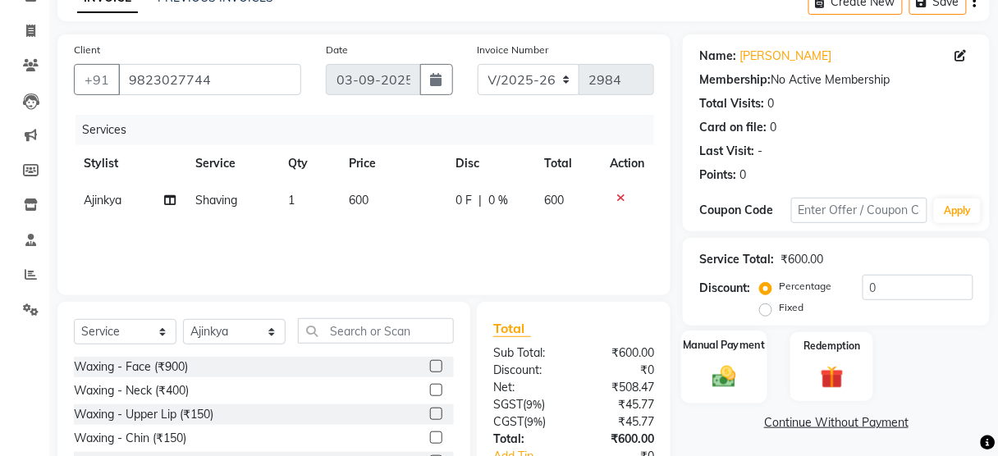
click at [729, 344] on label "Manual Payment" at bounding box center [725, 345] width 82 height 16
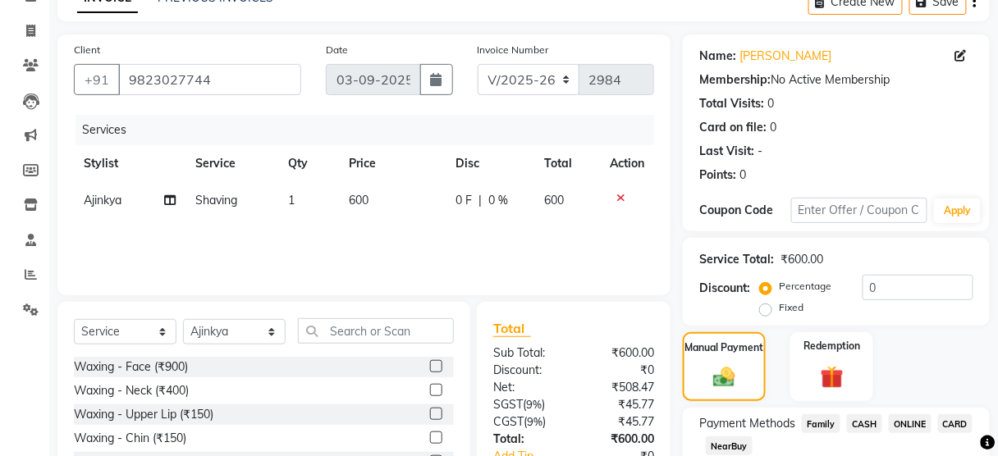
scroll to position [199, 0]
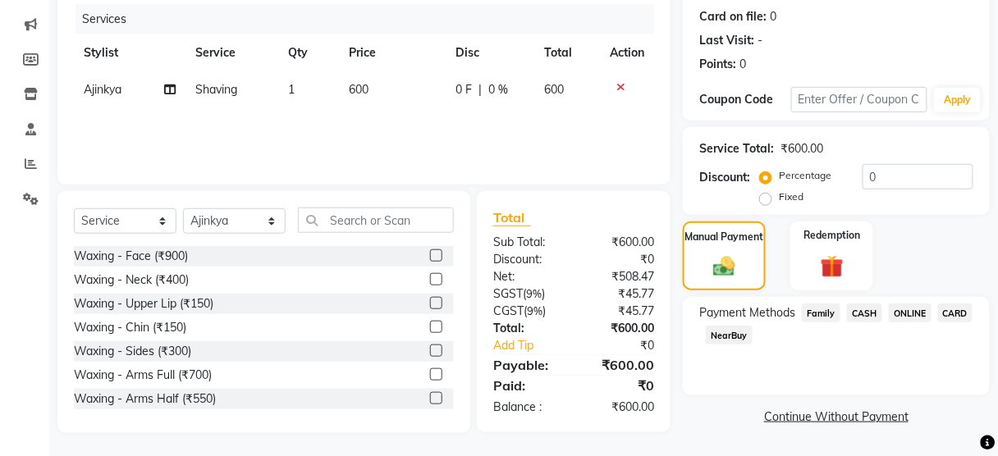
click at [950, 312] on span "CARD" at bounding box center [955, 313] width 35 height 19
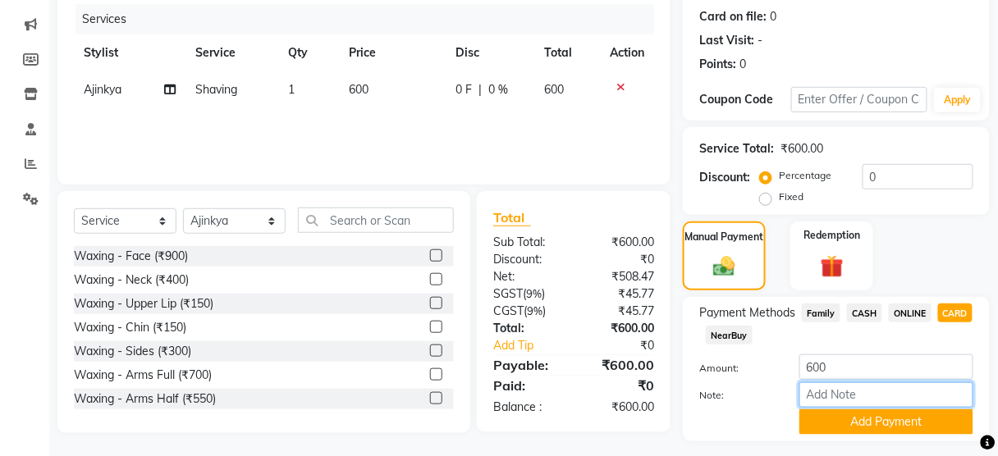
click at [825, 395] on input "Note:" at bounding box center [886, 394] width 174 height 25
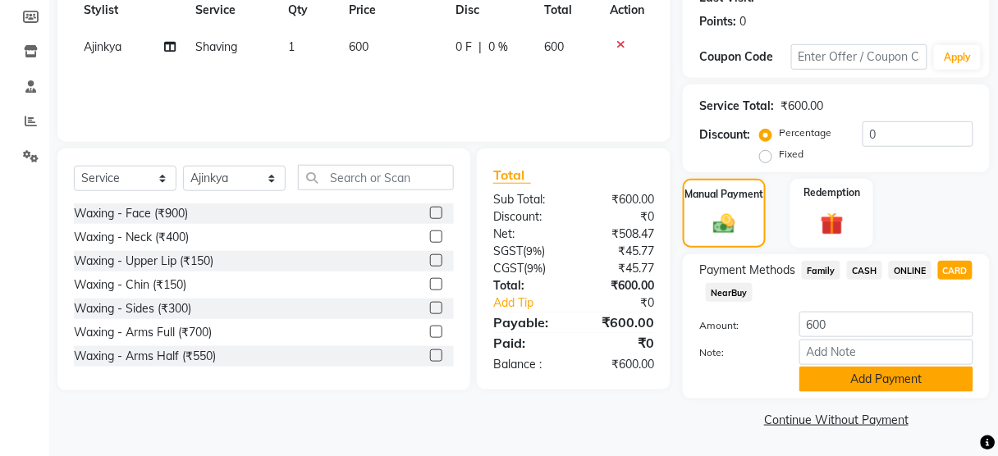
click at [826, 377] on button "Add Payment" at bounding box center [886, 379] width 174 height 25
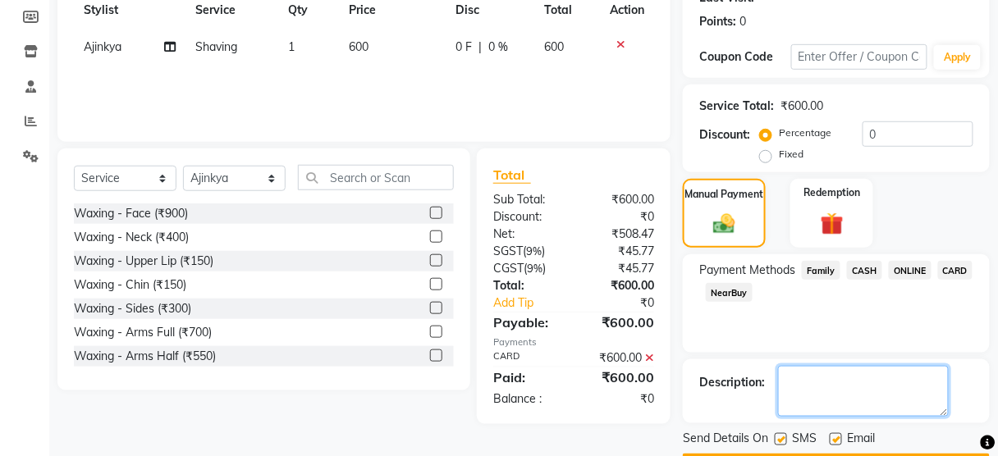
click at [794, 401] on textarea at bounding box center [863, 391] width 171 height 51
type textarea "="
click at [794, 401] on textarea at bounding box center [863, 391] width 171 height 51
click at [817, 385] on textarea at bounding box center [863, 391] width 171 height 51
type textarea "+200 tip for Ajinkya"
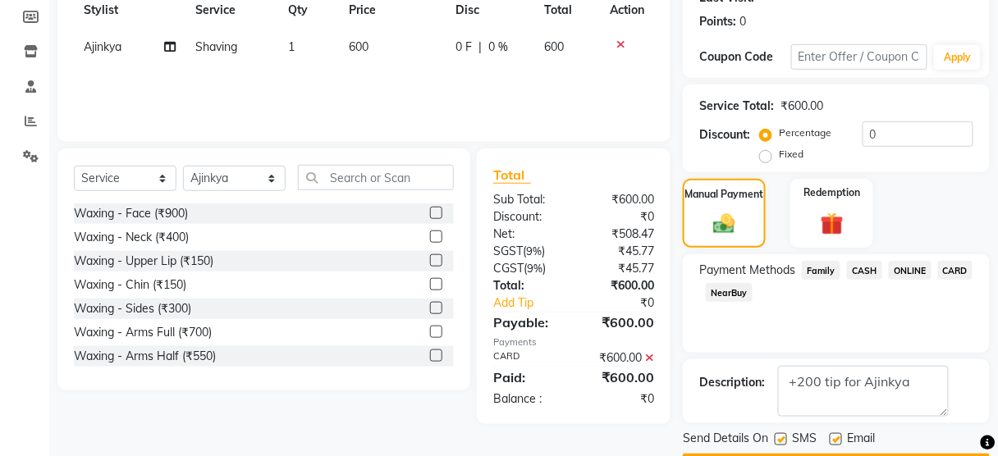
click at [736, 410] on div "Description:" at bounding box center [836, 391] width 274 height 51
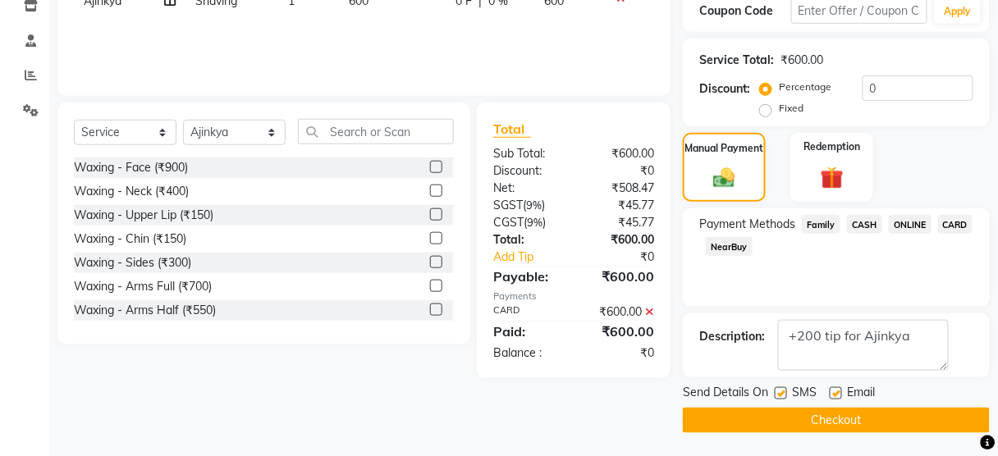
click at [781, 396] on label at bounding box center [781, 393] width 12 height 12
click at [781, 396] on input "checkbox" at bounding box center [780, 394] width 11 height 11
checkbox input "false"
click at [819, 338] on textarea at bounding box center [863, 345] width 171 height 51
click at [905, 346] on textarea at bounding box center [863, 345] width 171 height 51
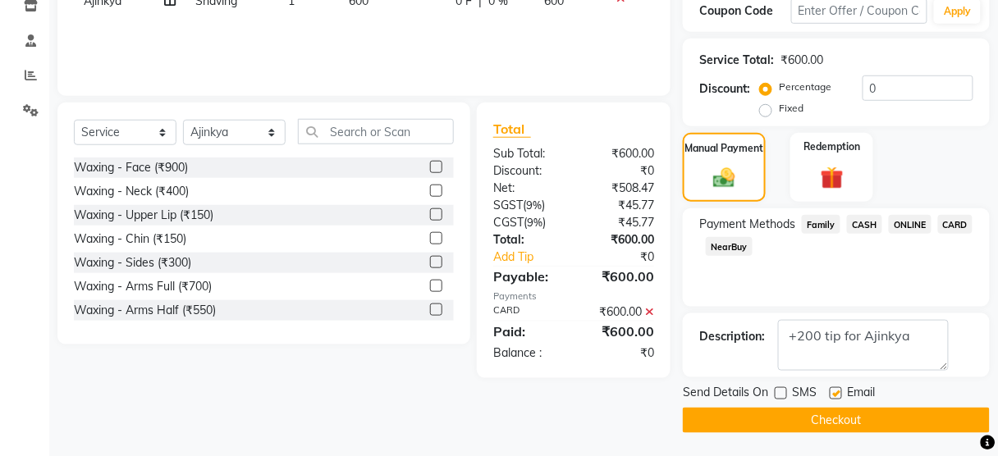
click at [833, 425] on button "Checkout" at bounding box center [836, 420] width 307 height 25
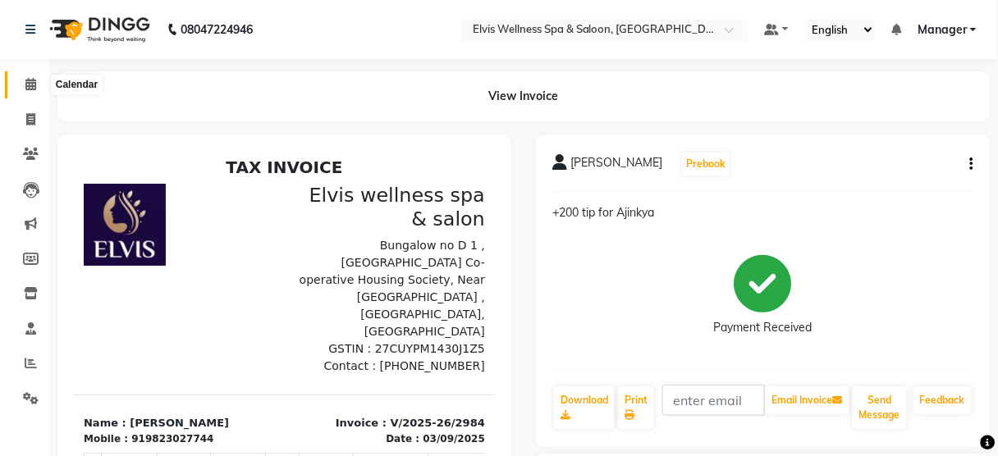
click at [31, 94] on span at bounding box center [30, 85] width 29 height 19
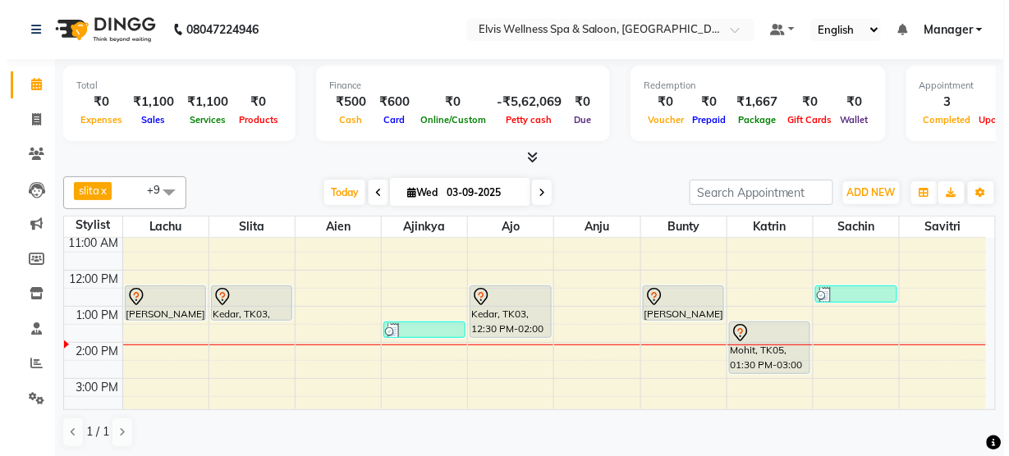
scroll to position [112, 0]
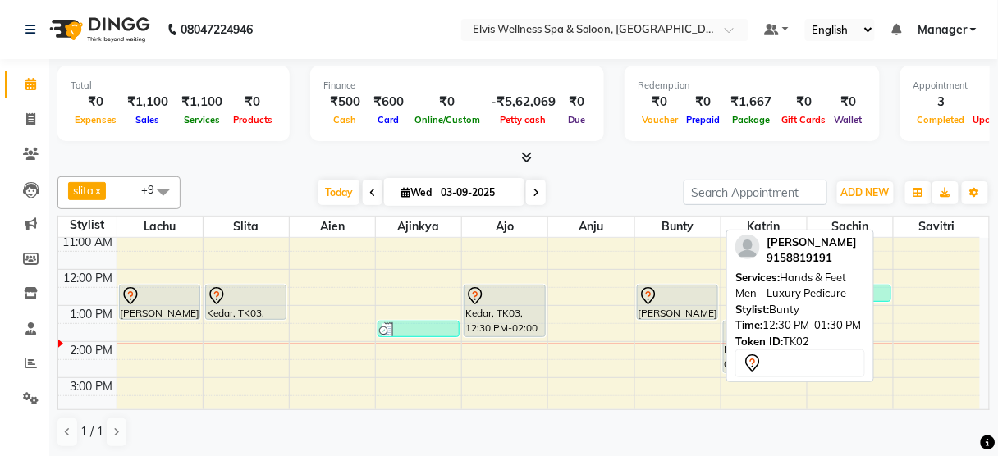
click at [648, 297] on icon at bounding box center [649, 296] width 20 height 20
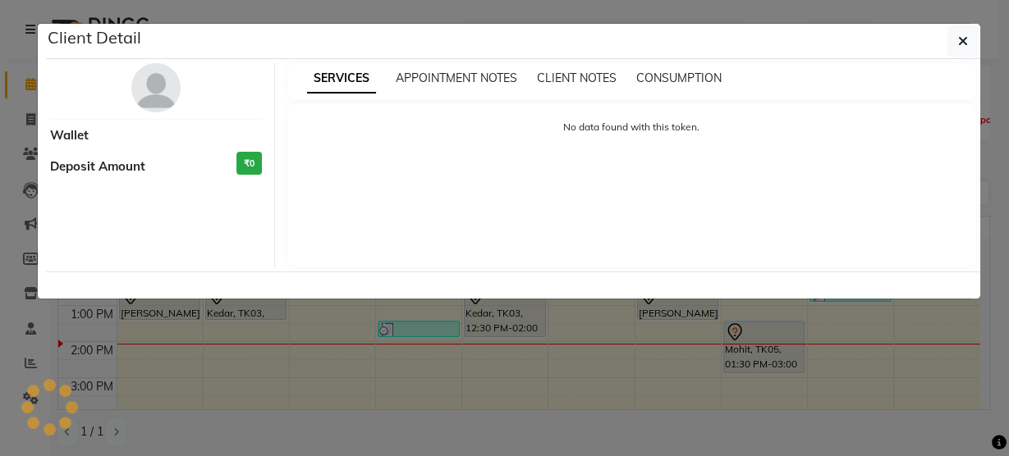
select select "7"
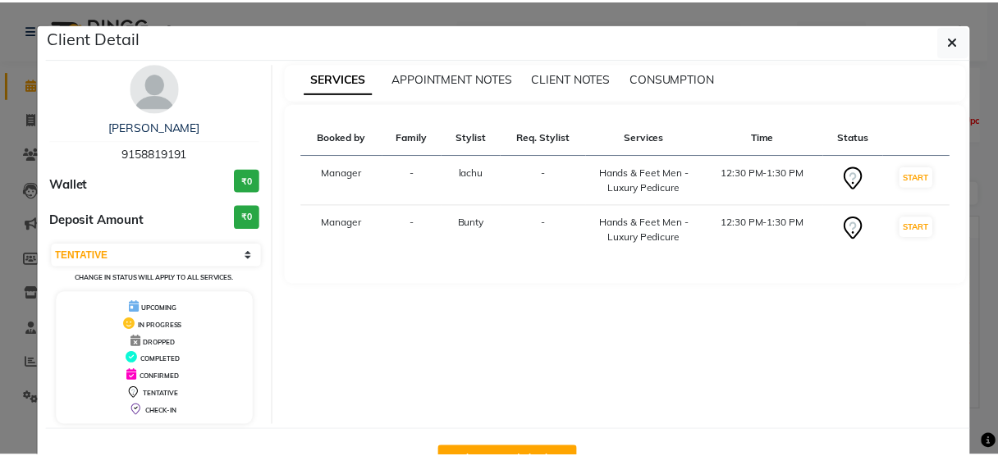
scroll to position [53, 0]
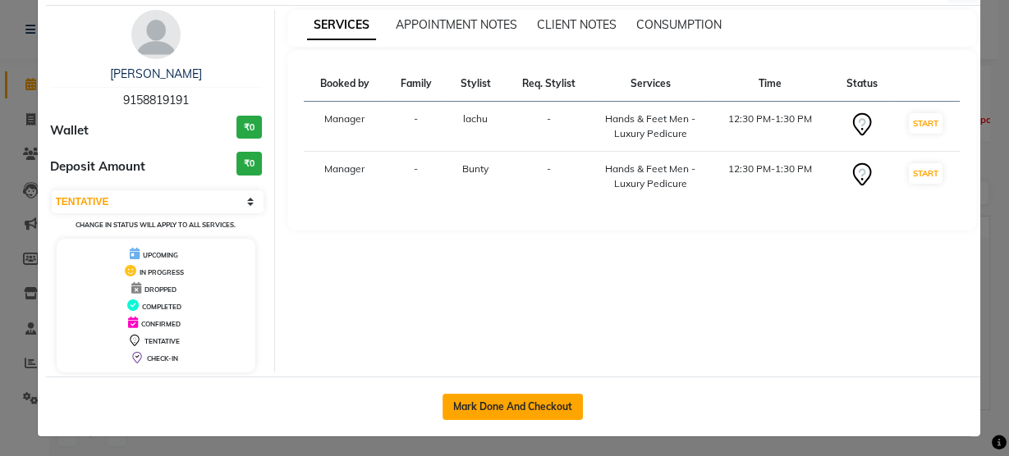
click at [488, 412] on button "Mark Done And Checkout" at bounding box center [512, 407] width 140 height 26
select select "service"
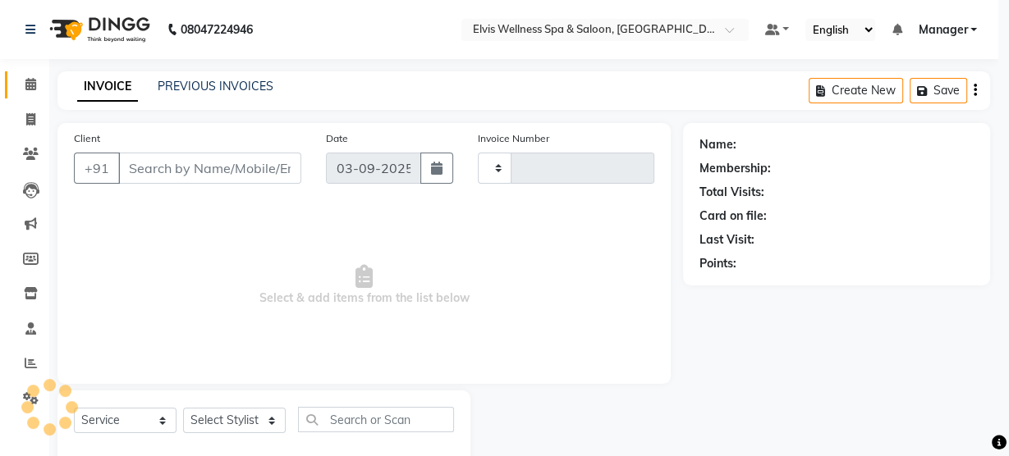
type input "2985"
select select "5733"
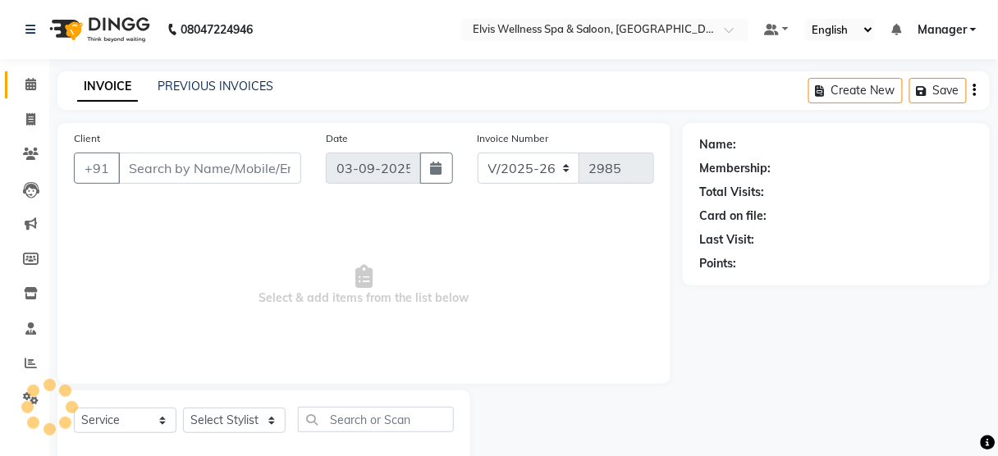
type input "9158819191"
select select "39958"
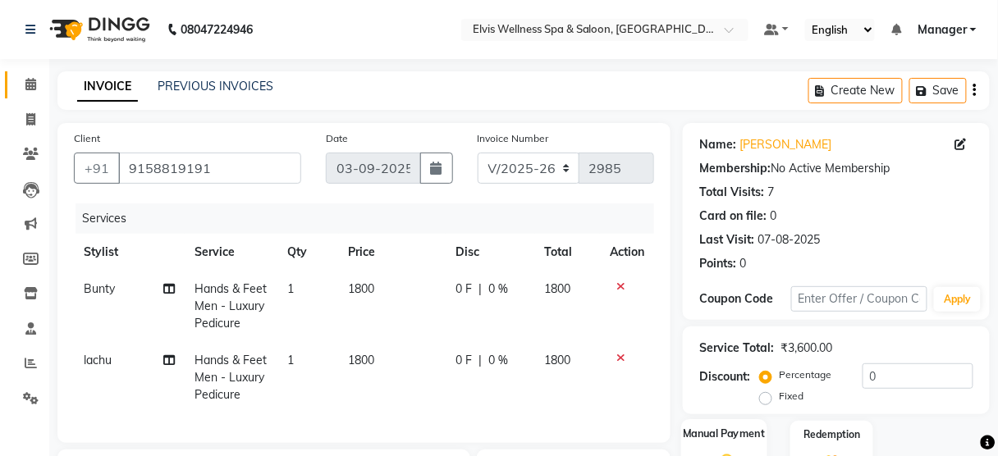
scroll to position [269, 0]
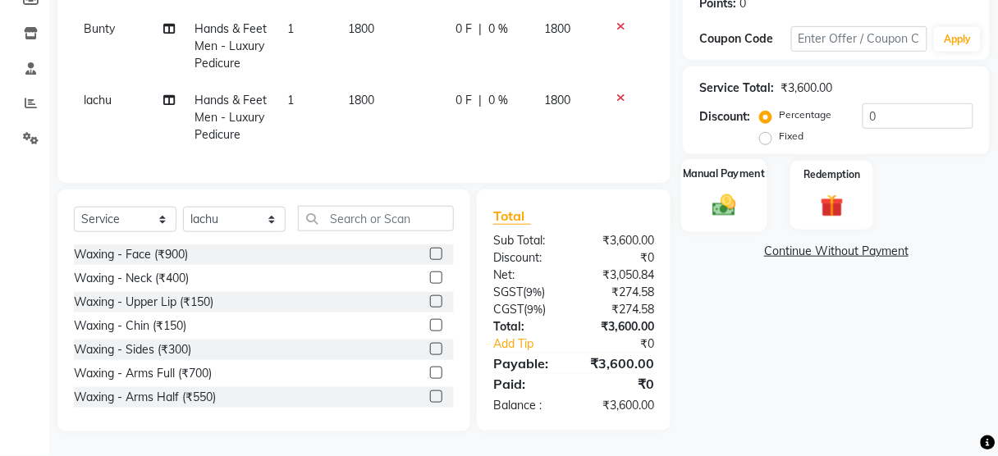
click at [734, 203] on img at bounding box center [724, 205] width 39 height 28
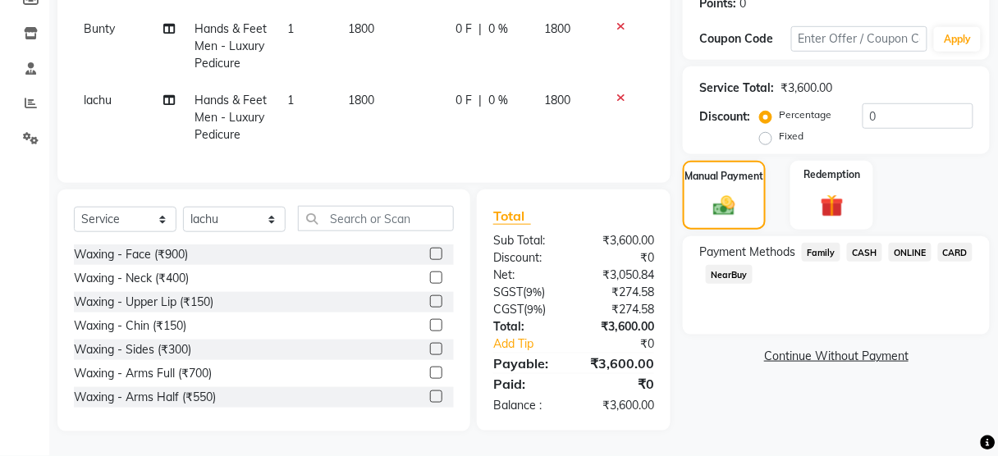
click at [941, 246] on span "CARD" at bounding box center [955, 252] width 35 height 19
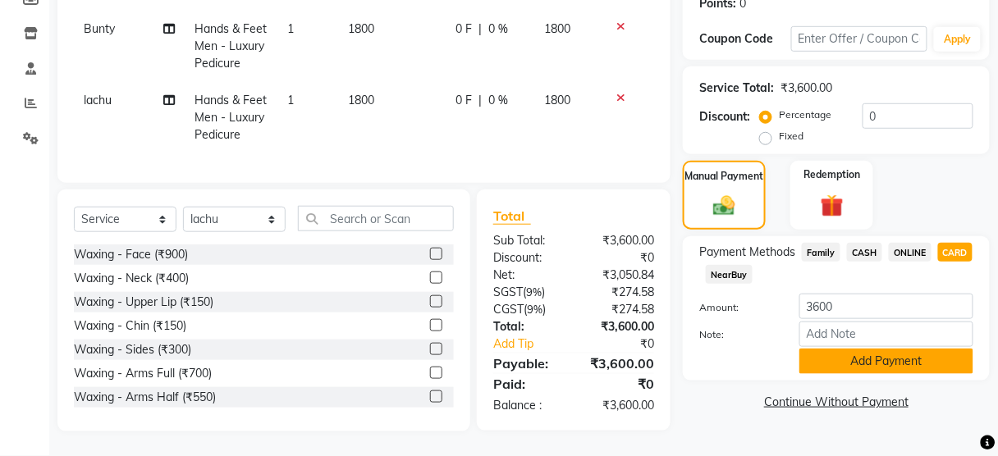
click at [831, 349] on button "Add Payment" at bounding box center [886, 361] width 174 height 25
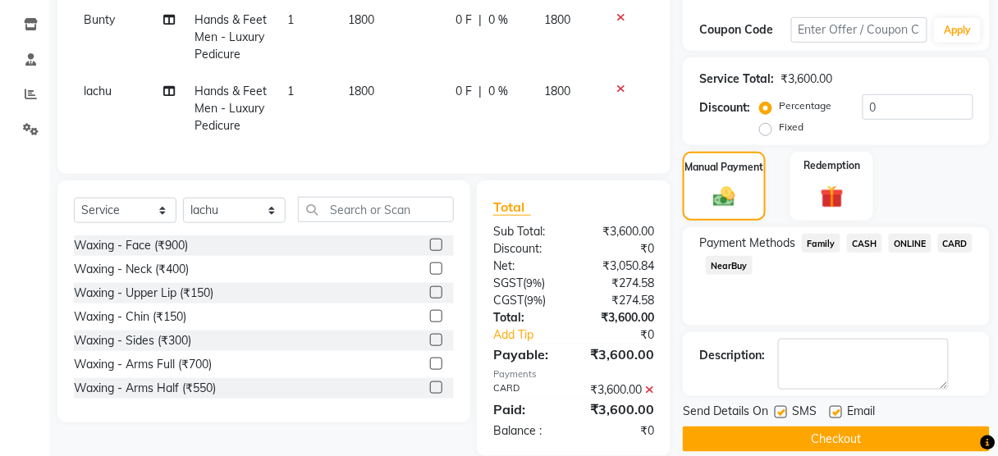
click at [782, 413] on label at bounding box center [781, 412] width 12 height 12
click at [782, 413] on input "checkbox" at bounding box center [780, 413] width 11 height 11
checkbox input "false"
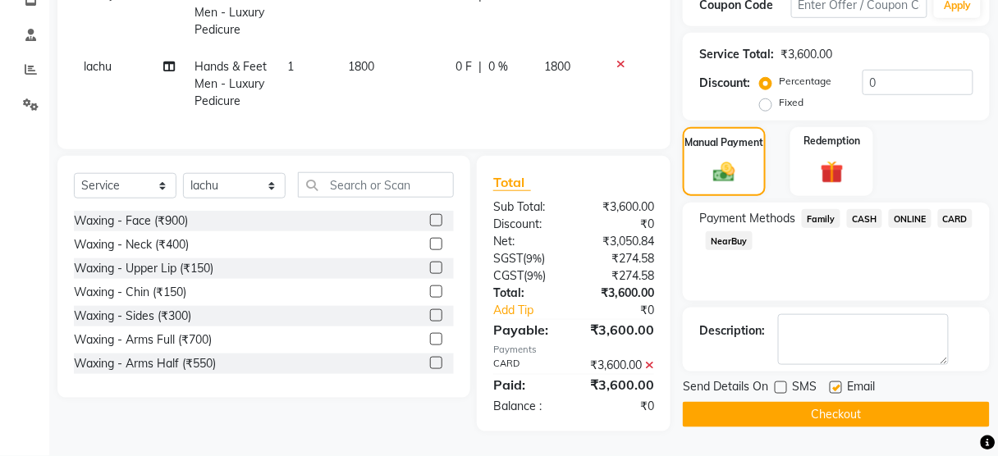
click at [781, 402] on button "Checkout" at bounding box center [836, 414] width 307 height 25
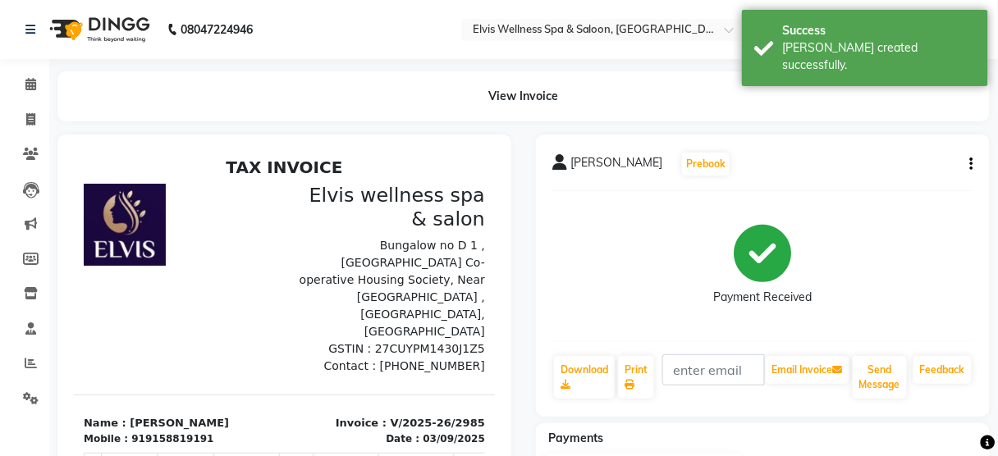
click at [625, 444] on div "Payments" at bounding box center [769, 438] width 466 height 17
click at [27, 88] on icon at bounding box center [30, 84] width 11 height 12
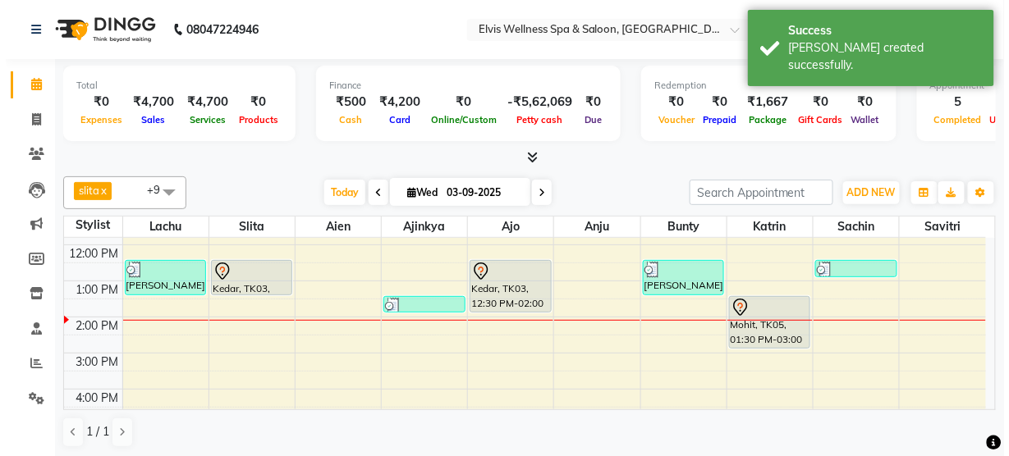
scroll to position [147, 0]
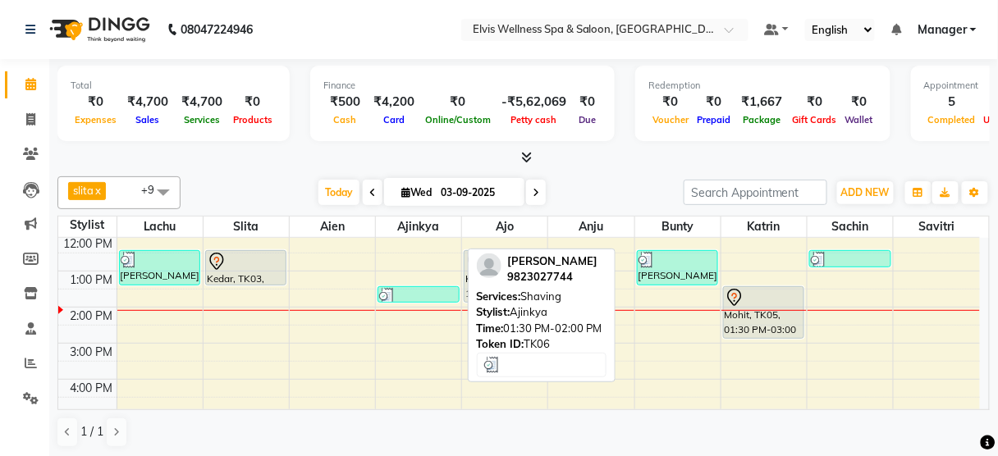
click at [437, 288] on div at bounding box center [418, 296] width 79 height 16
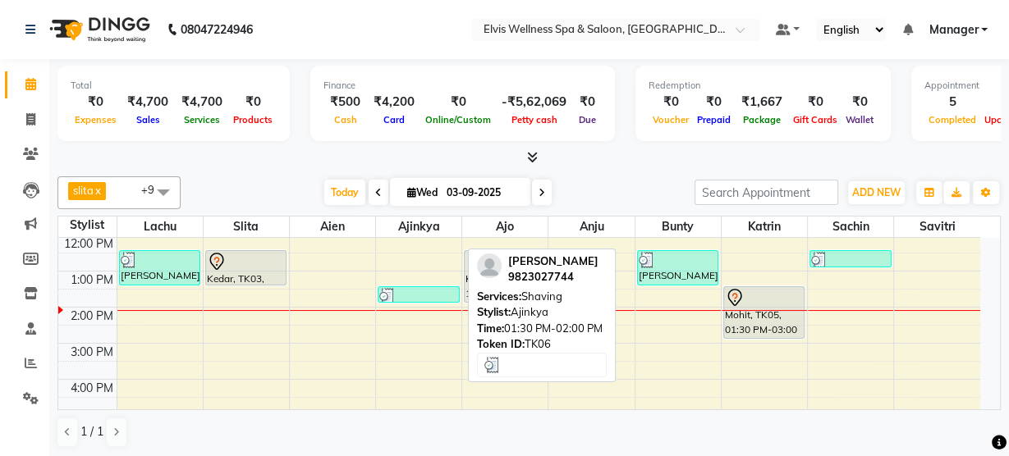
select select "3"
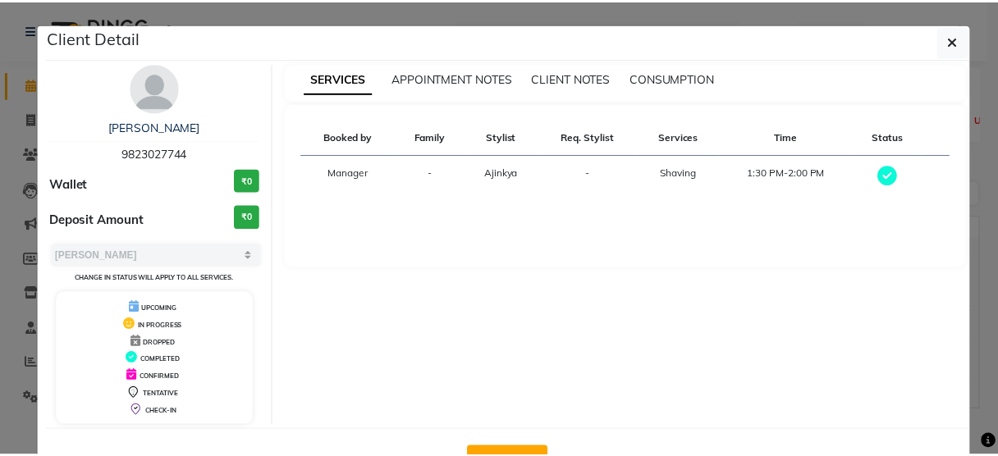
scroll to position [53, 0]
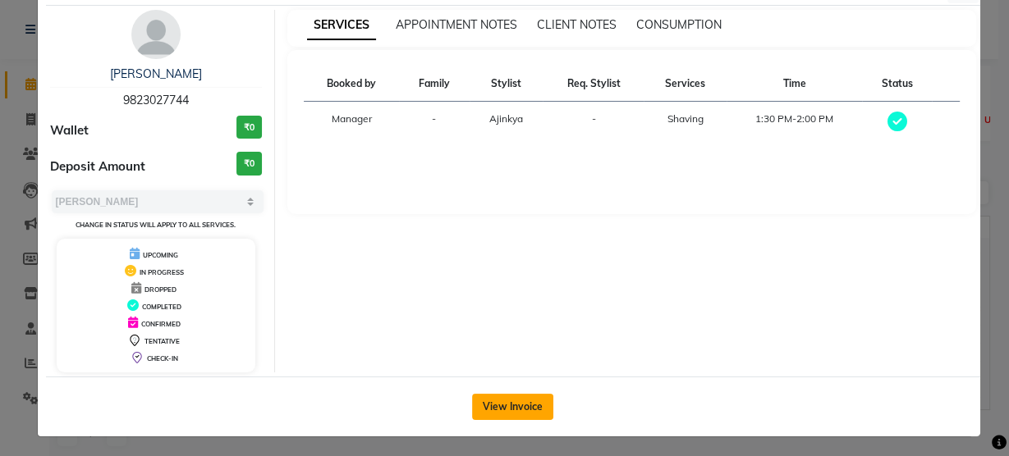
click at [534, 401] on button "View Invoice" at bounding box center [512, 407] width 81 height 26
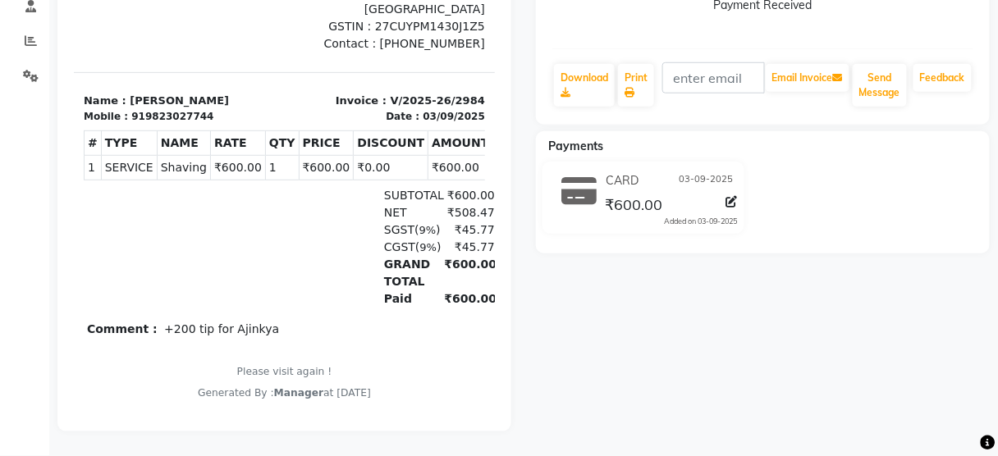
scroll to position [332, 0]
click at [733, 196] on icon at bounding box center [731, 201] width 11 height 11
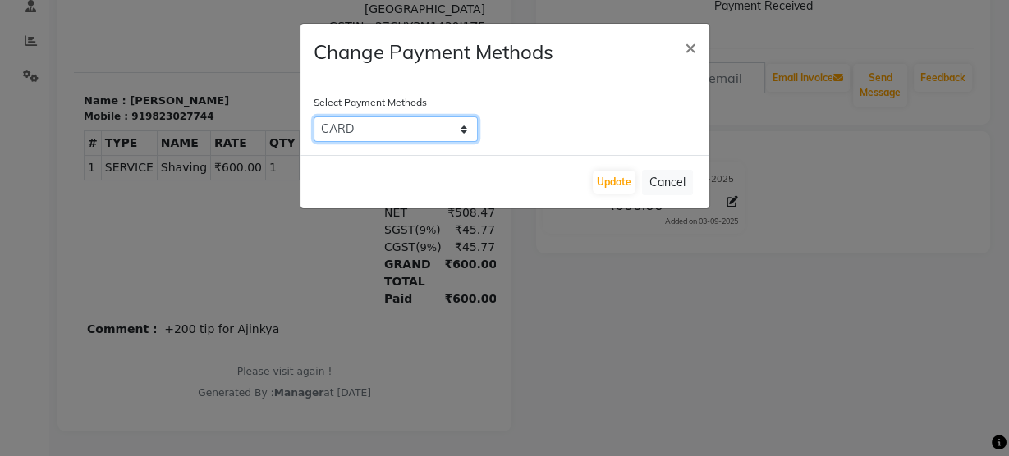
click at [462, 129] on select "Family CASH ONLINE CARD NearBuy" at bounding box center [396, 129] width 164 height 25
select select "3"
click at [314, 117] on select "Family CASH ONLINE CARD NearBuy" at bounding box center [396, 129] width 164 height 25
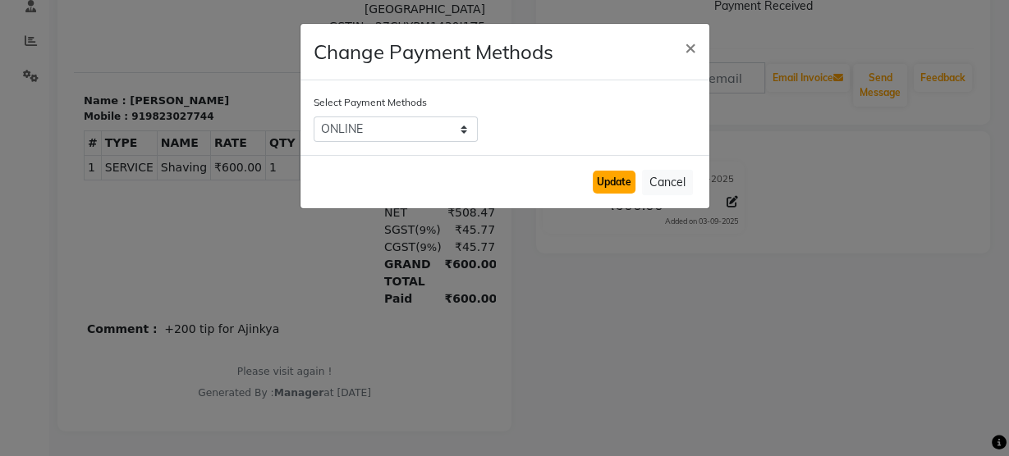
click at [605, 192] on button "Update" at bounding box center [614, 182] width 43 height 23
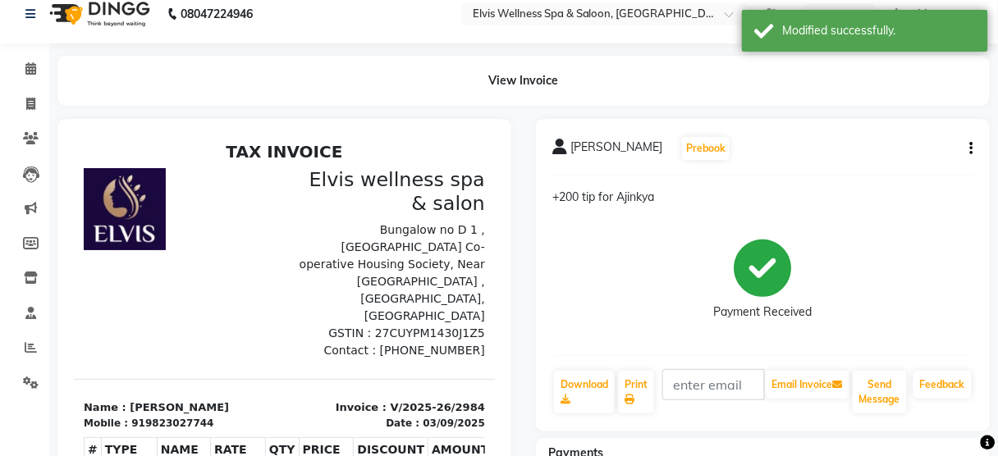
scroll to position [16, 0]
click at [34, 70] on icon at bounding box center [30, 68] width 11 height 12
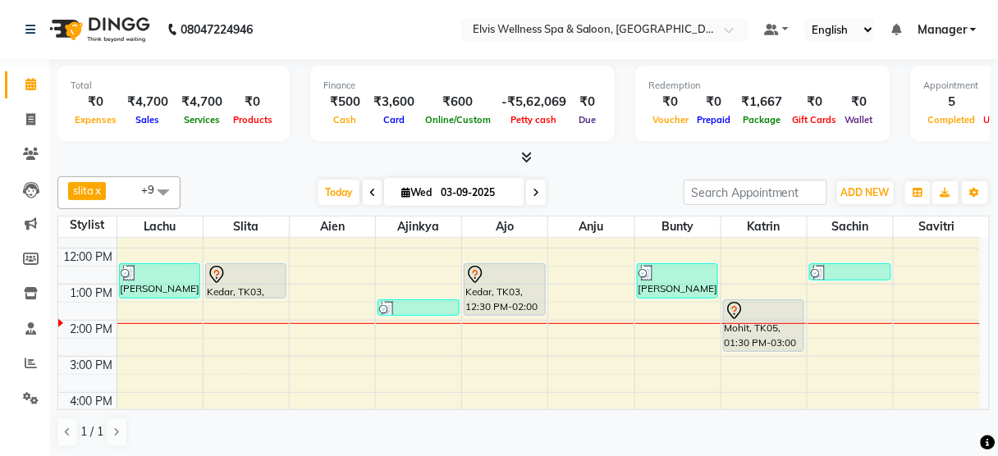
scroll to position [134, 0]
click at [25, 157] on icon at bounding box center [31, 154] width 16 height 12
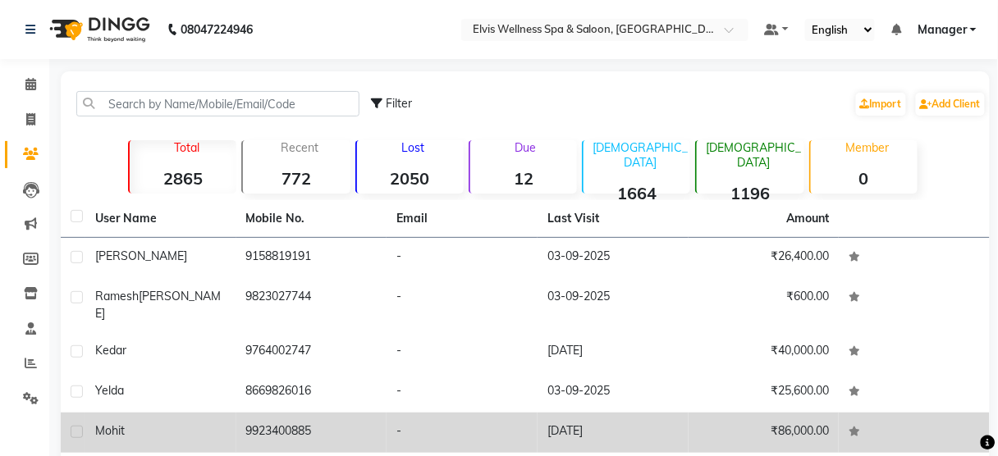
click at [302, 425] on td "9923400885" at bounding box center [311, 433] width 151 height 40
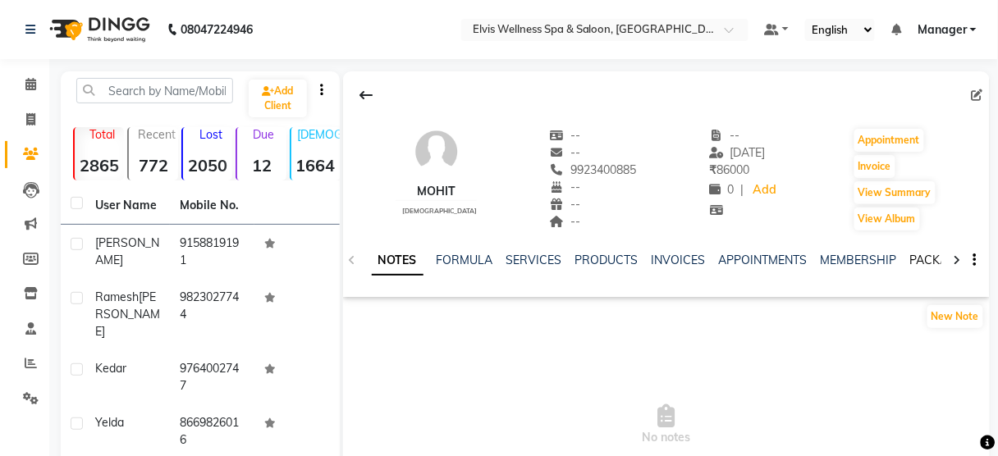
click at [916, 259] on link "PACKAGES" at bounding box center [940, 260] width 61 height 15
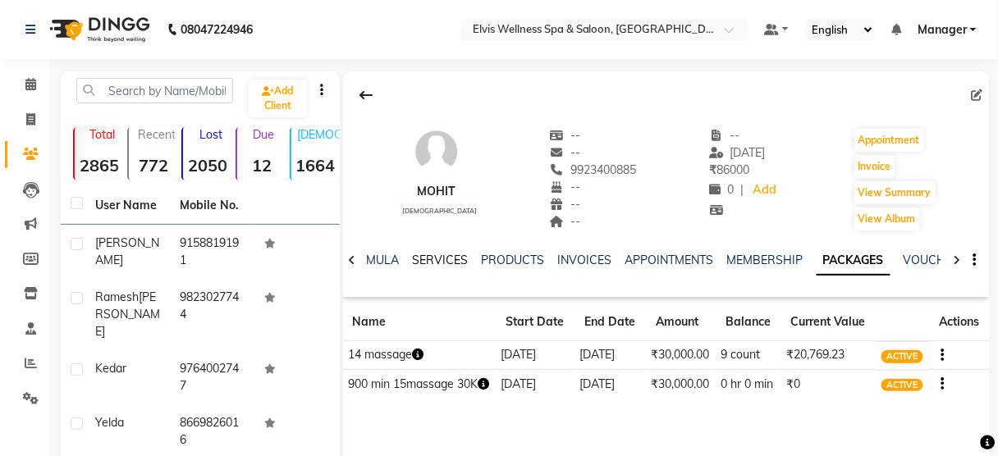
click at [440, 263] on link "SERVICES" at bounding box center [441, 260] width 56 height 15
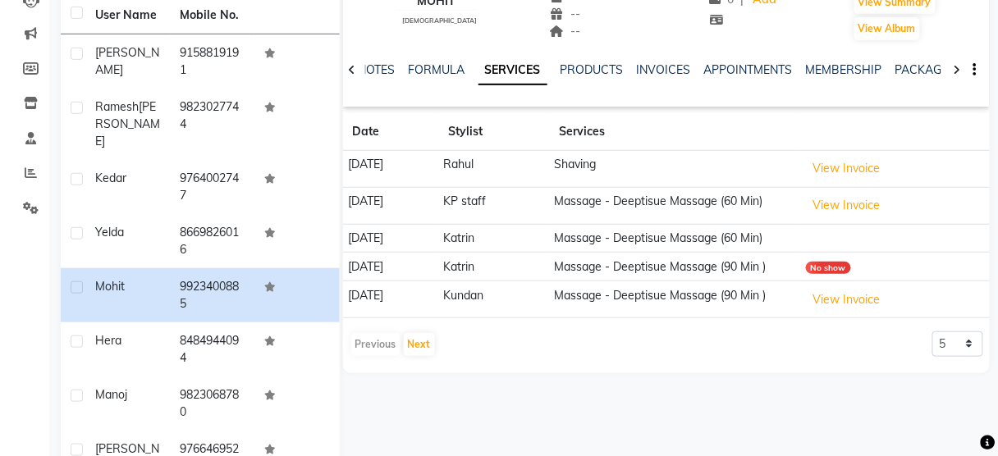
scroll to position [191, 0]
click at [956, 341] on select "5 10 50 100 500" at bounding box center [957, 343] width 51 height 25
select select "10"
click at [932, 331] on select "5 10 50 100 500" at bounding box center [957, 343] width 51 height 25
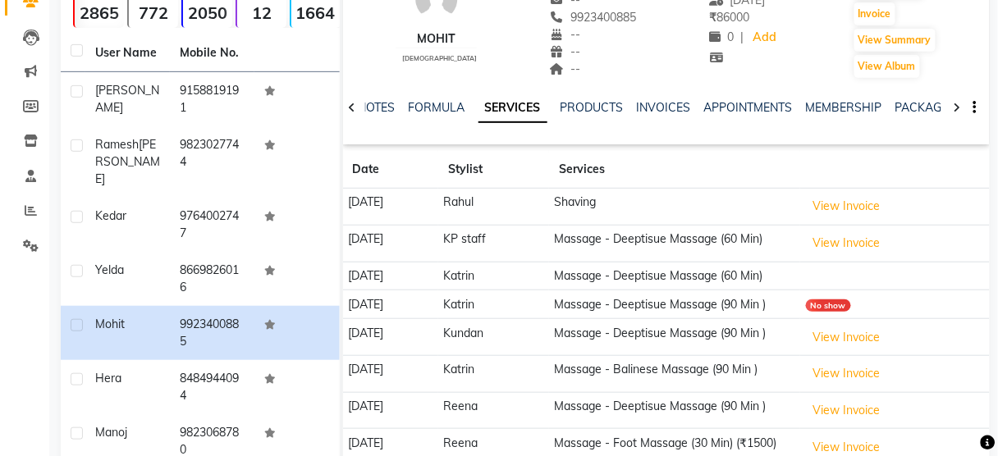
scroll to position [0, 0]
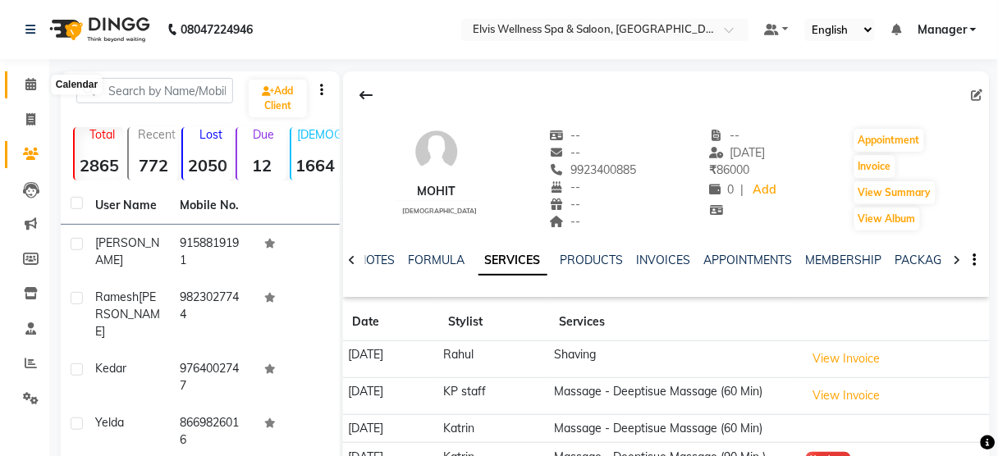
click at [32, 89] on icon at bounding box center [30, 84] width 11 height 12
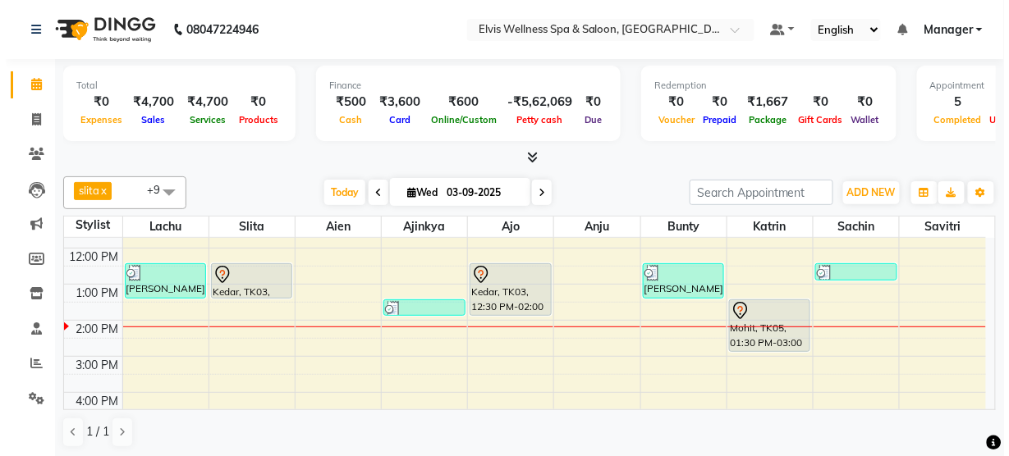
scroll to position [134, 0]
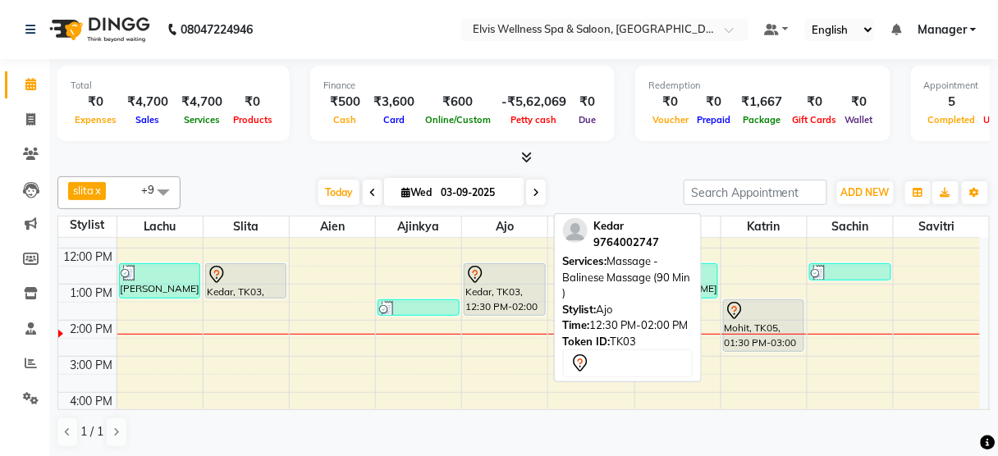
click at [493, 282] on div "Kedar, TK03, 12:30 PM-02:00 PM, Massage - Balinese Massage (90 Min )" at bounding box center [505, 289] width 80 height 51
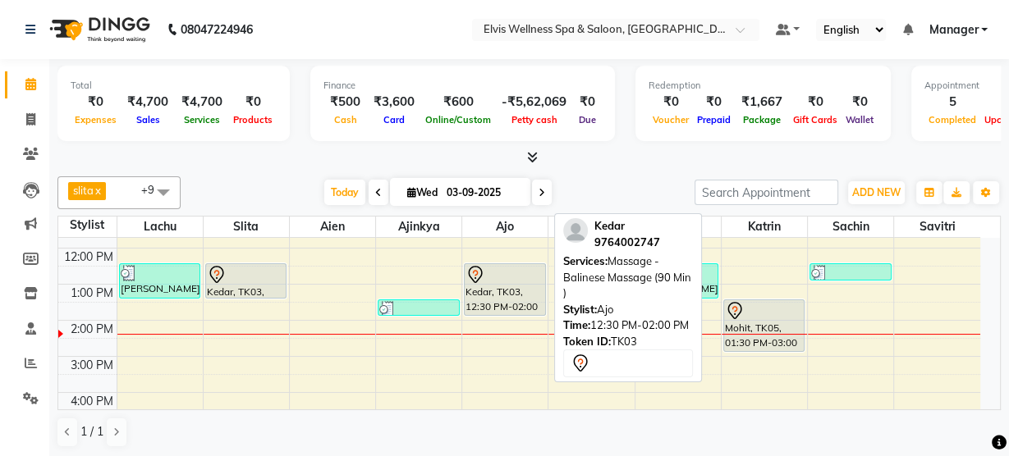
select select "7"
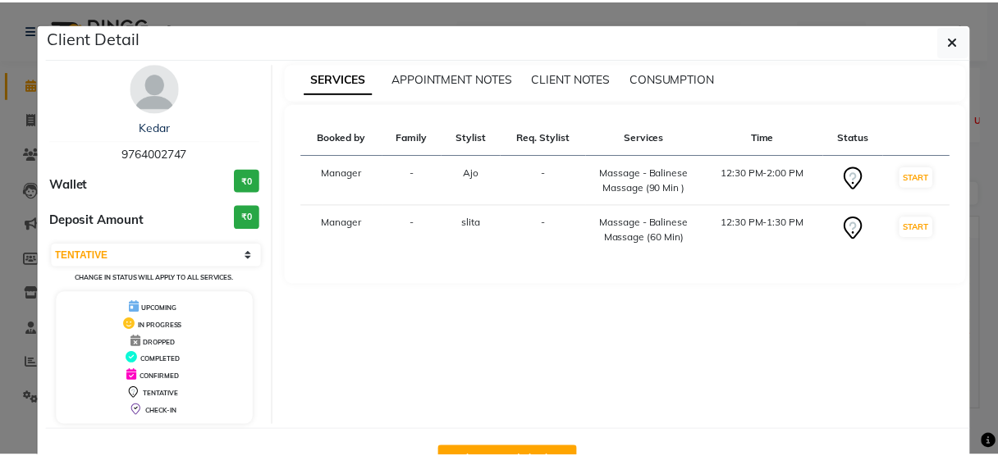
scroll to position [53, 0]
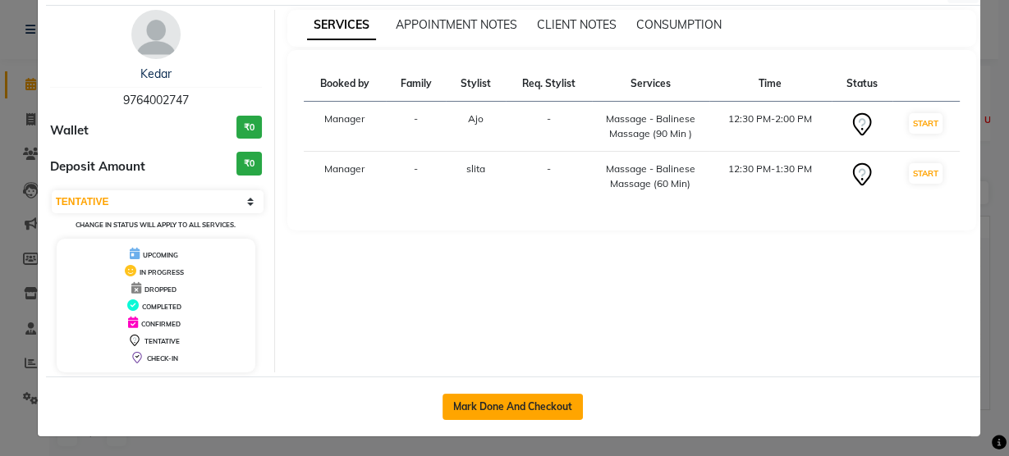
click at [515, 404] on button "Mark Done And Checkout" at bounding box center [512, 407] width 140 height 26
select select "5733"
select select "service"
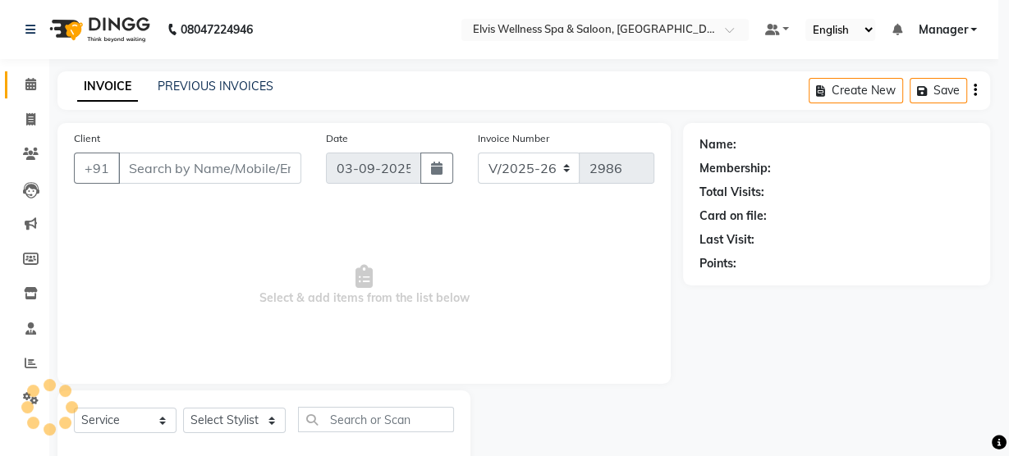
select select "3"
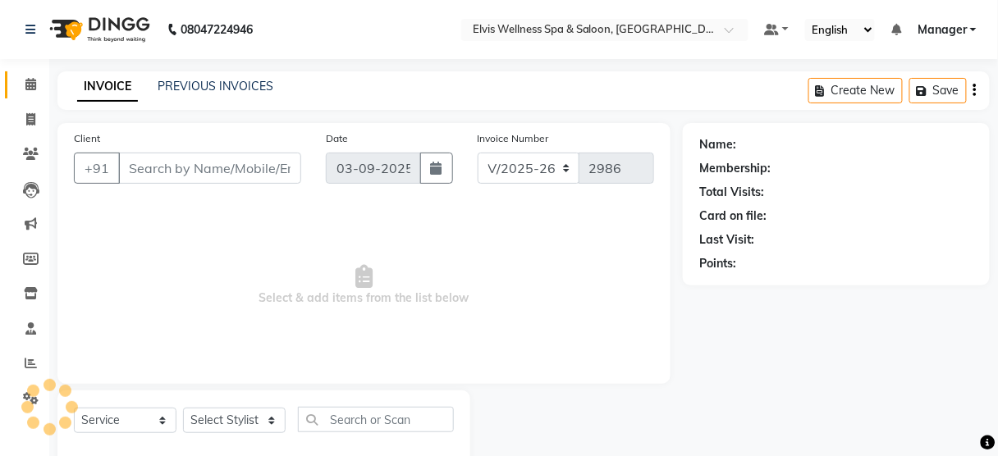
scroll to position [36, 0]
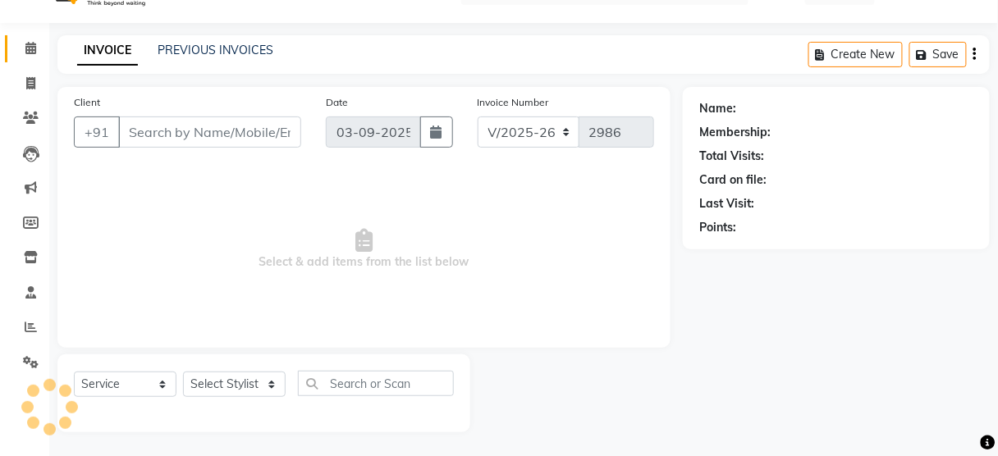
type input "9764002747"
select select "89118"
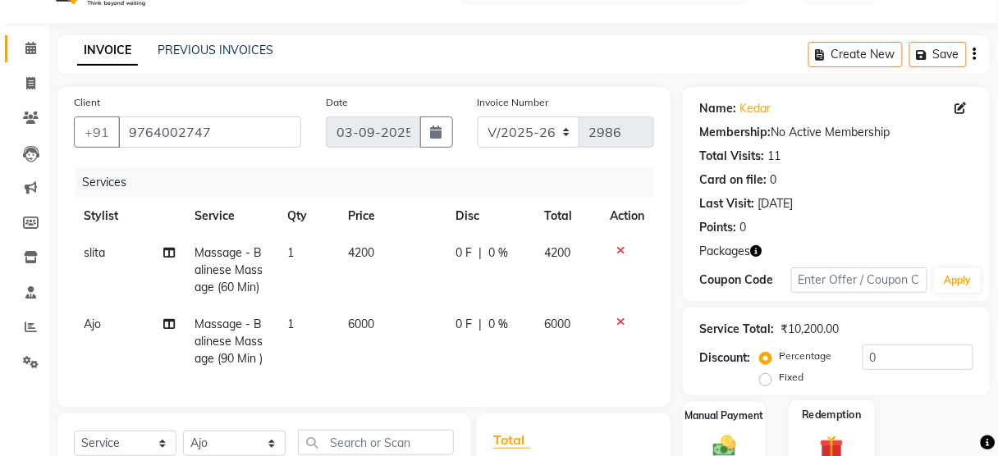
scroll to position [295, 0]
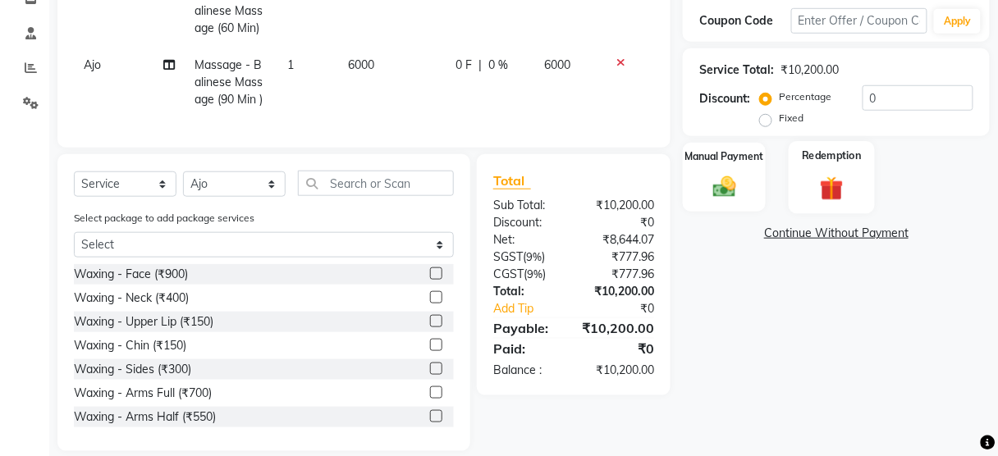
click at [813, 210] on div "Redemption" at bounding box center [832, 177] width 86 height 72
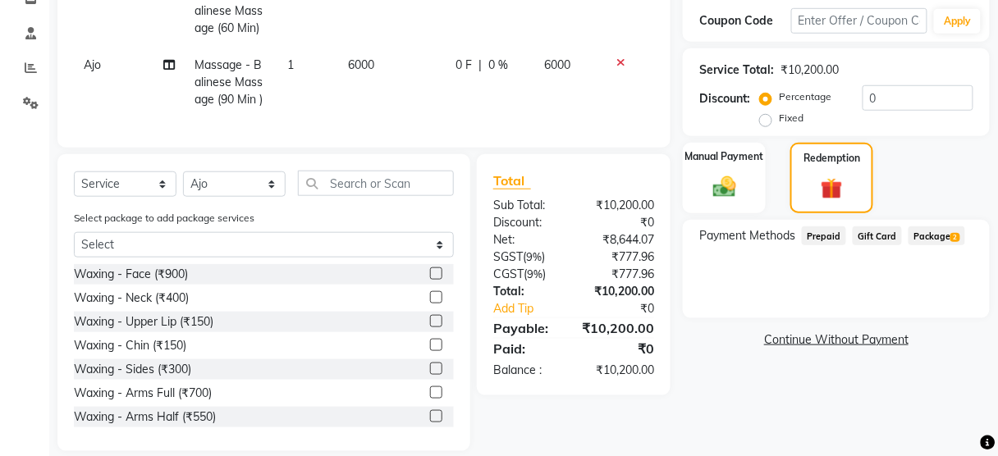
click at [937, 231] on span "Package 2" at bounding box center [937, 236] width 57 height 19
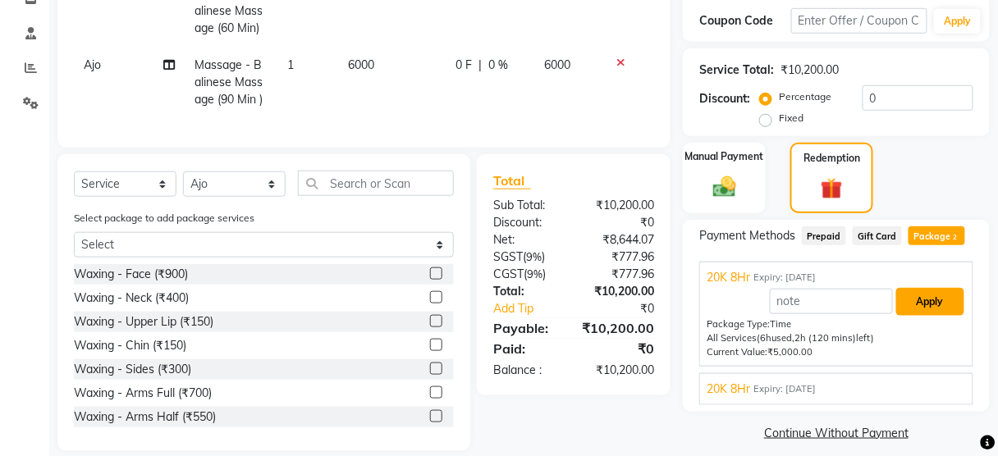
click at [941, 300] on button "Apply" at bounding box center [930, 302] width 68 height 28
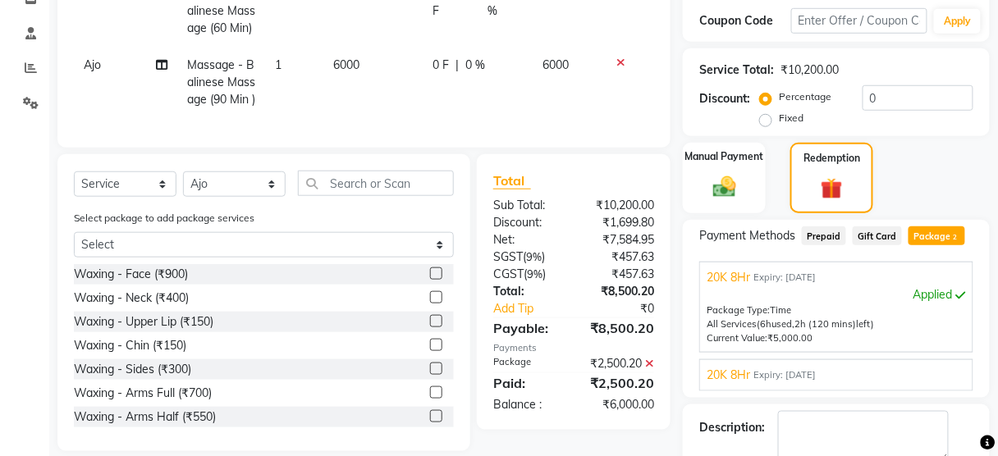
scroll to position [385, 0]
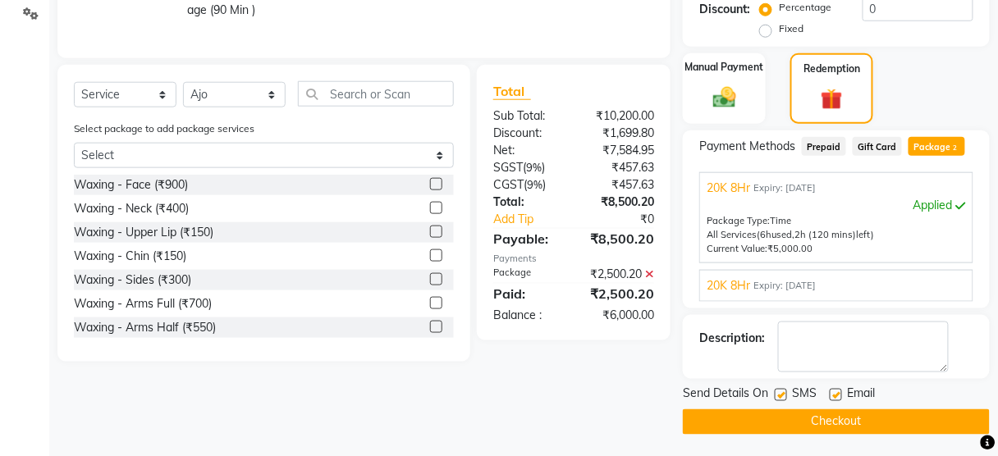
click at [779, 395] on label at bounding box center [781, 395] width 12 height 12
click at [779, 395] on input "checkbox" at bounding box center [780, 396] width 11 height 11
checkbox input "false"
click at [779, 421] on button "Checkout" at bounding box center [836, 422] width 307 height 25
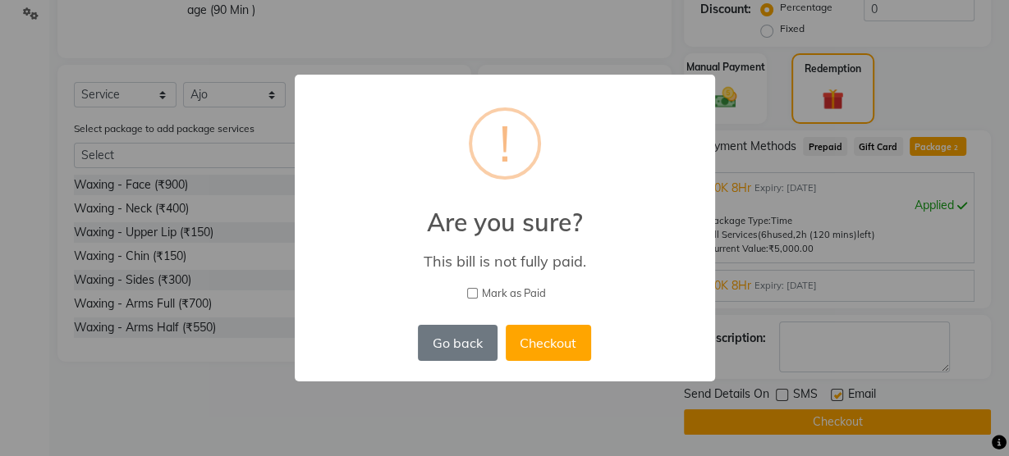
click at [471, 292] on input "Mark as Paid" at bounding box center [472, 293] width 11 height 11
checkbox input "true"
click at [524, 342] on button "Checkout" at bounding box center [548, 343] width 85 height 36
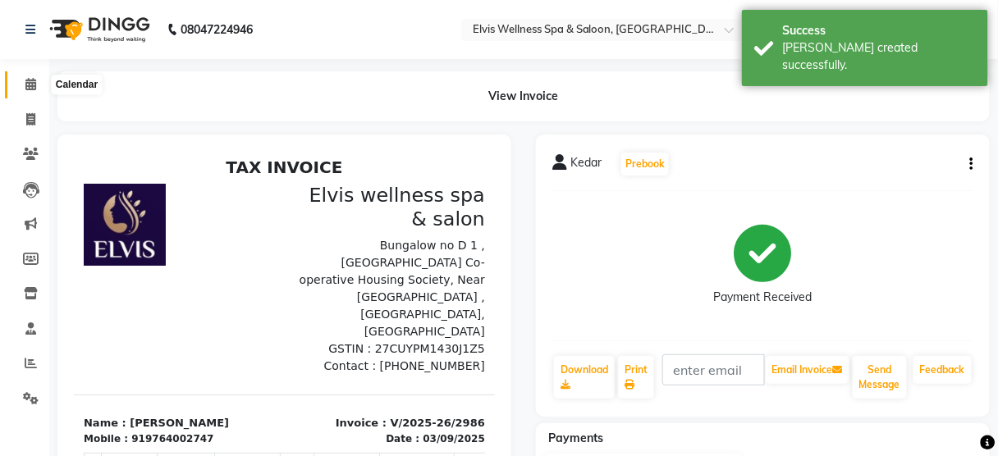
click at [28, 76] on span at bounding box center [30, 85] width 29 height 19
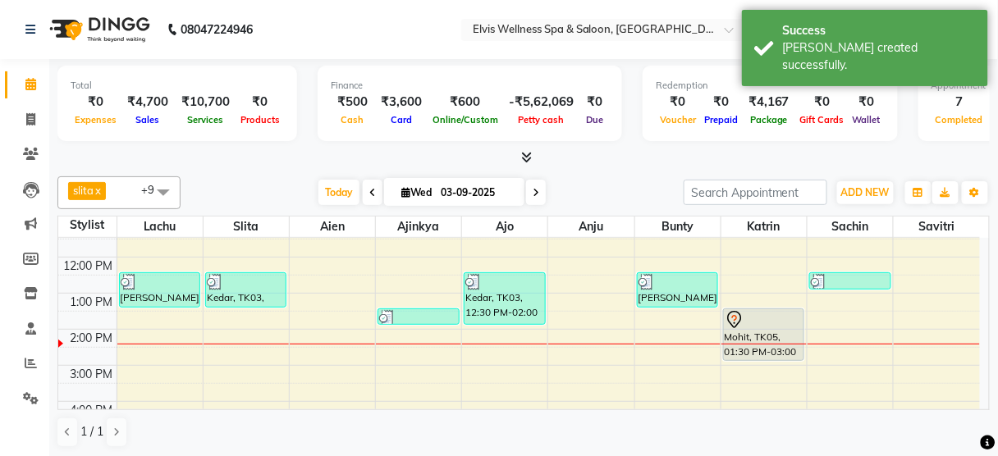
scroll to position [159, 0]
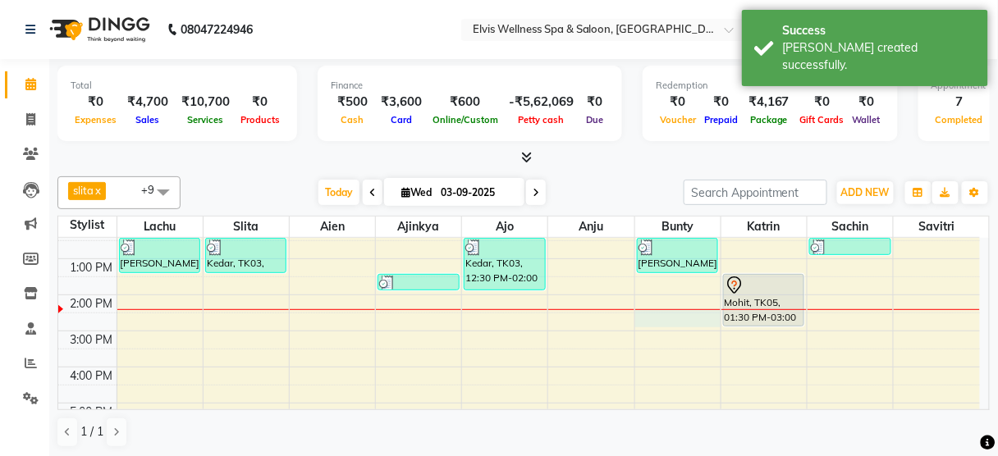
click at [721, 309] on div at bounding box center [763, 309] width 85 height 1
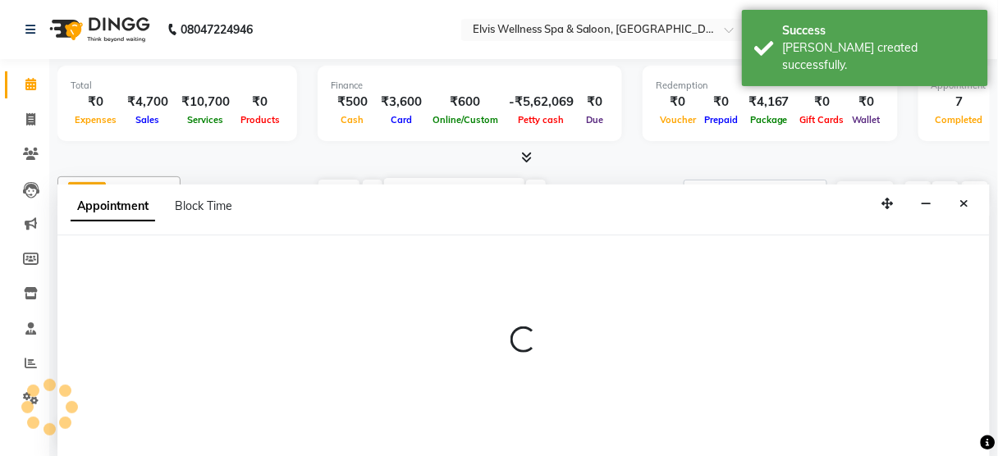
scroll to position [0, 0]
select select "59835"
select select "tentative"
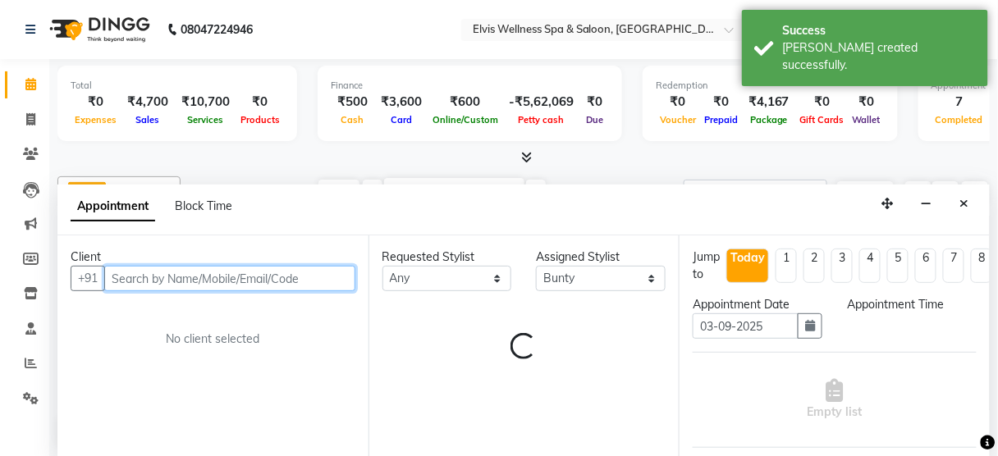
select select "870"
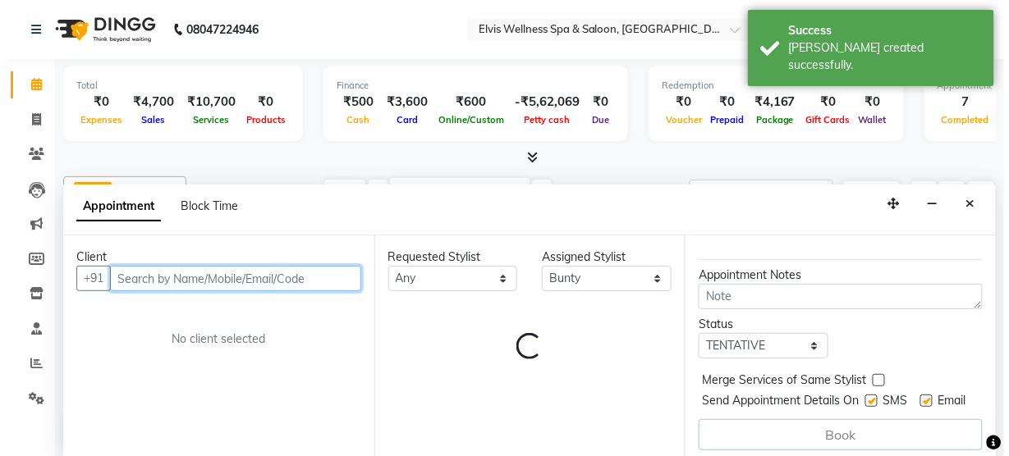
scroll to position [190, 0]
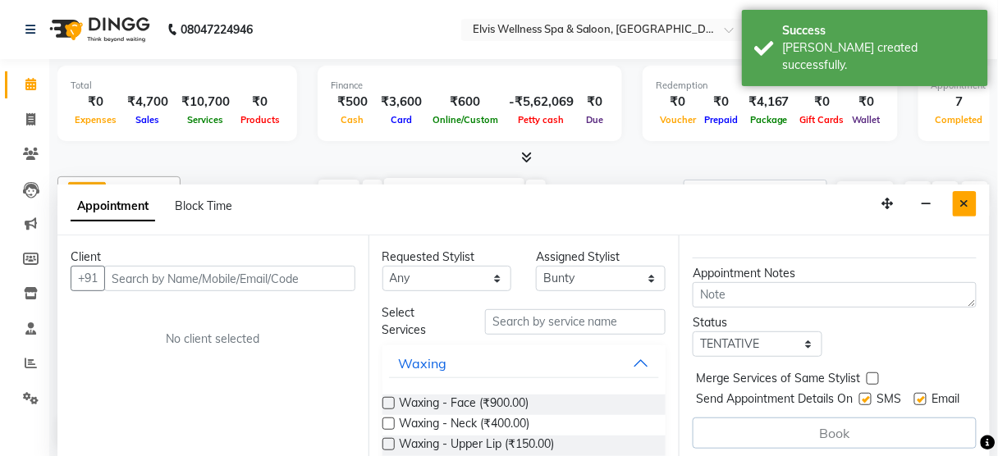
click at [968, 198] on icon "Close" at bounding box center [964, 203] width 9 height 11
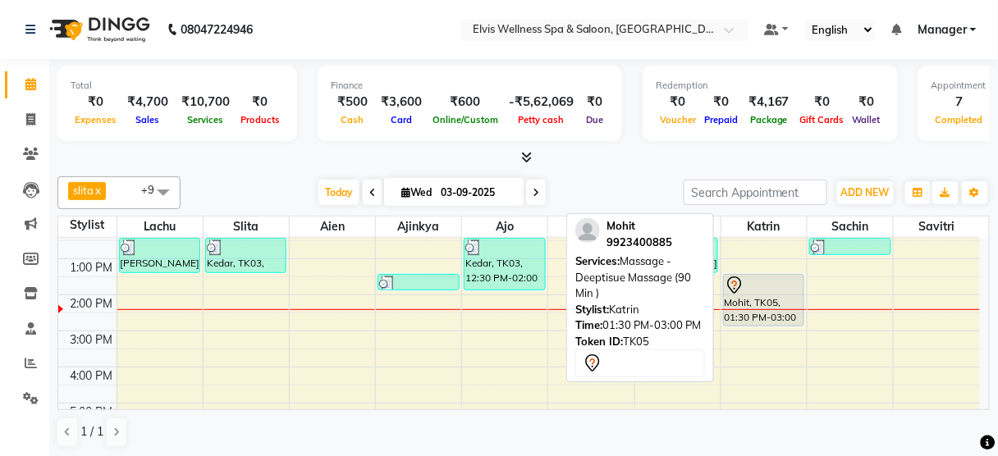
click at [753, 294] on div "Mohit, TK05, 01:30 PM-03:00 PM, Massage - Deeptisue Massage (90 Min )" at bounding box center [764, 300] width 80 height 51
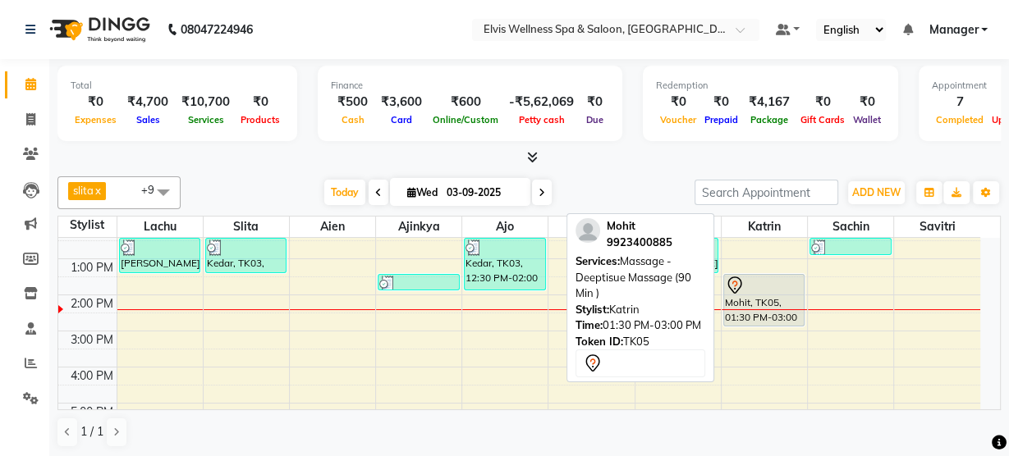
select select "7"
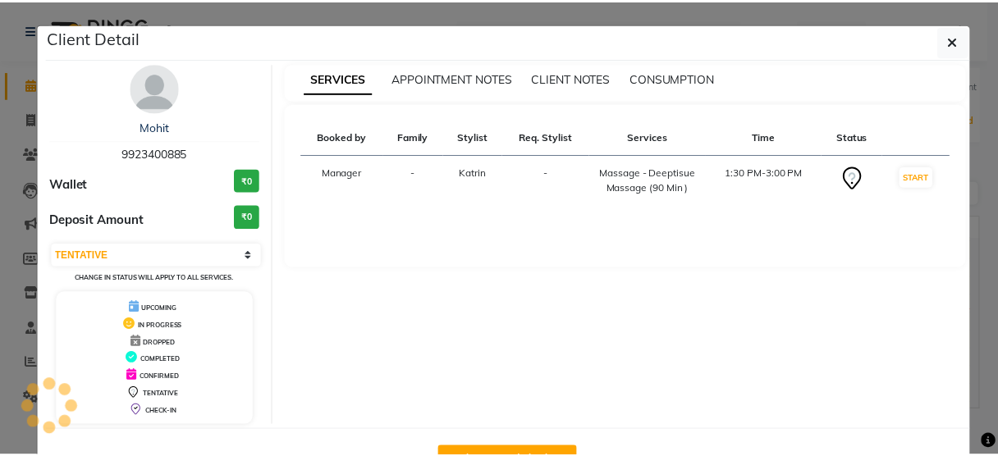
scroll to position [53, 0]
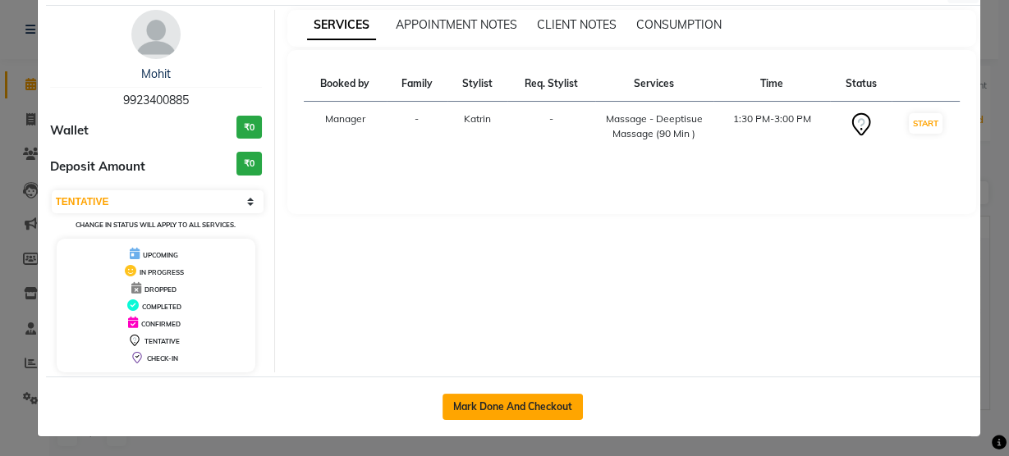
click at [525, 409] on button "Mark Done And Checkout" at bounding box center [512, 407] width 140 height 26
select select "service"
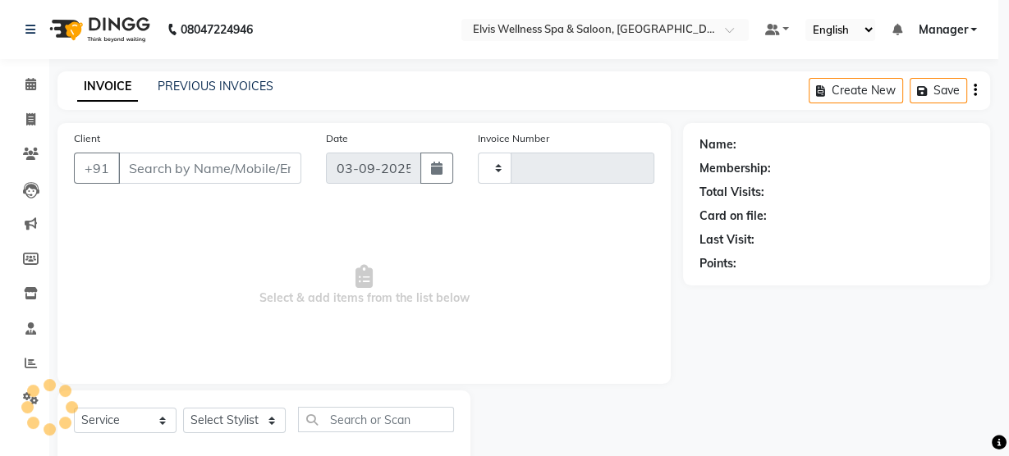
select select "3"
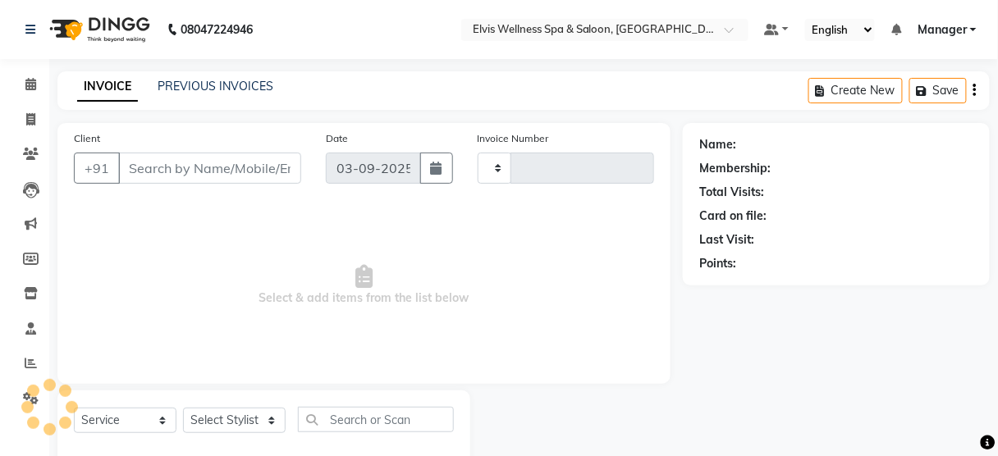
type input "9923400885"
select select "67713"
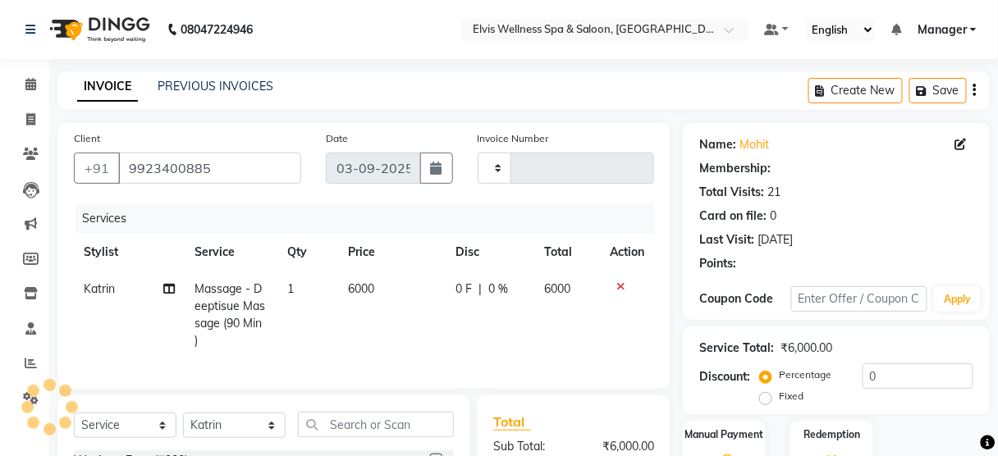
scroll to position [215, 0]
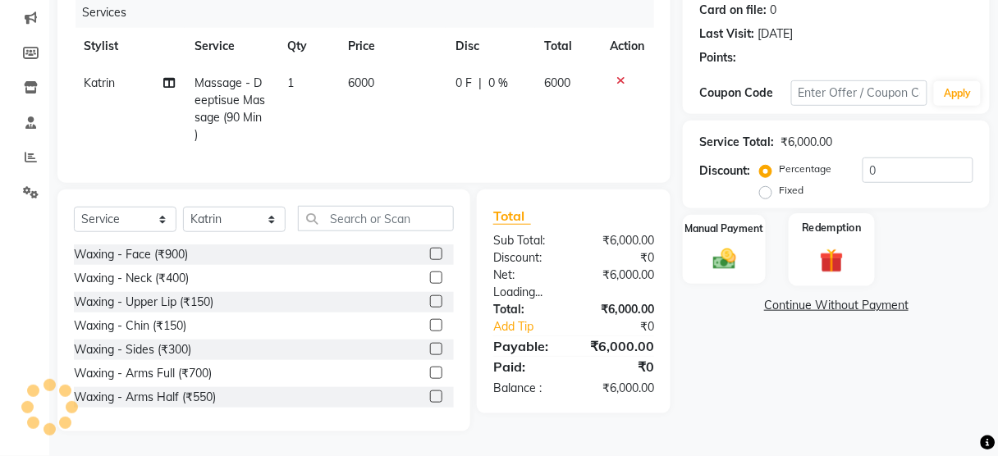
click at [828, 268] on div "Redemption" at bounding box center [832, 249] width 86 height 72
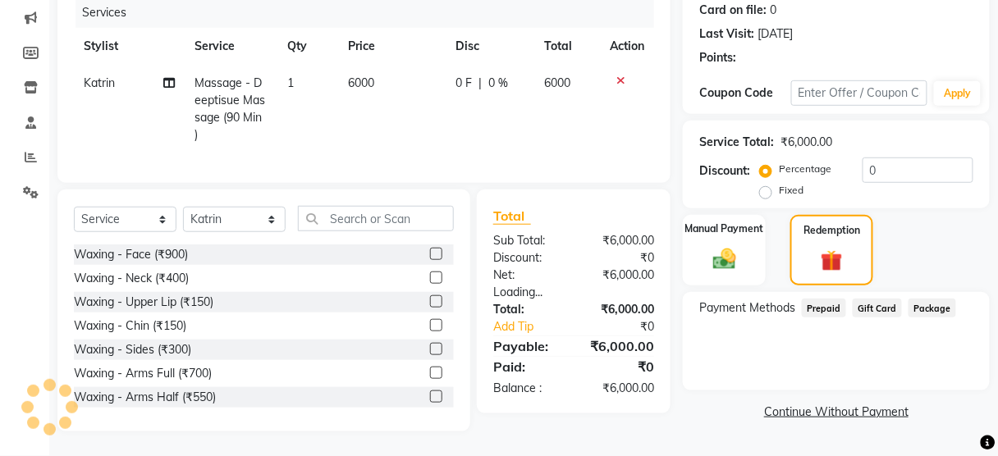
click at [922, 299] on span "Package" at bounding box center [933, 308] width 48 height 19
click at [884, 300] on span "Gift Card" at bounding box center [877, 308] width 49 height 19
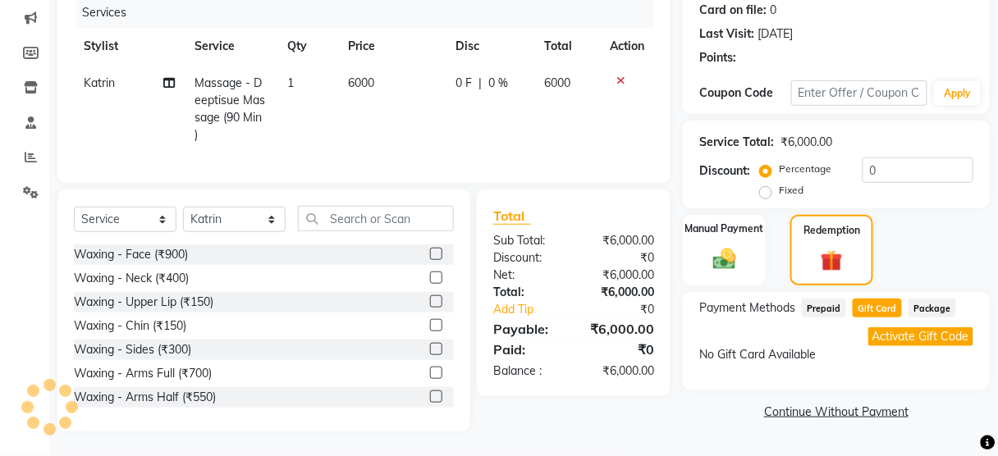
click at [826, 299] on span "Prepaid" at bounding box center [824, 308] width 44 height 19
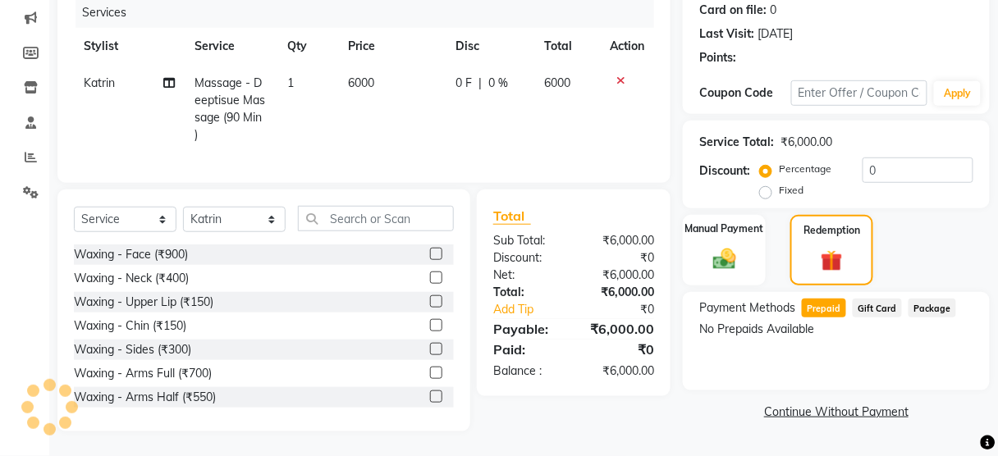
click at [921, 299] on span "Package" at bounding box center [933, 308] width 48 height 19
type input "2987"
select select "5733"
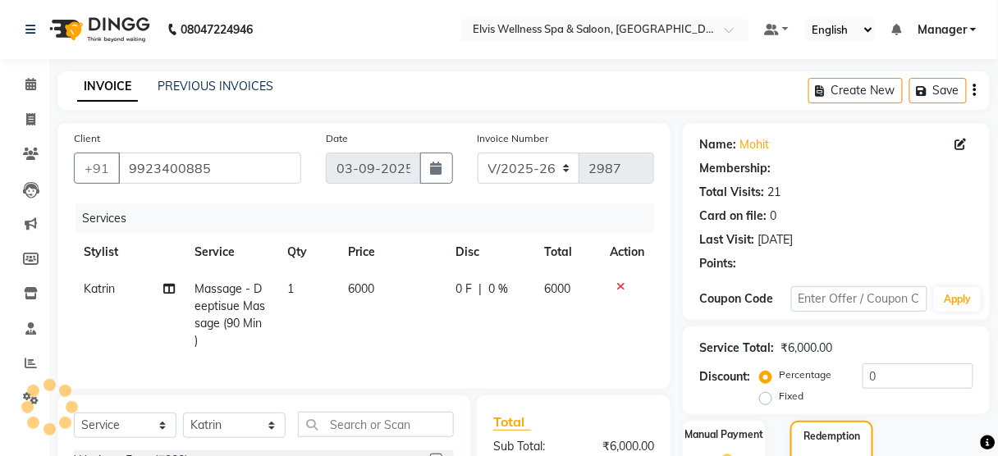
click at [184, 99] on div "INVOICE PREVIOUS INVOICES Create New Save" at bounding box center [523, 90] width 932 height 39
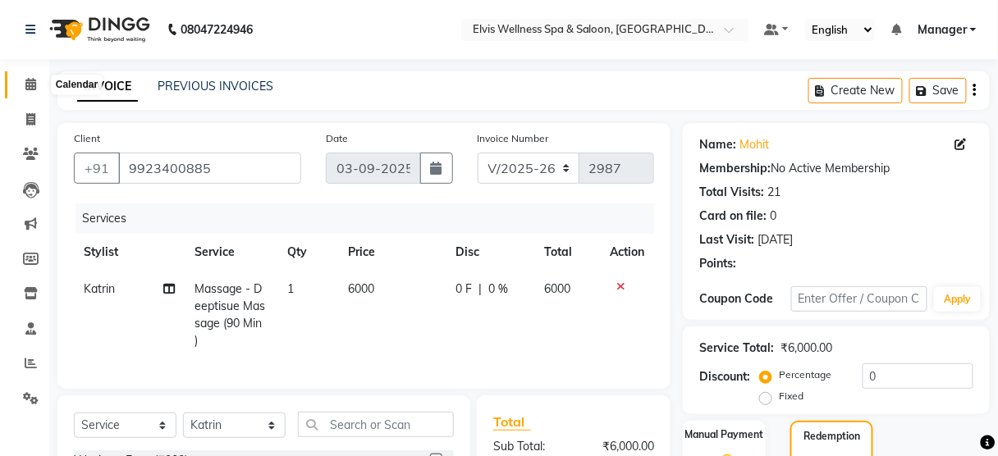
click at [28, 82] on icon at bounding box center [30, 84] width 11 height 12
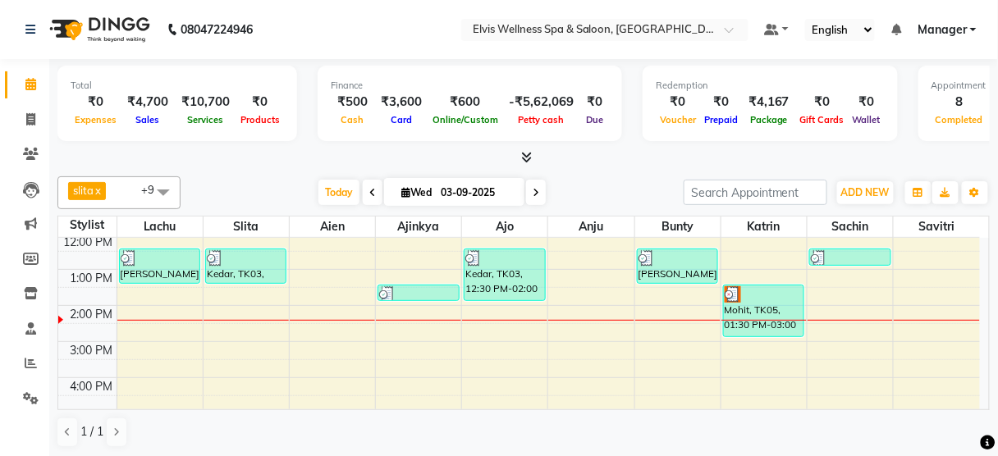
scroll to position [217, 0]
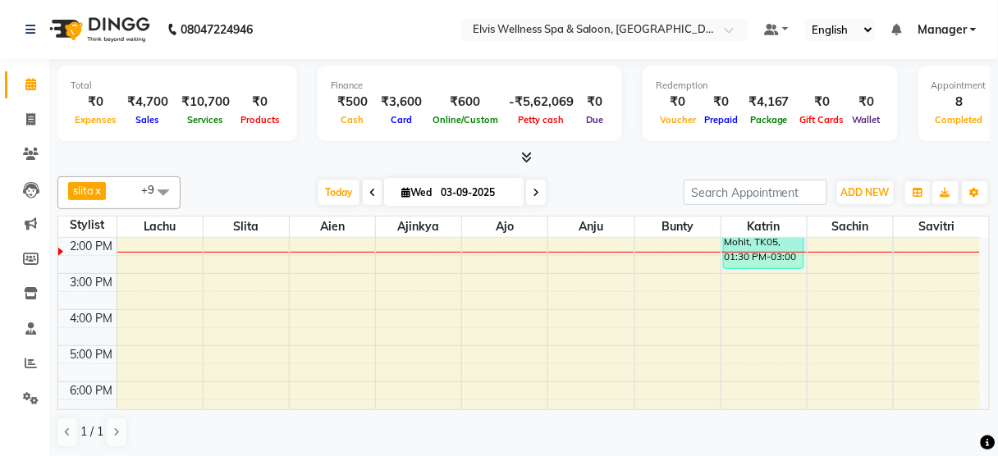
click at [753, 252] on div at bounding box center [763, 252] width 85 height 1
select select "67713"
select select "840"
select select "tentative"
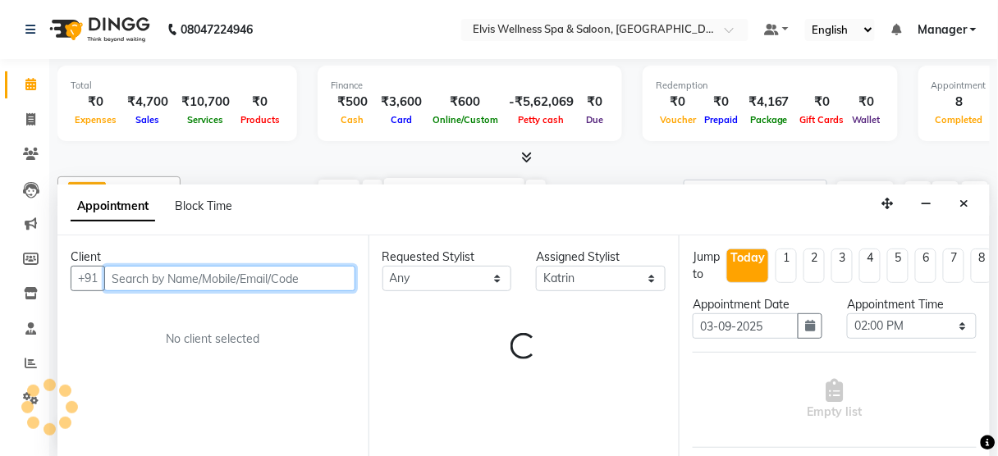
scroll to position [0, 0]
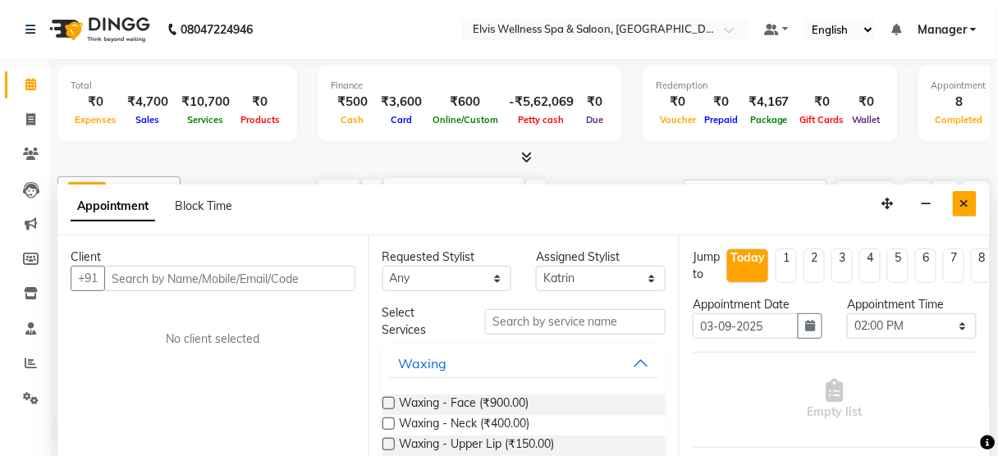
click at [962, 200] on icon "Close" at bounding box center [964, 203] width 9 height 11
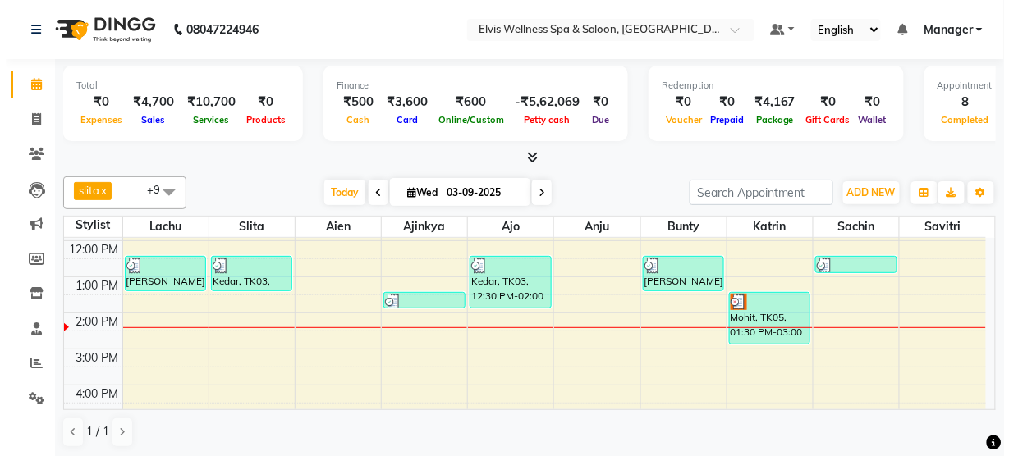
scroll to position [140, 0]
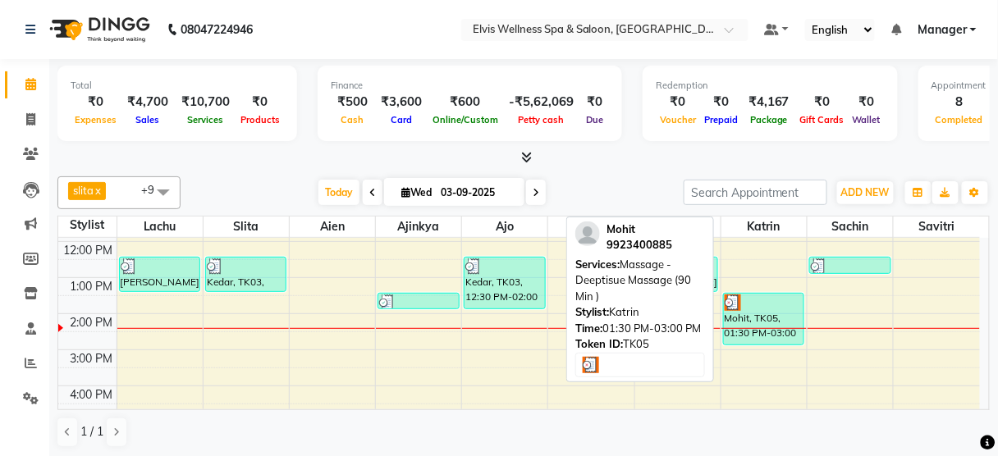
click at [747, 303] on div at bounding box center [764, 303] width 79 height 16
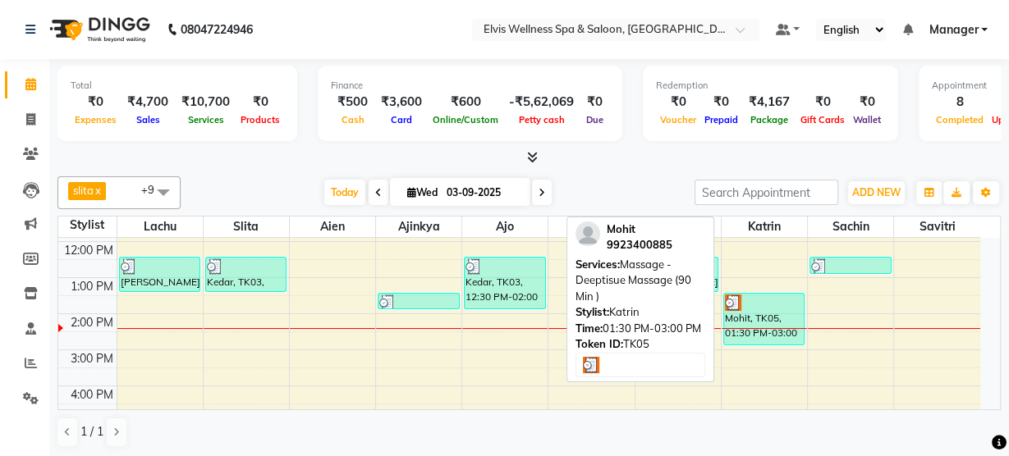
select select "3"
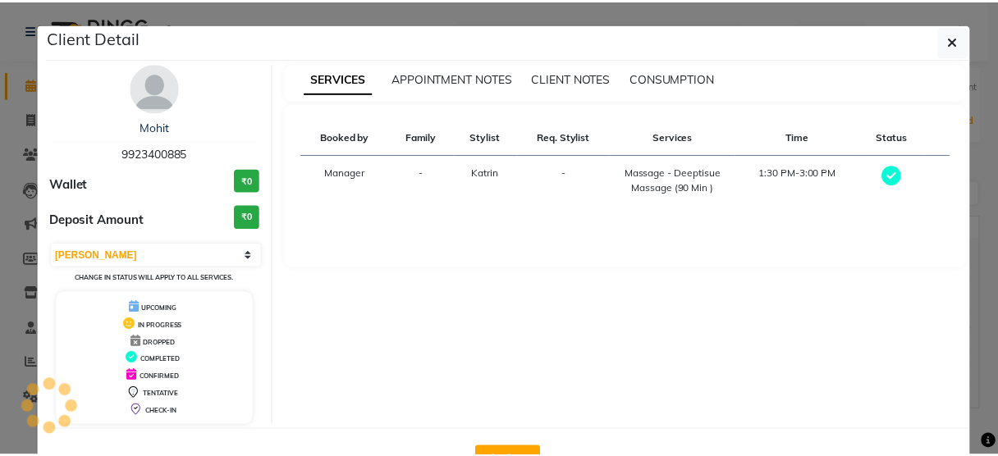
scroll to position [53, 0]
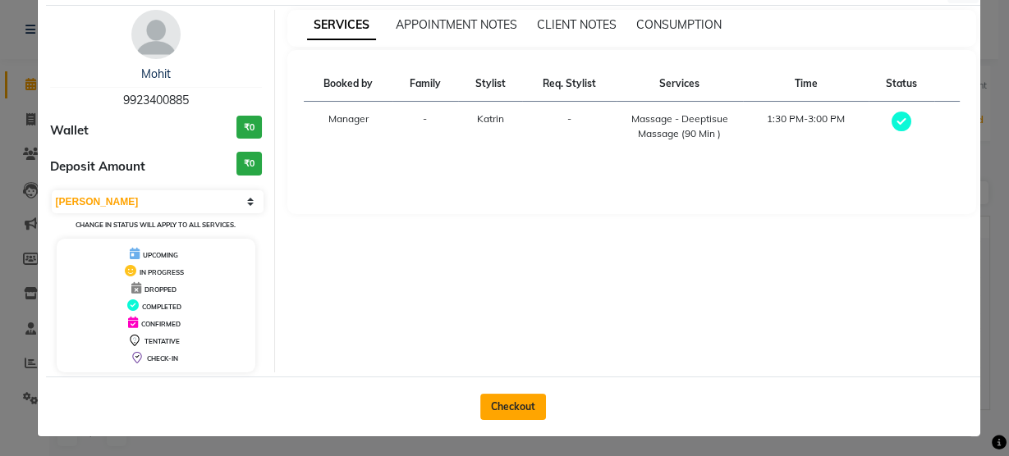
click at [495, 406] on button "Checkout" at bounding box center [513, 407] width 66 height 26
select select "service"
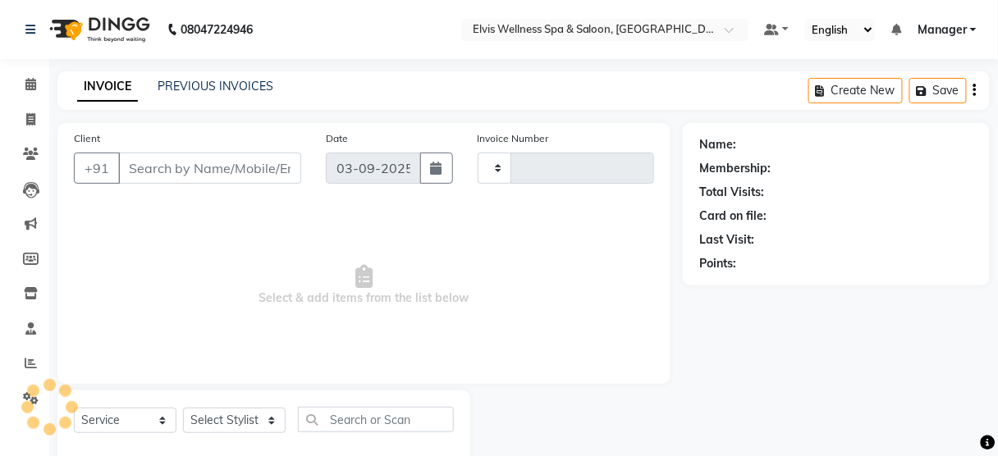
type input "9923400885"
select select "67713"
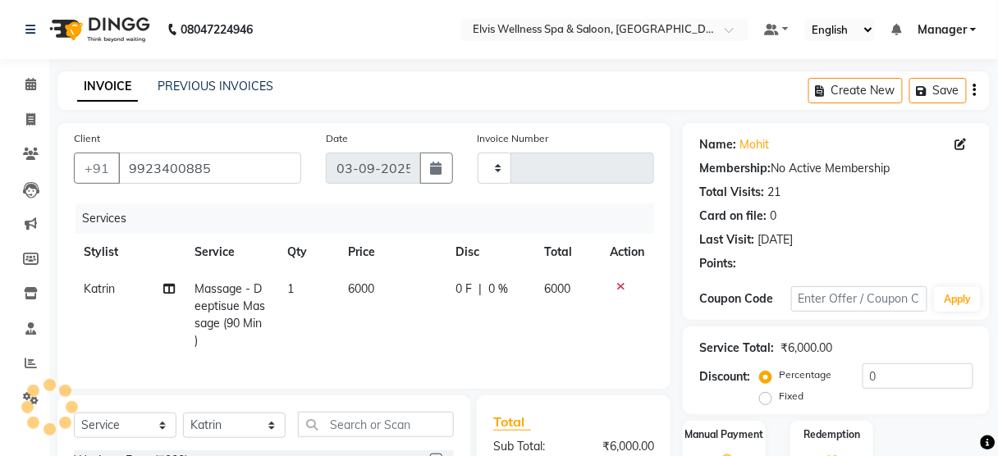
type input "2987"
select select "5733"
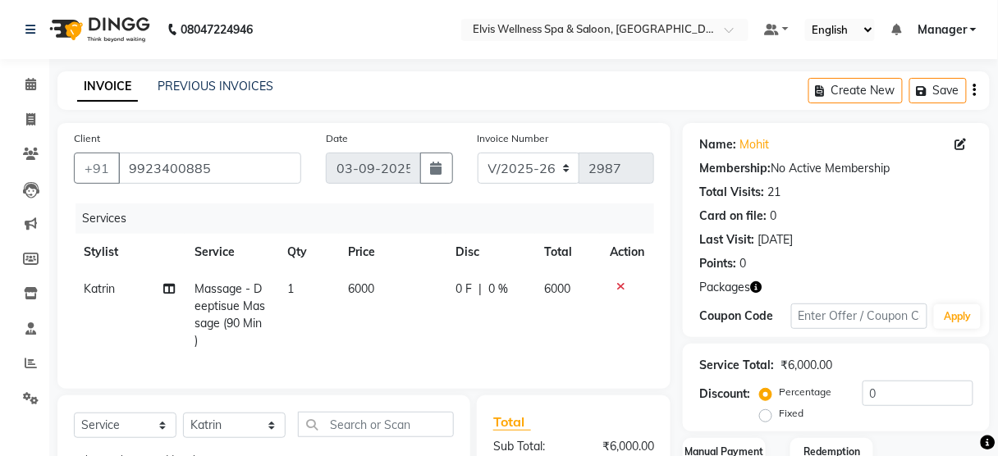
scroll to position [87, 0]
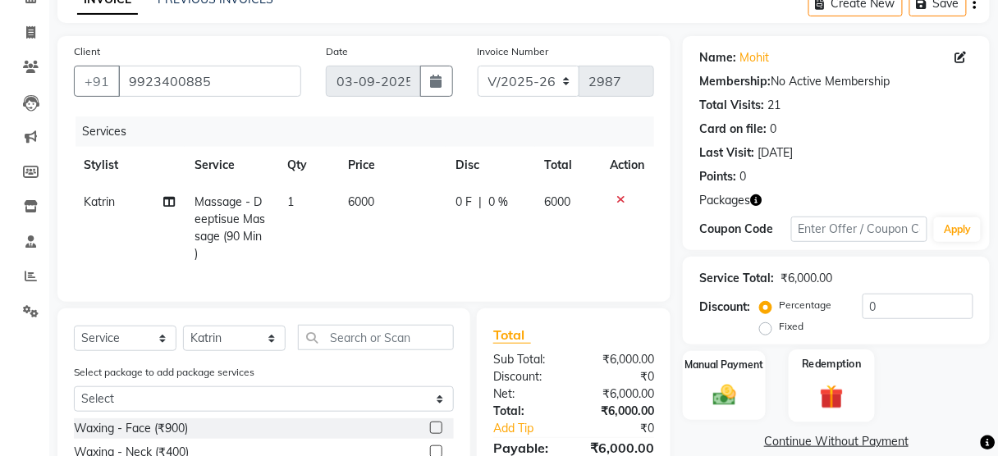
click at [850, 386] on img at bounding box center [832, 397] width 39 height 30
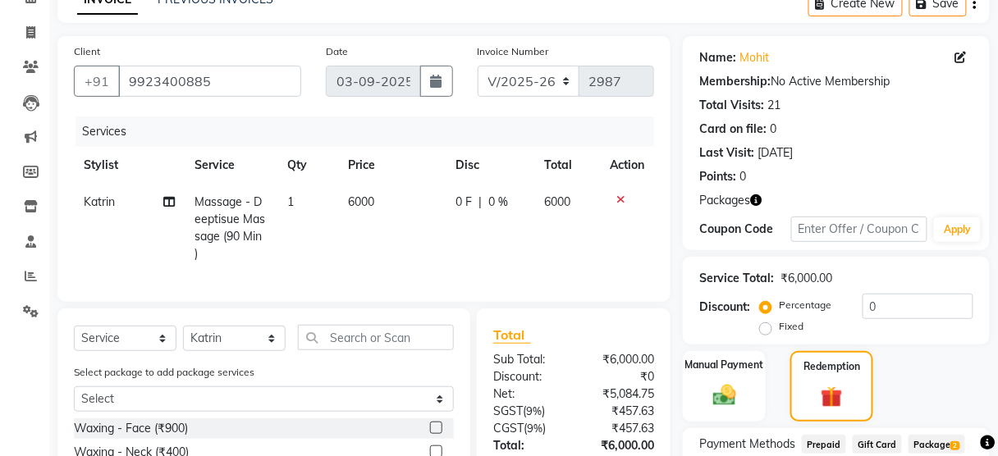
scroll to position [269, 0]
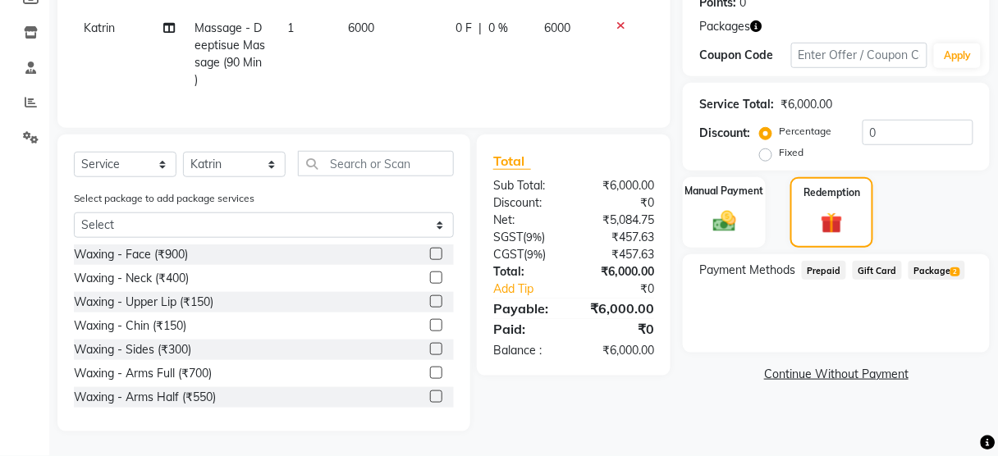
click at [926, 261] on span "Package 2" at bounding box center [937, 270] width 57 height 19
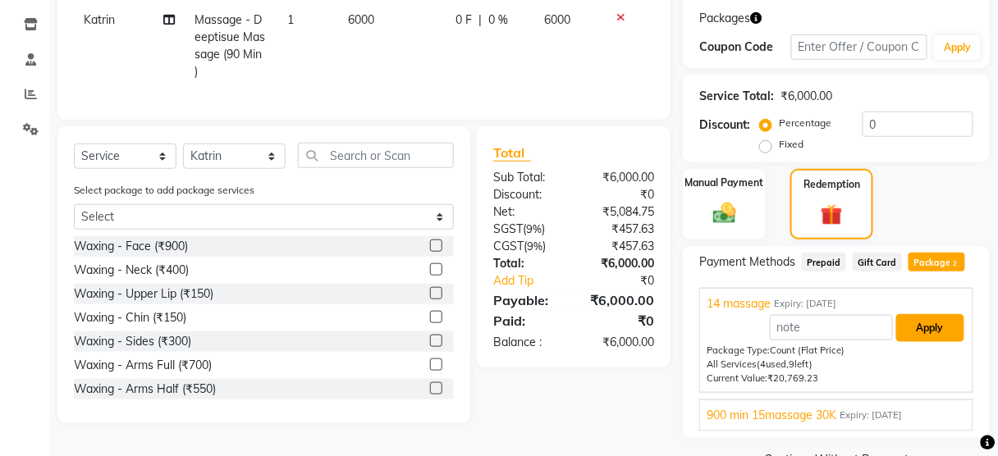
click at [928, 327] on button "Apply" at bounding box center [930, 328] width 68 height 28
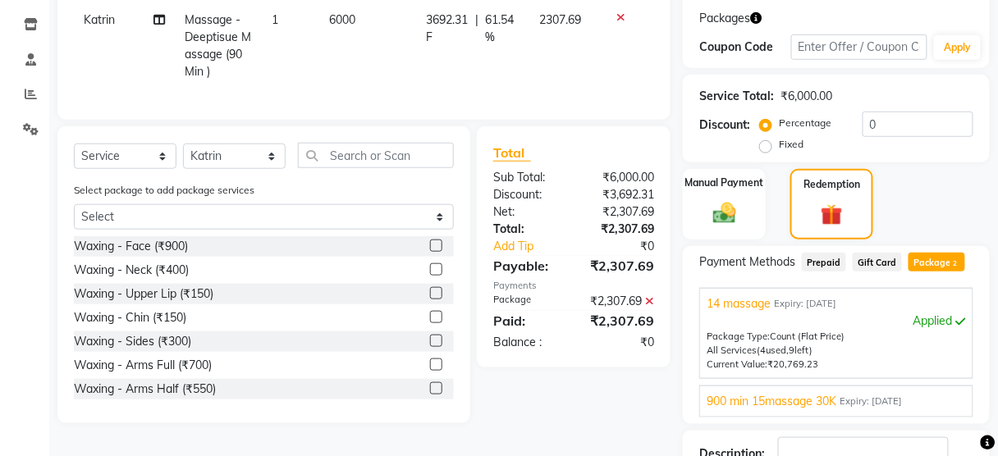
scroll to position [385, 0]
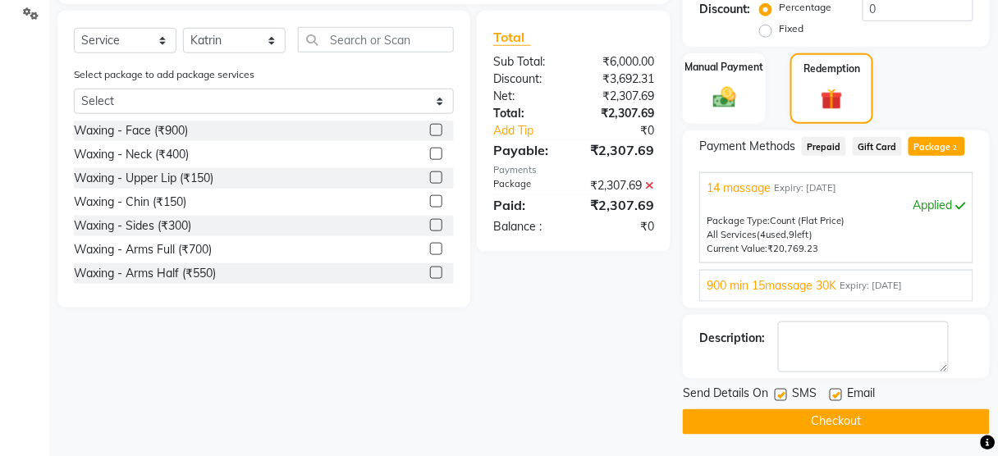
click at [783, 389] on label at bounding box center [781, 395] width 12 height 12
click at [783, 391] on input "checkbox" at bounding box center [780, 396] width 11 height 11
checkbox input "false"
click at [786, 415] on button "Checkout" at bounding box center [836, 422] width 307 height 25
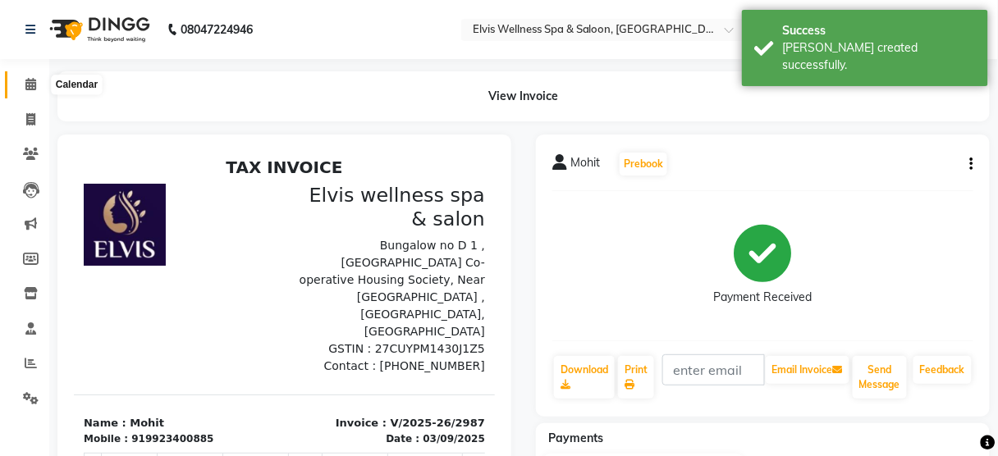
click at [33, 84] on icon at bounding box center [30, 84] width 11 height 12
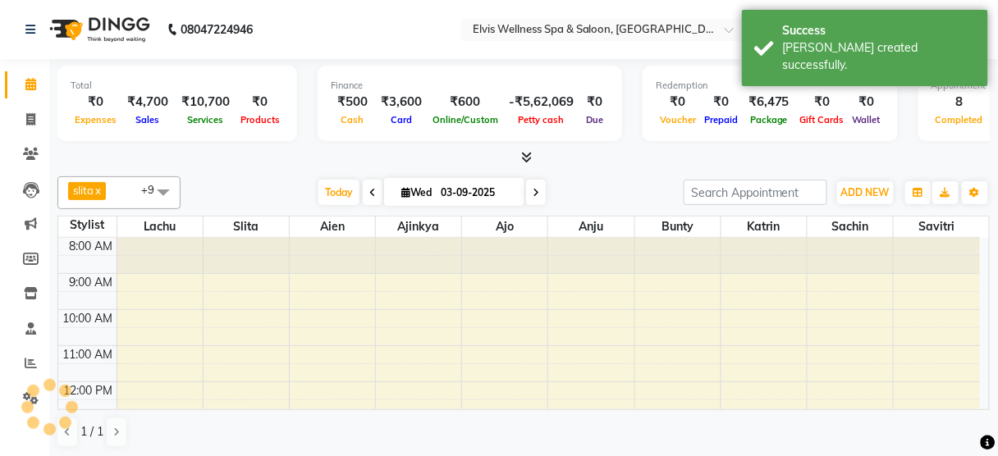
scroll to position [214, 0]
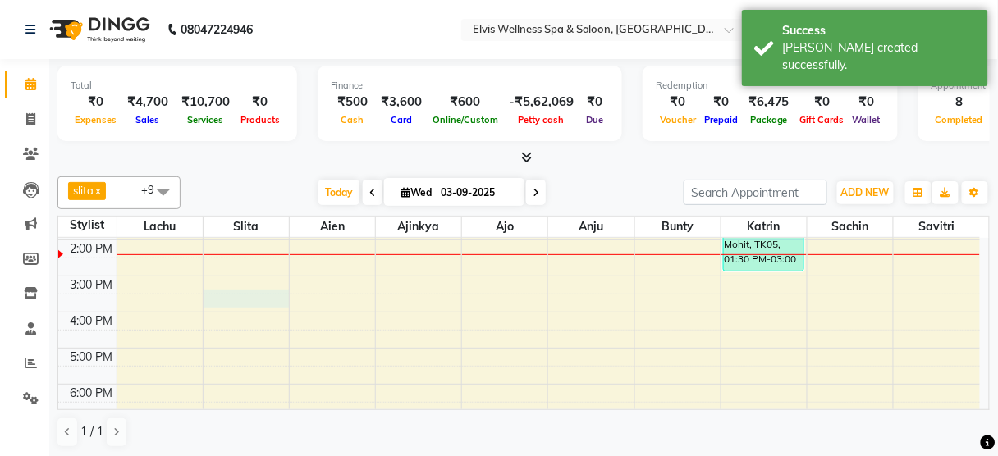
click at [211, 300] on div "8:00 AM 9:00 AM 10:00 AM 11:00 AM 12:00 PM 1:00 PM 2:00 PM 3:00 PM 4:00 PM 5:00…" at bounding box center [519, 276] width 922 height 505
select select "39956"
select select "930"
select select "tentative"
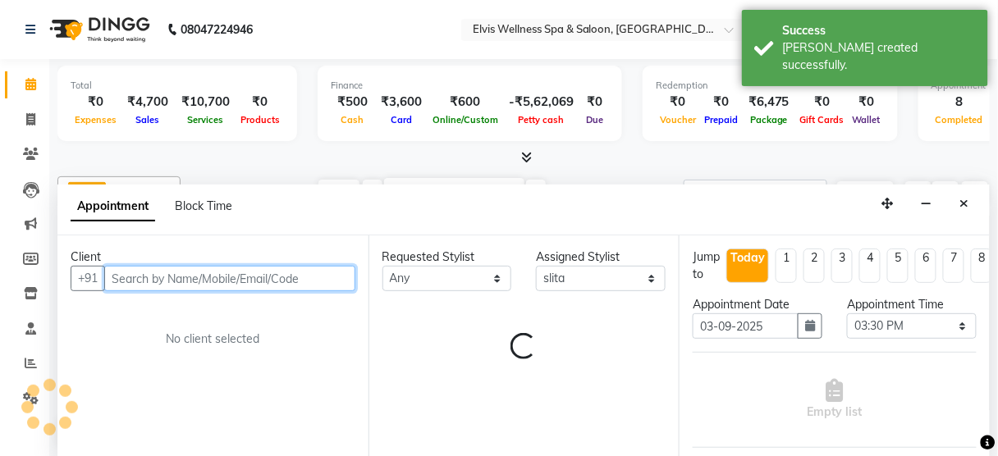
scroll to position [0, 0]
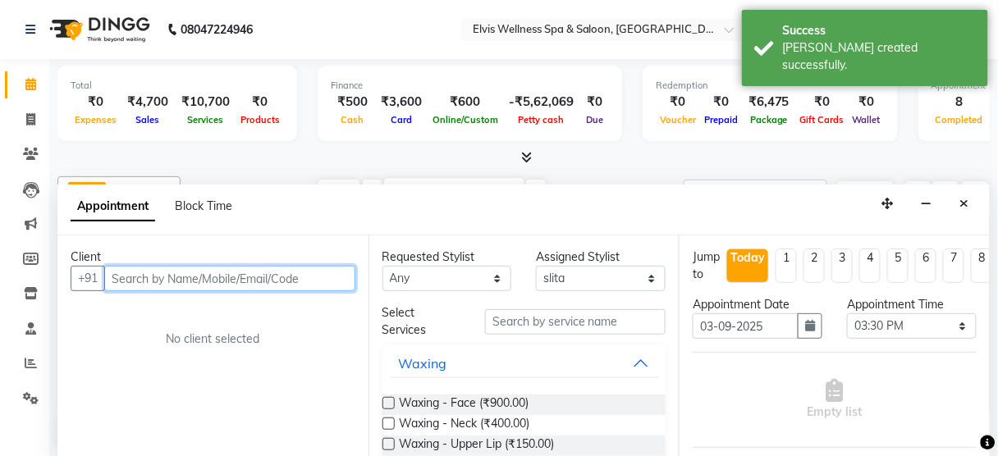
click at [185, 280] on input "text" at bounding box center [229, 278] width 251 height 25
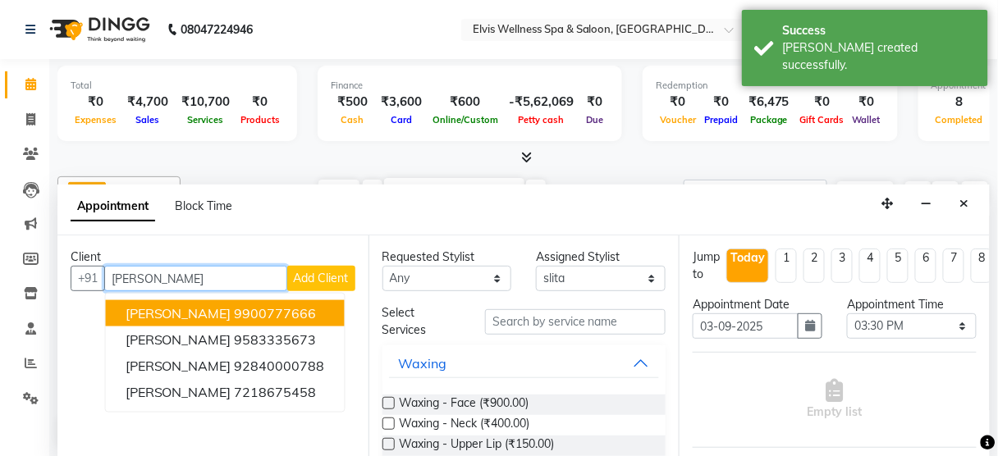
click at [193, 321] on button "Parag 9900777666" at bounding box center [225, 313] width 239 height 26
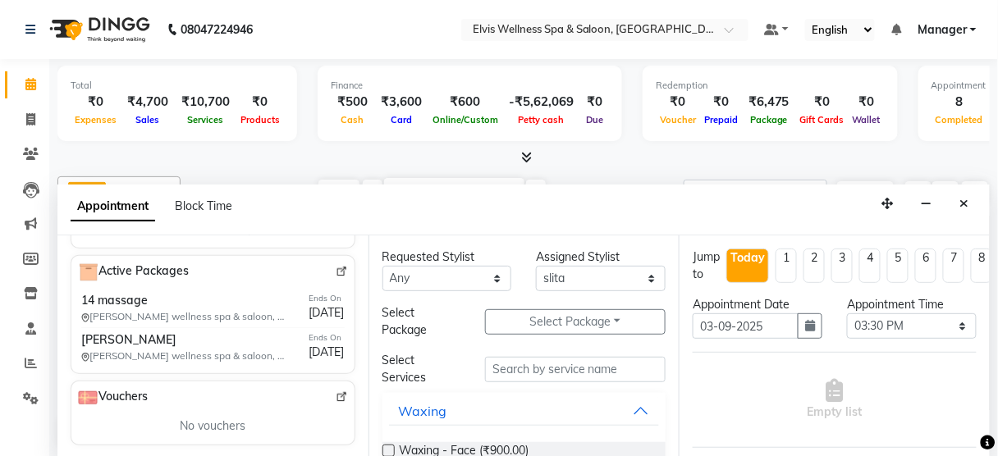
scroll to position [651, 0]
type input "9900777666"
click at [336, 268] on img at bounding box center [342, 272] width 12 height 12
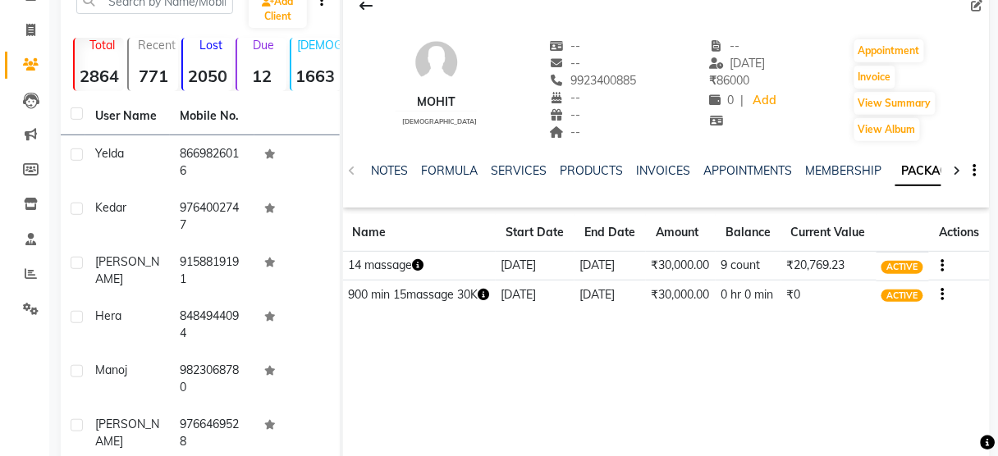
scroll to position [91, 0]
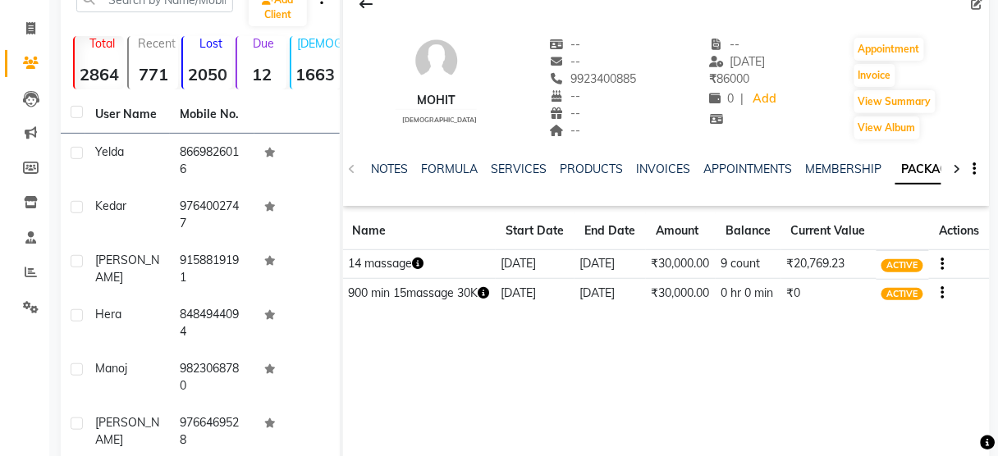
click at [417, 269] on icon "button" at bounding box center [417, 263] width 11 height 11
click at [719, 398] on div "Mohit [DEMOGRAPHIC_DATA] -- -- 9923400885 -- -- -- -- [DATE] ₹ 86000 0 | Add Ap…" at bounding box center [666, 226] width 647 height 492
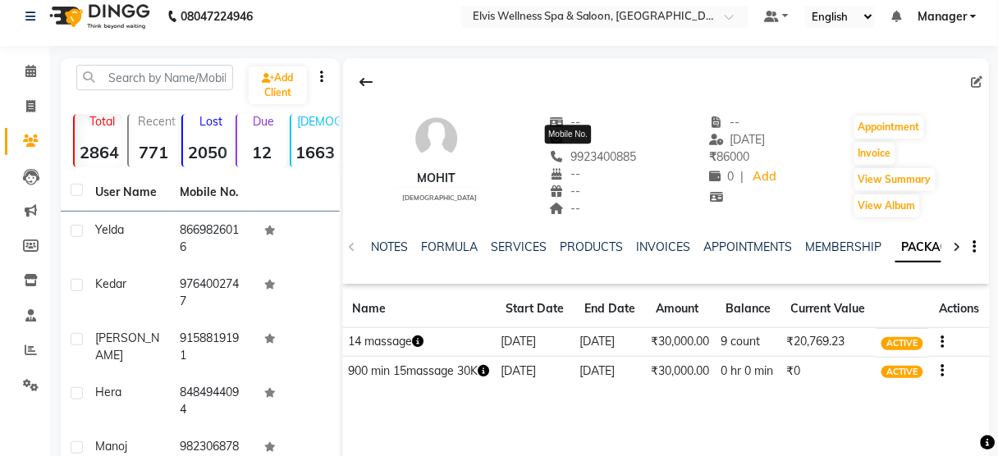
scroll to position [9, 0]
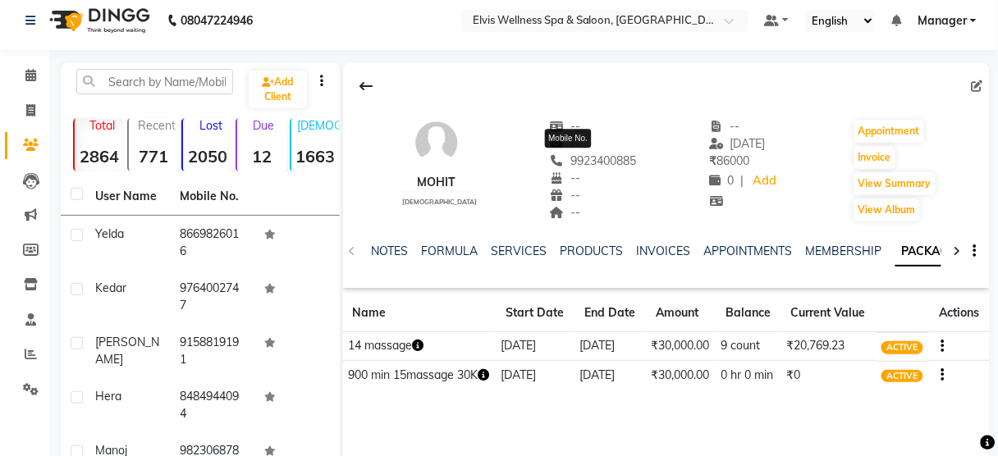
click at [578, 159] on span "9923400885" at bounding box center [593, 160] width 87 height 15
copy span "9923400885"
click at [39, 72] on span at bounding box center [30, 75] width 29 height 19
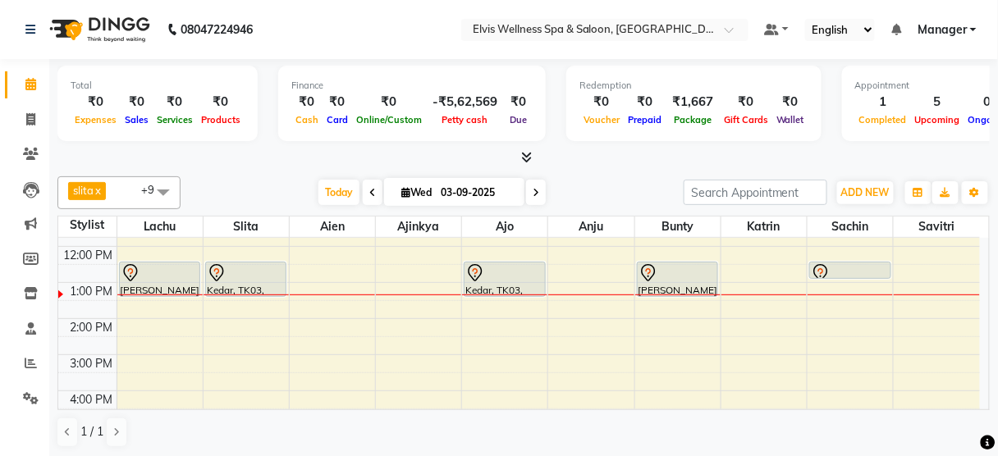
scroll to position [134, 0]
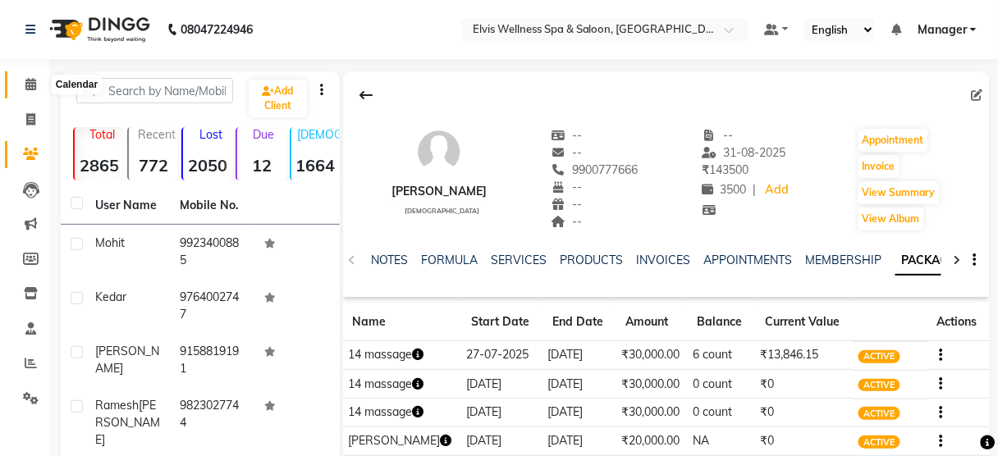
click at [27, 85] on icon at bounding box center [30, 84] width 11 height 12
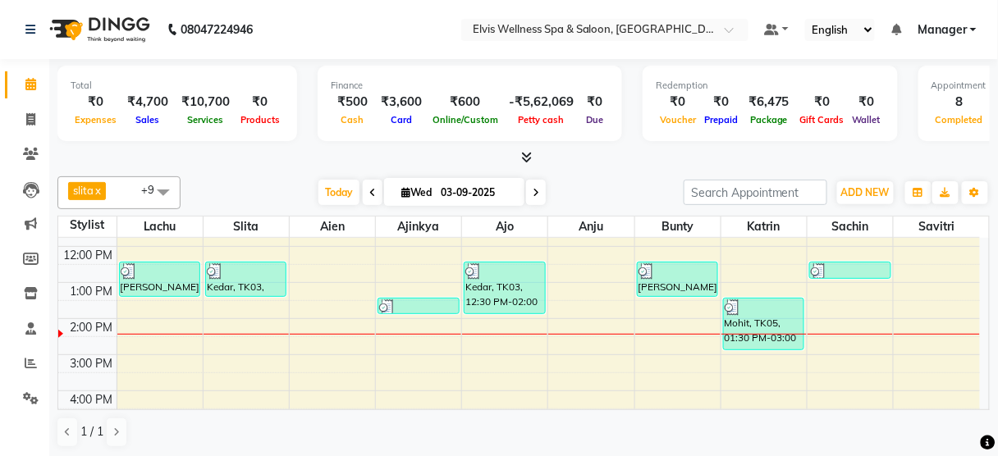
scroll to position [160, 0]
